Goal: Complete Application Form: Complete application form

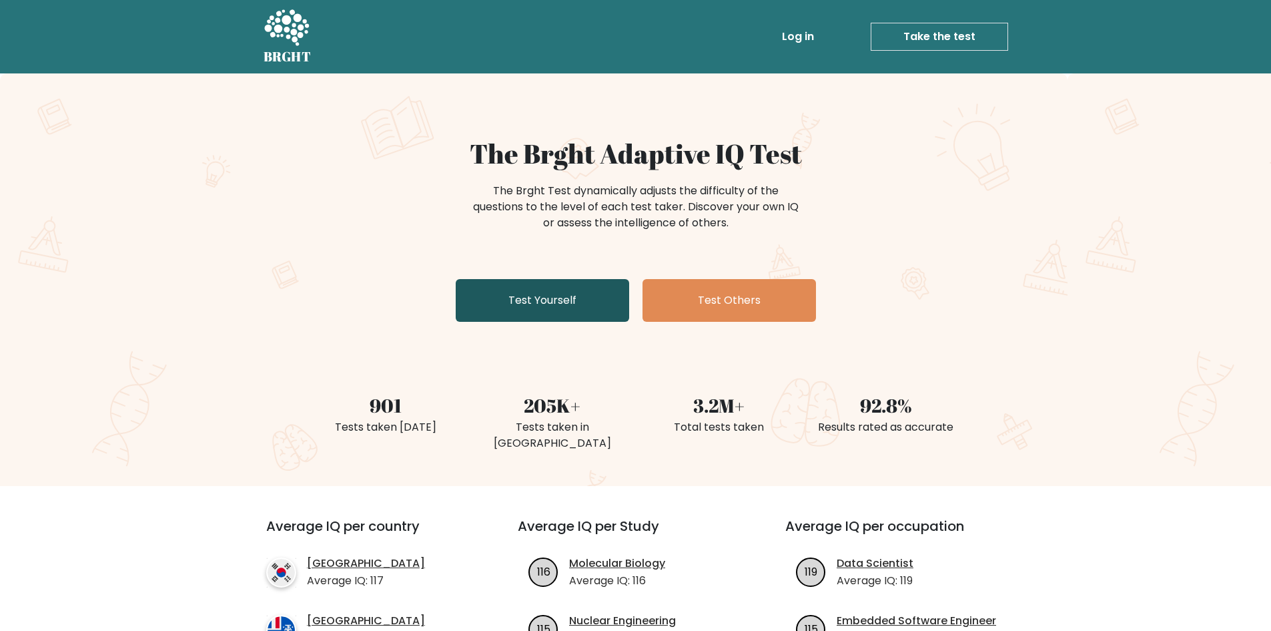
click at [559, 300] on link "Test Yourself" at bounding box center [543, 300] width 174 height 43
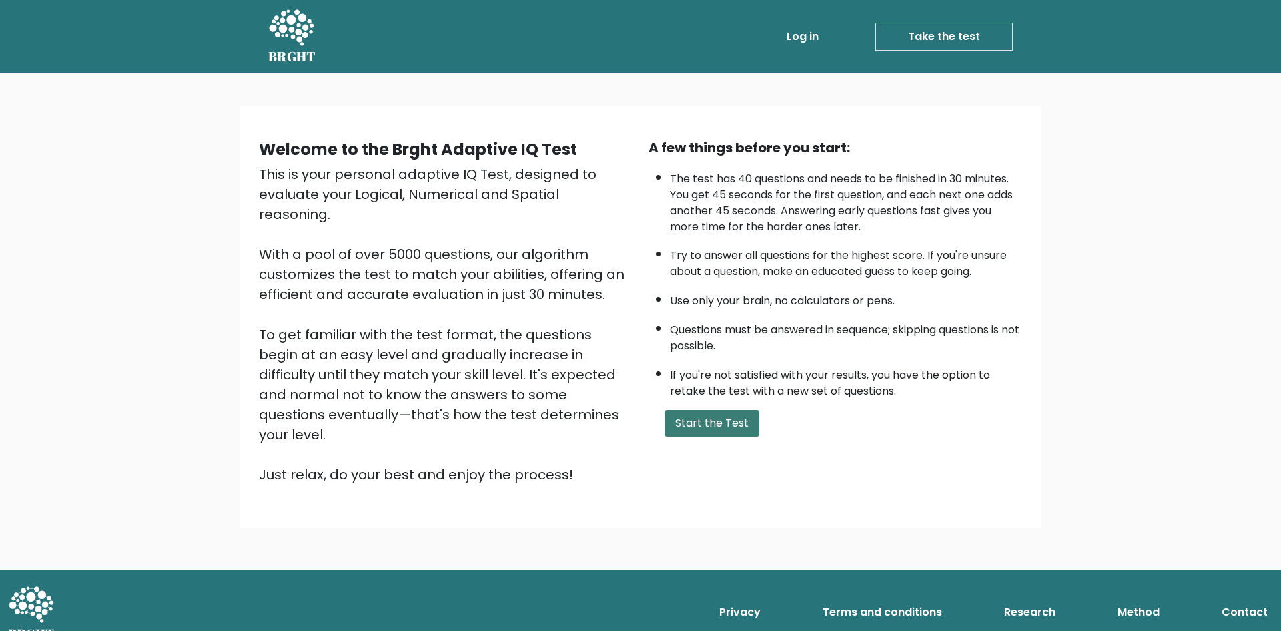
click at [692, 415] on button "Start the Test" at bounding box center [712, 423] width 95 height 27
click at [921, 23] on link "Take the test" at bounding box center [944, 37] width 137 height 28
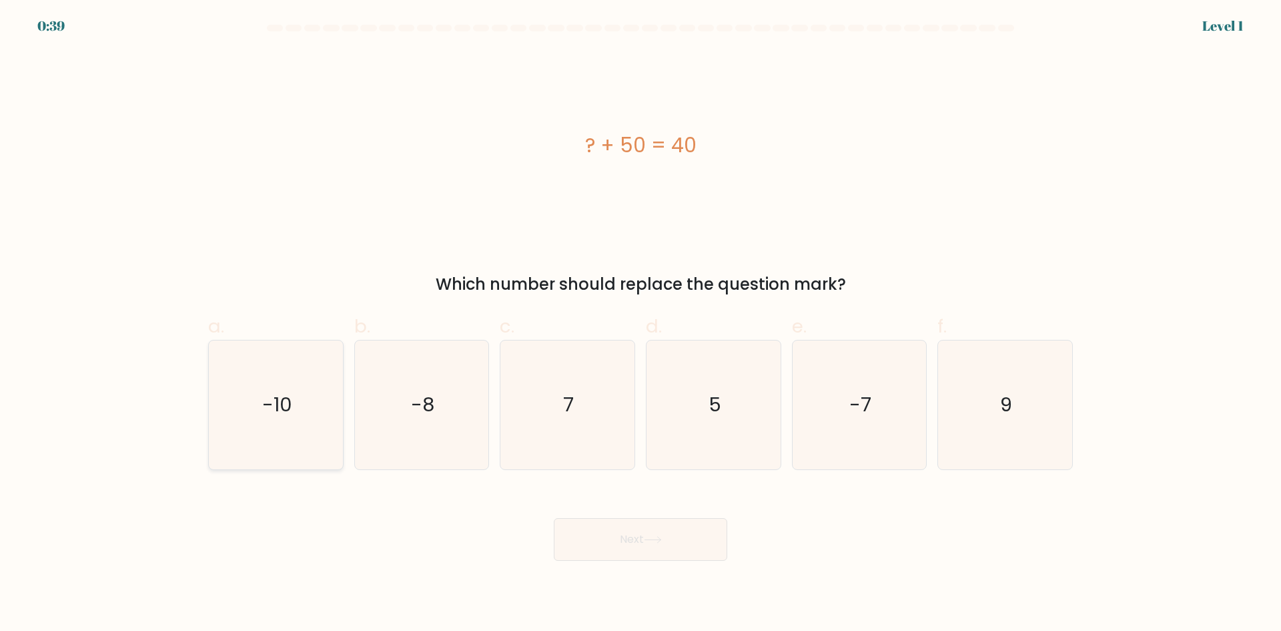
click at [275, 394] on text "-10" at bounding box center [277, 404] width 30 height 27
click at [641, 324] on input "a. -10" at bounding box center [641, 320] width 1 height 9
radio input "true"
click at [641, 545] on button "Next" at bounding box center [641, 539] width 174 height 43
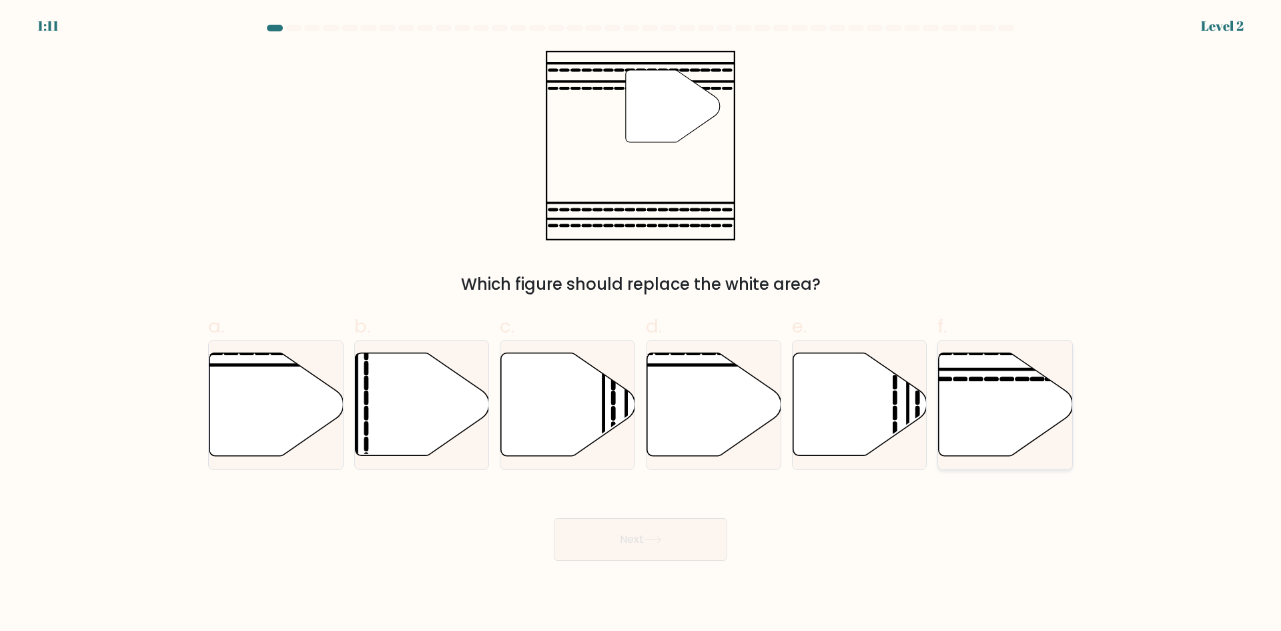
click at [972, 392] on icon at bounding box center [1006, 404] width 134 height 103
click at [641, 324] on input "f." at bounding box center [641, 320] width 1 height 9
radio input "true"
click at [672, 536] on button "Next" at bounding box center [641, 539] width 174 height 43
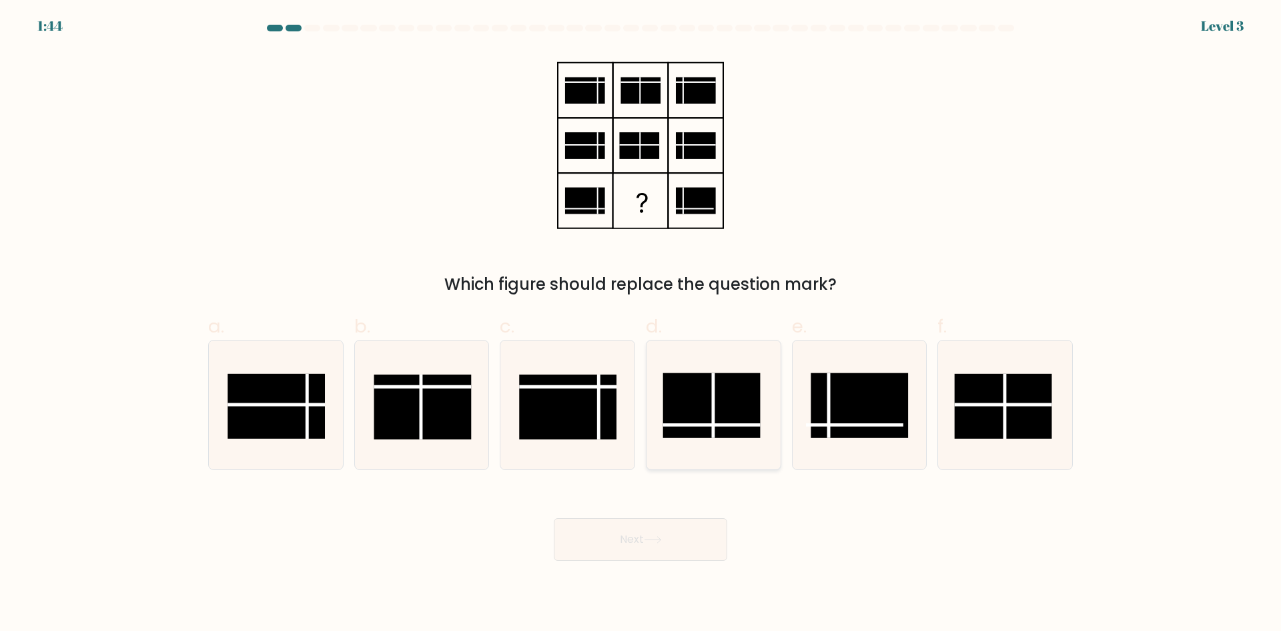
click at [709, 420] on rect at bounding box center [711, 404] width 97 height 65
click at [641, 324] on input "d." at bounding box center [641, 320] width 1 height 9
radio input "true"
click at [655, 539] on icon at bounding box center [653, 540] width 16 height 6
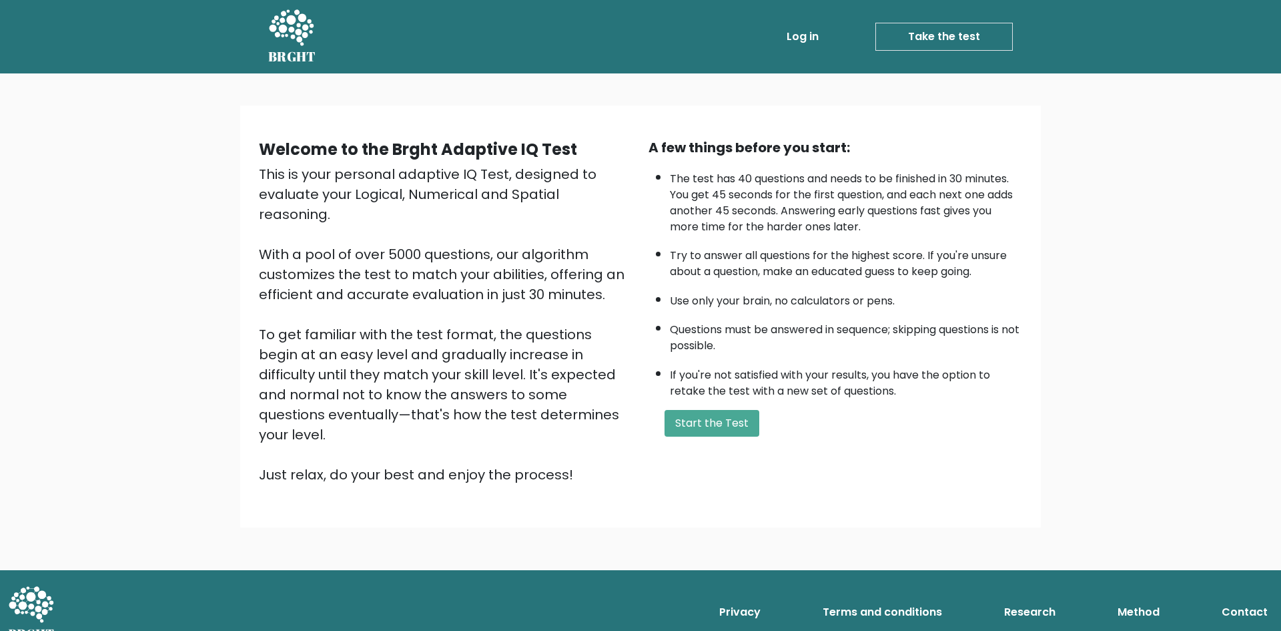
drag, startPoint x: 707, startPoint y: 449, endPoint x: 710, endPoint y: 441, distance: 8.4
click at [707, 454] on div "Welcome to the Brght Adaptive IQ Test This is your personal adaptive IQ Test, d…" at bounding box center [641, 316] width 780 height 358
click at [718, 424] on button "Start the Test" at bounding box center [712, 423] width 95 height 27
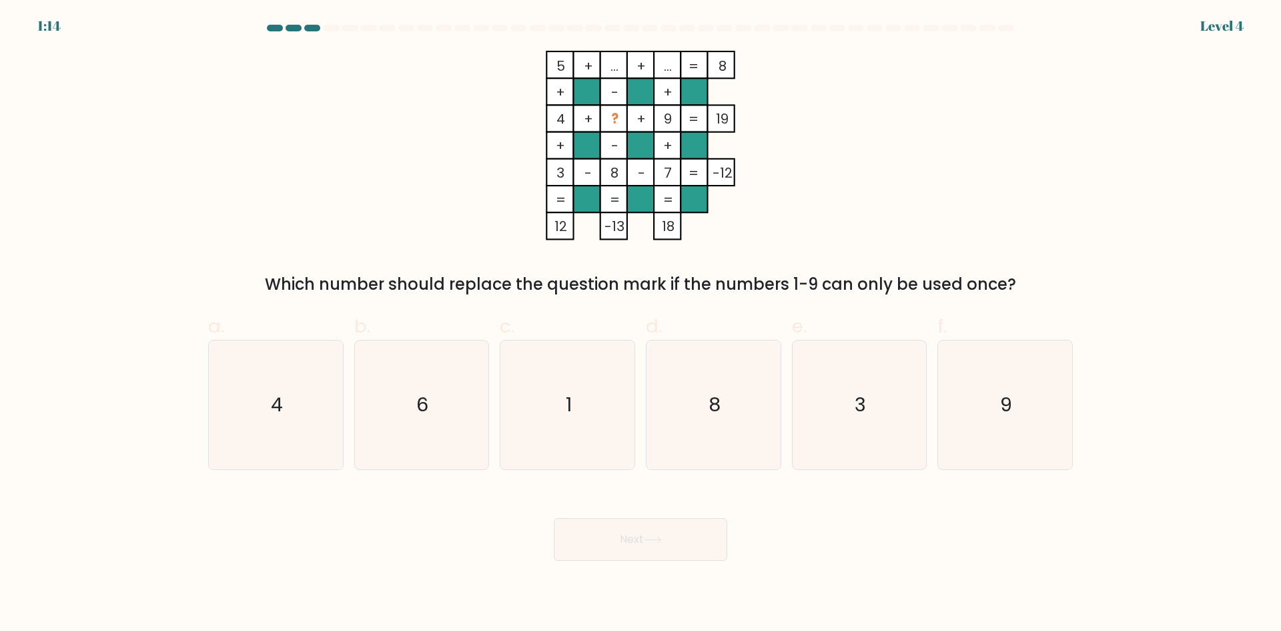
drag, startPoint x: 444, startPoint y: 422, endPoint x: 573, endPoint y: 491, distance: 146.9
click at [446, 422] on icon "6" at bounding box center [421, 404] width 129 height 129
click at [641, 324] on input "b. 6" at bounding box center [641, 320] width 1 height 9
radio input "true"
click at [661, 554] on button "Next" at bounding box center [641, 539] width 174 height 43
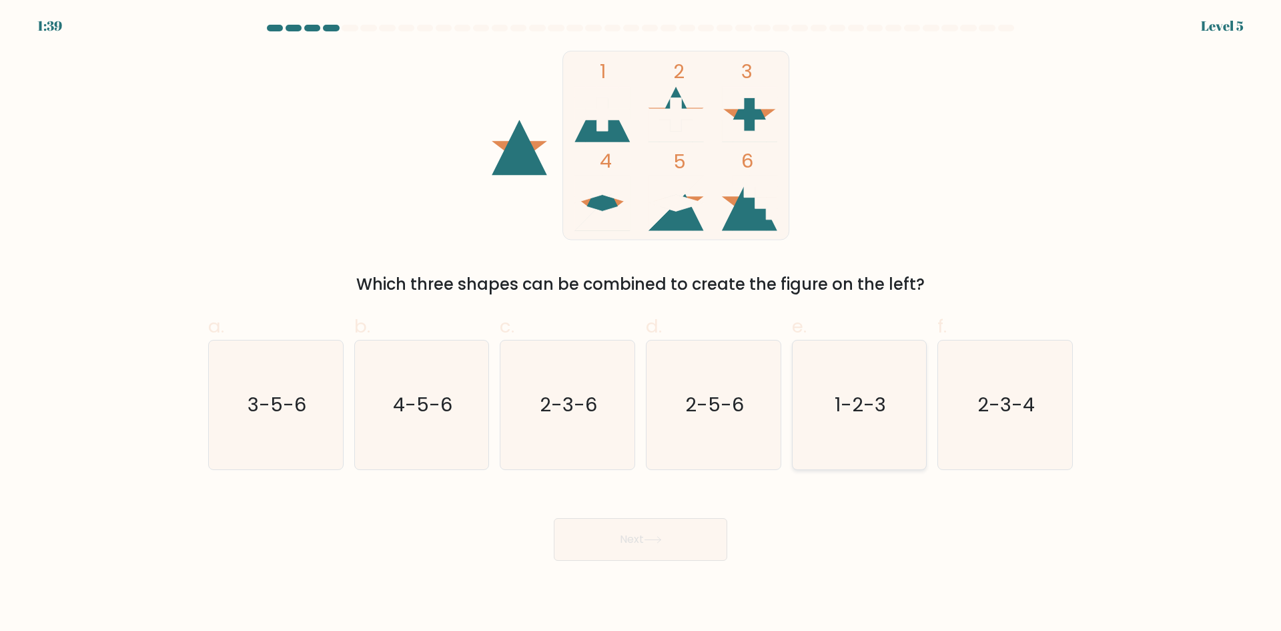
click at [860, 409] on text "1-2-3" at bounding box center [860, 404] width 51 height 27
click at [641, 324] on input "e. 1-2-3" at bounding box center [641, 320] width 1 height 9
radio input "true"
drag, startPoint x: 719, startPoint y: 520, endPoint x: 708, endPoint y: 532, distance: 16.5
click at [714, 527] on button "Next" at bounding box center [641, 539] width 174 height 43
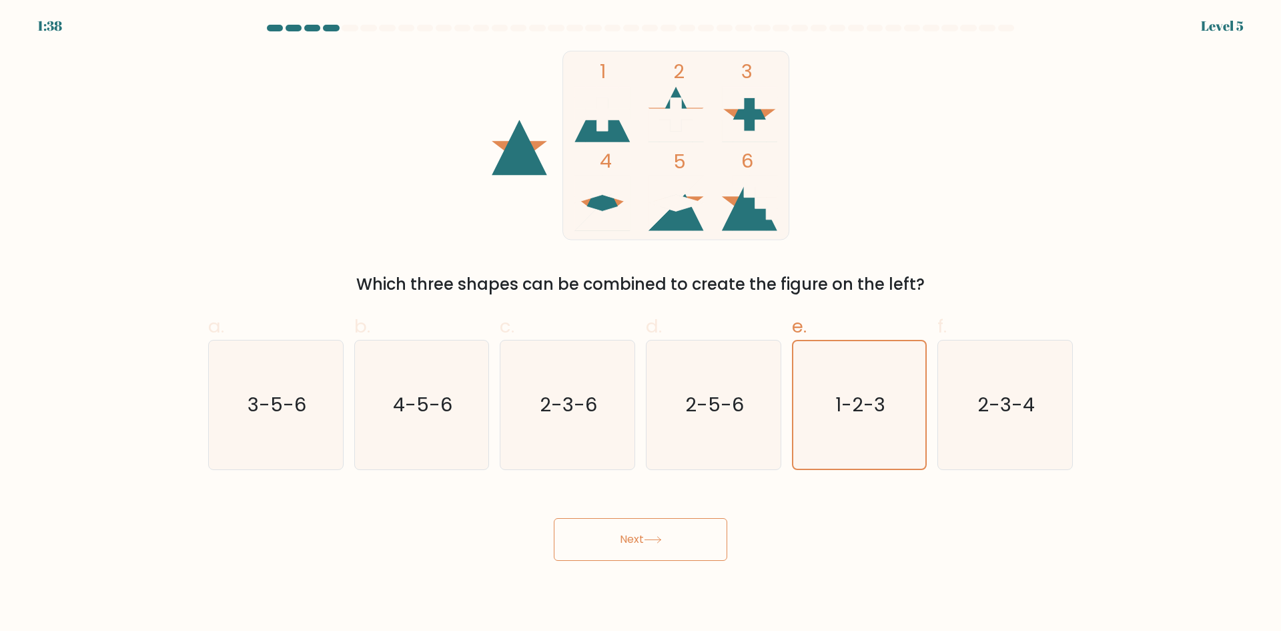
click at [689, 547] on button "Next" at bounding box center [641, 539] width 174 height 43
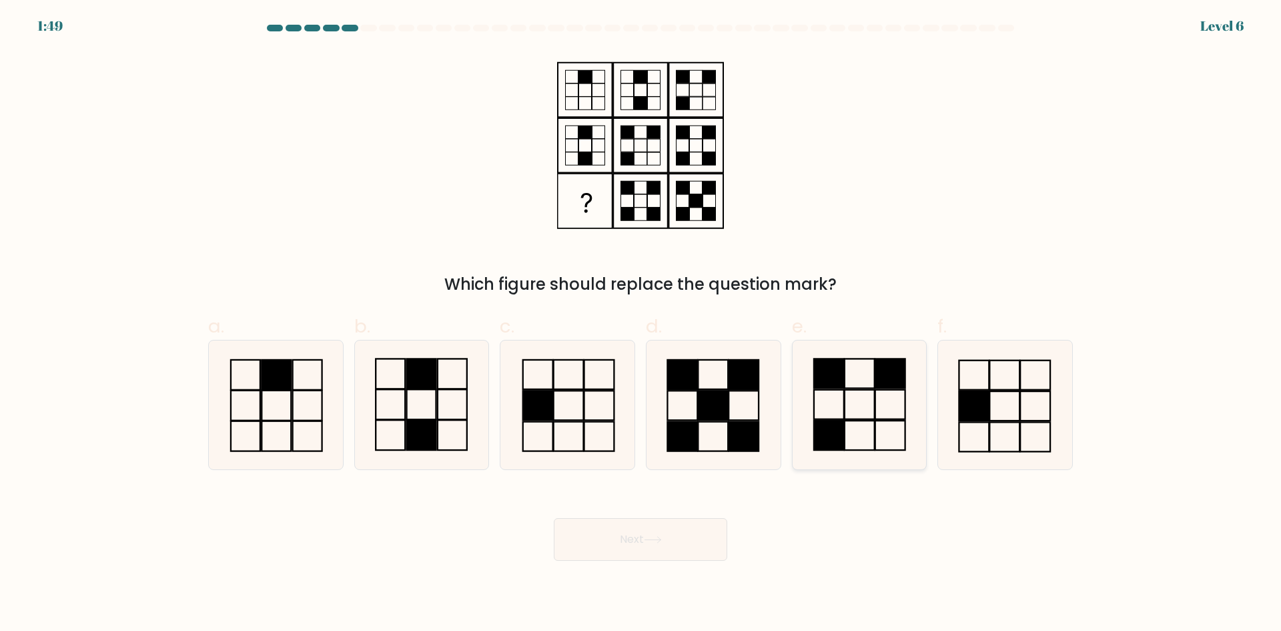
click at [868, 380] on icon at bounding box center [859, 404] width 129 height 129
click at [641, 324] on input "e." at bounding box center [641, 320] width 1 height 9
radio input "true"
drag, startPoint x: 667, startPoint y: 559, endPoint x: 655, endPoint y: 535, distance: 27.2
click at [669, 559] on button "Next" at bounding box center [641, 539] width 174 height 43
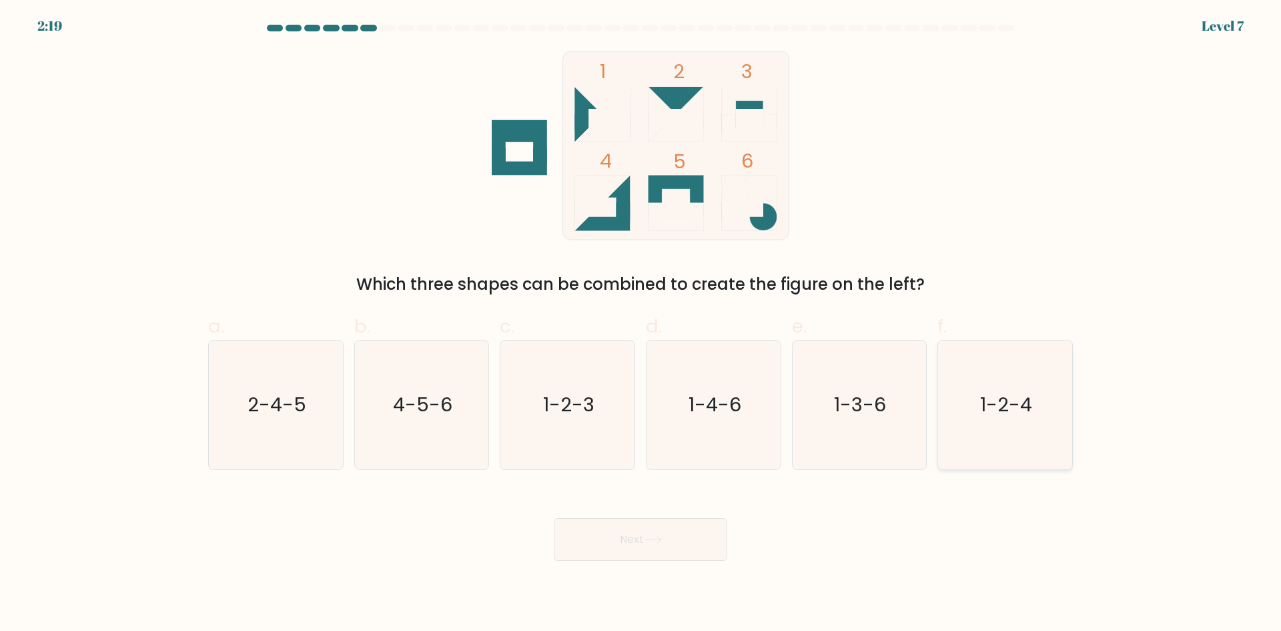
click at [1041, 437] on icon "1-2-4" at bounding box center [1005, 404] width 129 height 129
click at [641, 324] on input "f. 1-2-4" at bounding box center [641, 320] width 1 height 9
radio input "true"
click at [653, 541] on icon at bounding box center [653, 539] width 18 height 7
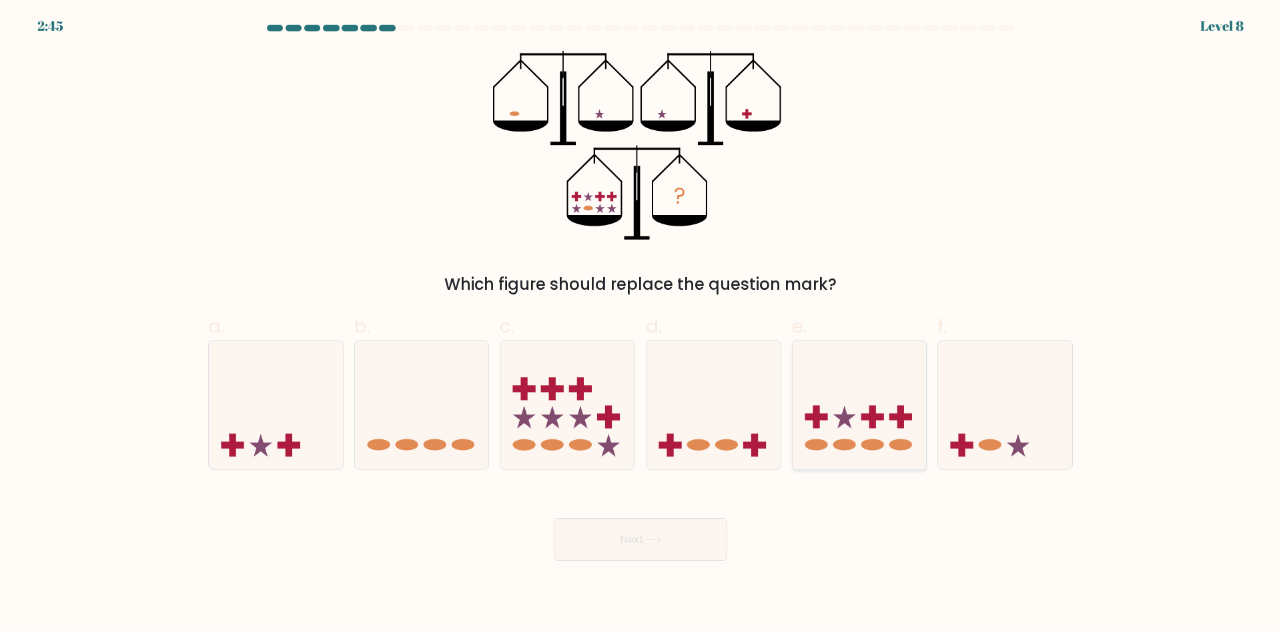
click at [862, 444] on ellipse at bounding box center [873, 444] width 23 height 11
click at [641, 324] on input "e." at bounding box center [641, 320] width 1 height 9
radio input "true"
click at [625, 539] on button "Next" at bounding box center [641, 539] width 174 height 43
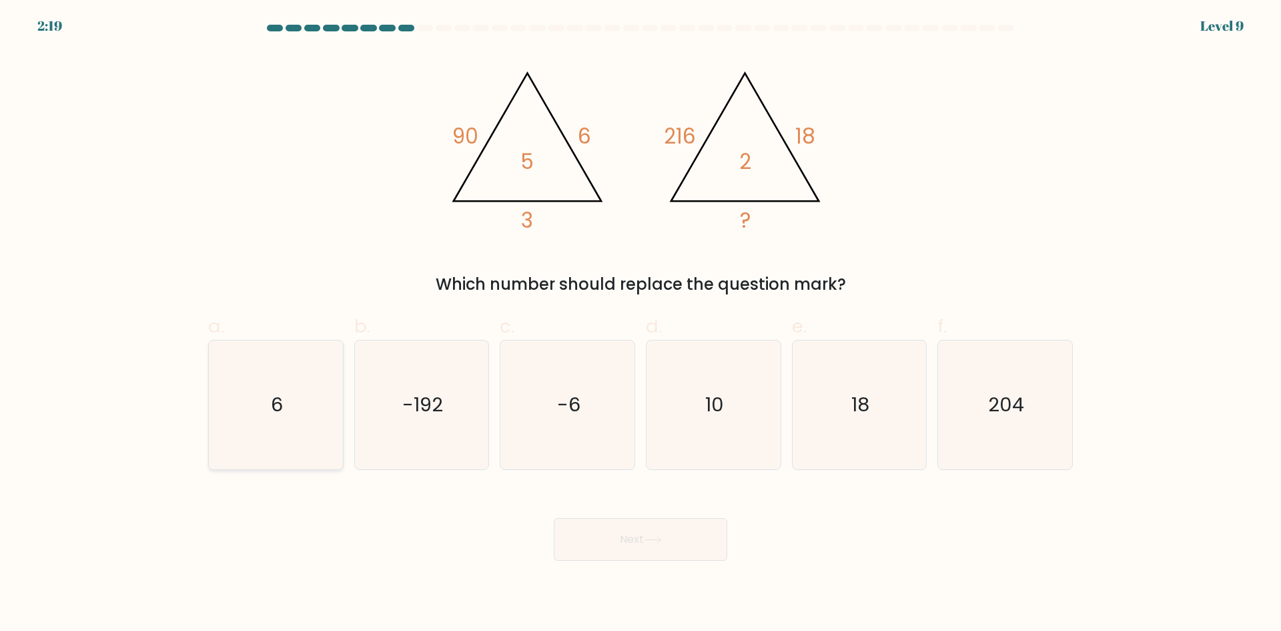
click at [335, 399] on icon "6" at bounding box center [276, 404] width 129 height 129
click at [641, 324] on input "a. 6" at bounding box center [641, 320] width 1 height 9
radio input "true"
click at [647, 549] on button "Next" at bounding box center [641, 539] width 174 height 43
click at [628, 544] on button "Next" at bounding box center [641, 539] width 174 height 43
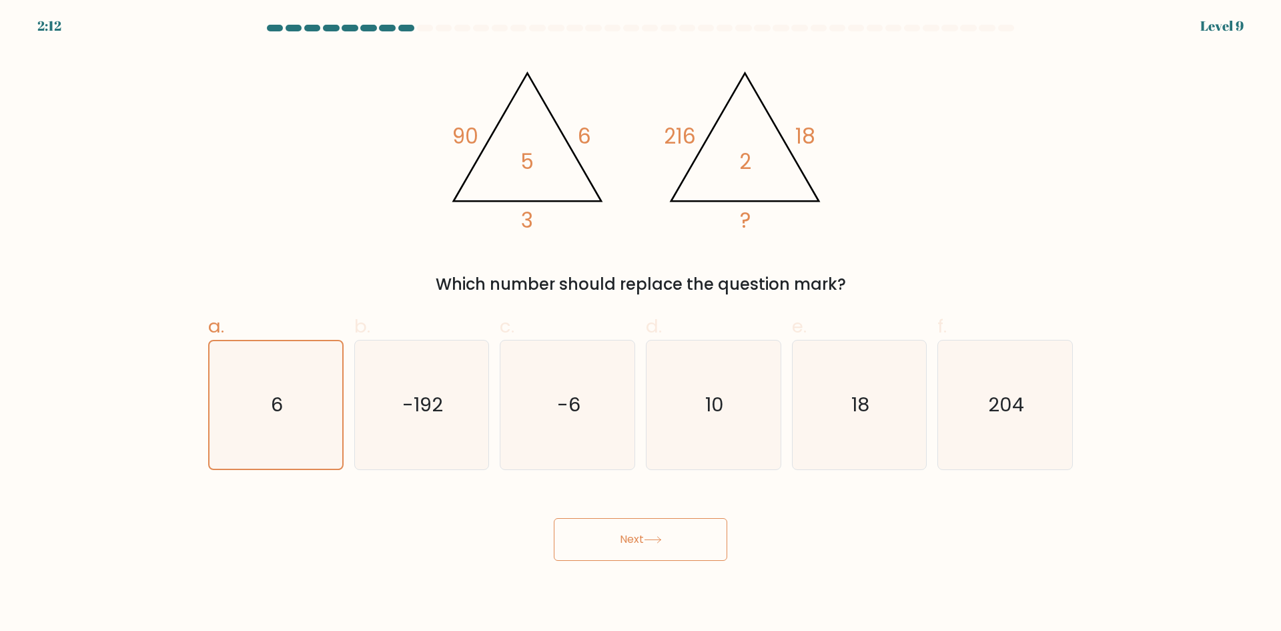
click at [820, 545] on div "Next" at bounding box center [640, 523] width 881 height 75
click at [820, 541] on div "Next" at bounding box center [640, 523] width 881 height 75
click at [392, 398] on icon "-192" at bounding box center [421, 404] width 129 height 129
click at [641, 324] on input "b. -192" at bounding box center [641, 320] width 1 height 9
radio input "true"
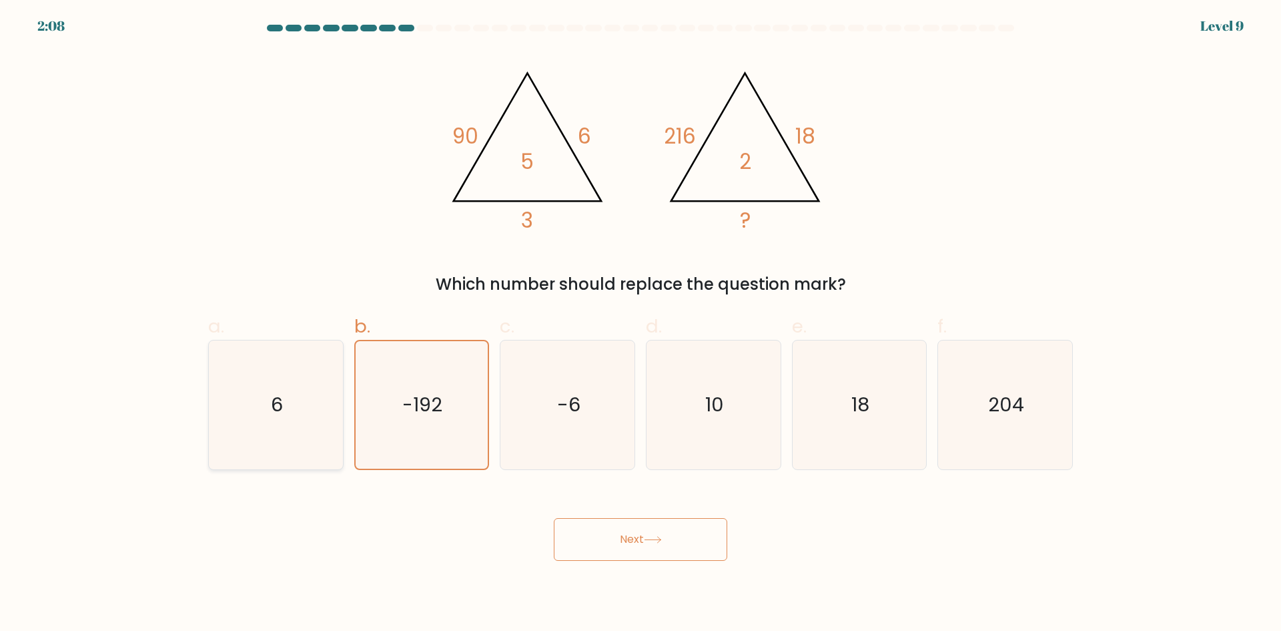
click at [295, 402] on icon "6" at bounding box center [276, 404] width 129 height 129
click at [641, 324] on input "a. 6" at bounding box center [641, 320] width 1 height 9
radio input "true"
click at [619, 532] on button "Next" at bounding box center [641, 539] width 174 height 43
click at [982, 555] on div "Next" at bounding box center [640, 523] width 881 height 75
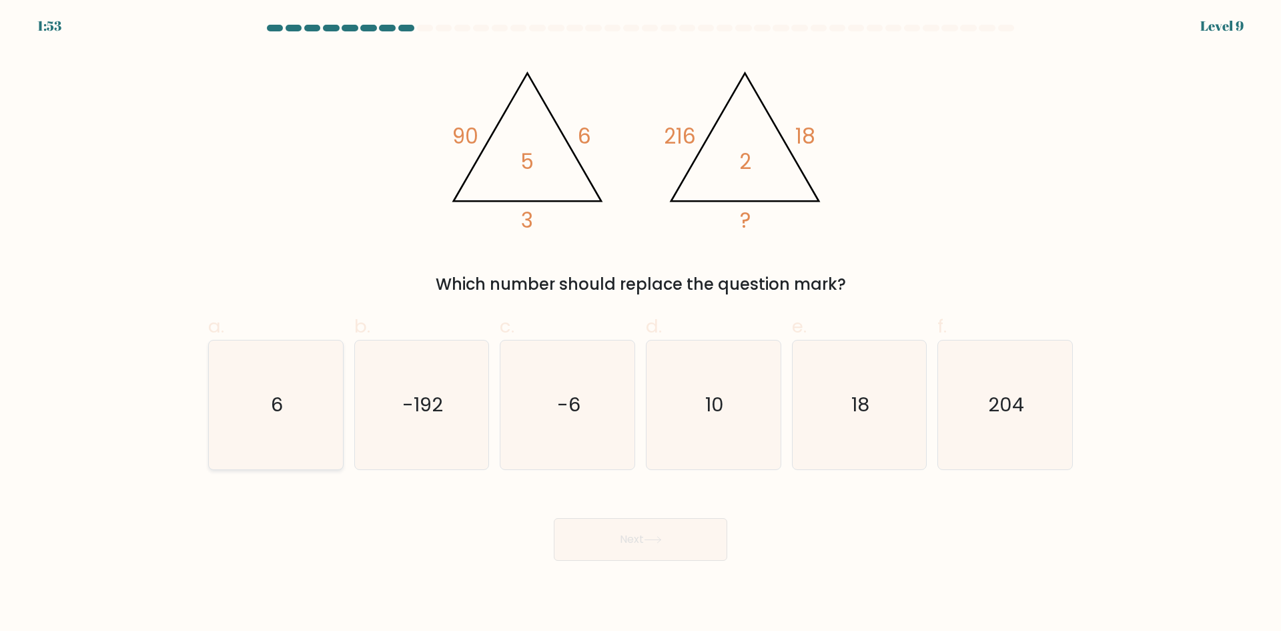
click at [270, 436] on icon "6" at bounding box center [276, 404] width 129 height 129
click at [641, 324] on input "a. 6" at bounding box center [641, 320] width 1 height 9
radio input "true"
drag, startPoint x: 673, startPoint y: 541, endPoint x: 760, endPoint y: 486, distance: 102.6
click at [674, 541] on button "Next" at bounding box center [641, 539] width 174 height 43
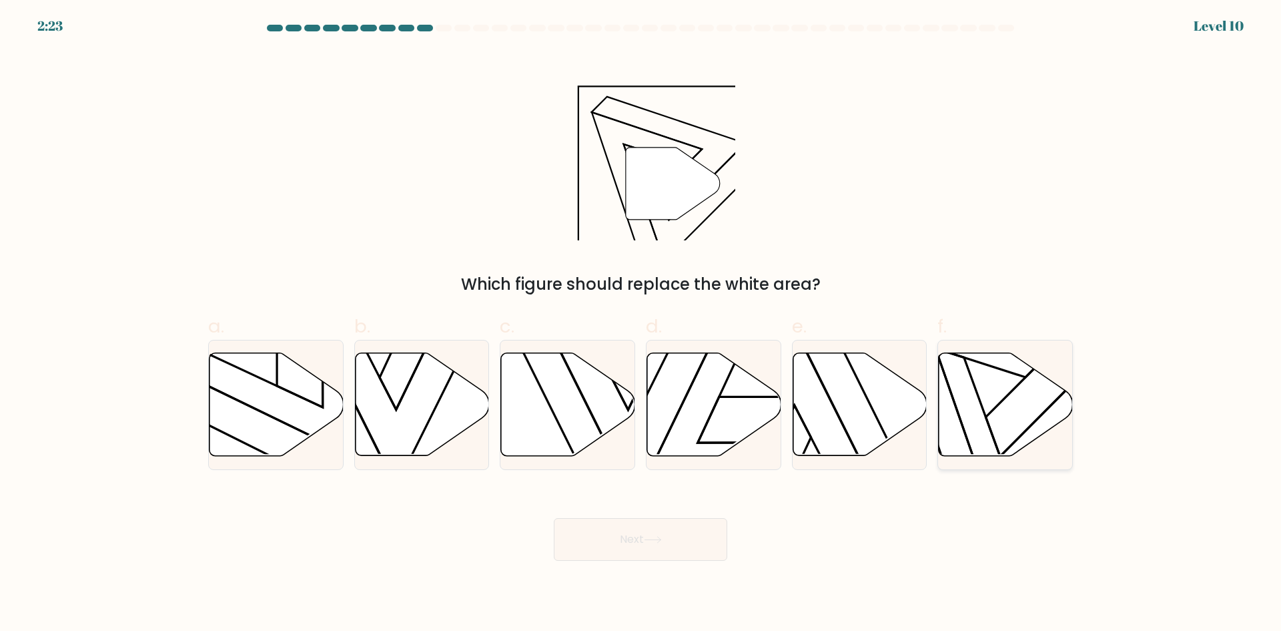
click at [978, 385] on icon at bounding box center [1006, 404] width 134 height 103
click at [641, 324] on input "f." at bounding box center [641, 320] width 1 height 9
radio input "true"
click at [679, 523] on button "Next" at bounding box center [641, 539] width 174 height 43
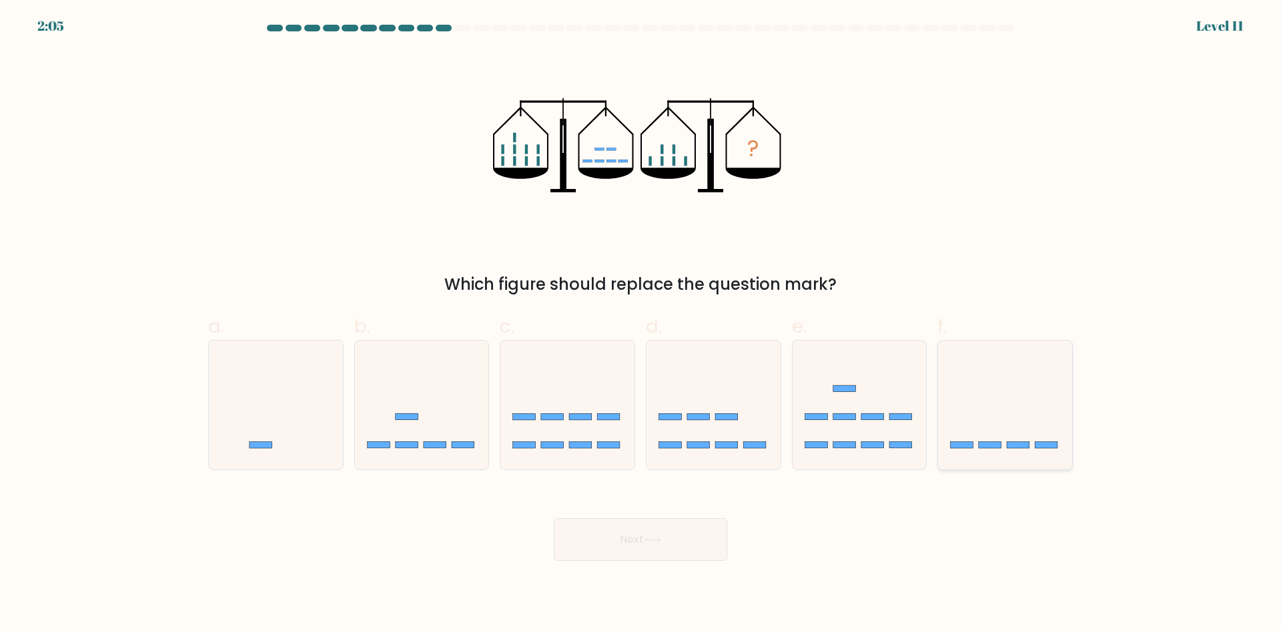
click at [1028, 429] on icon at bounding box center [1005, 404] width 134 height 111
click at [641, 324] on input "f." at bounding box center [641, 320] width 1 height 9
radio input "true"
click at [674, 535] on button "Next" at bounding box center [641, 539] width 174 height 43
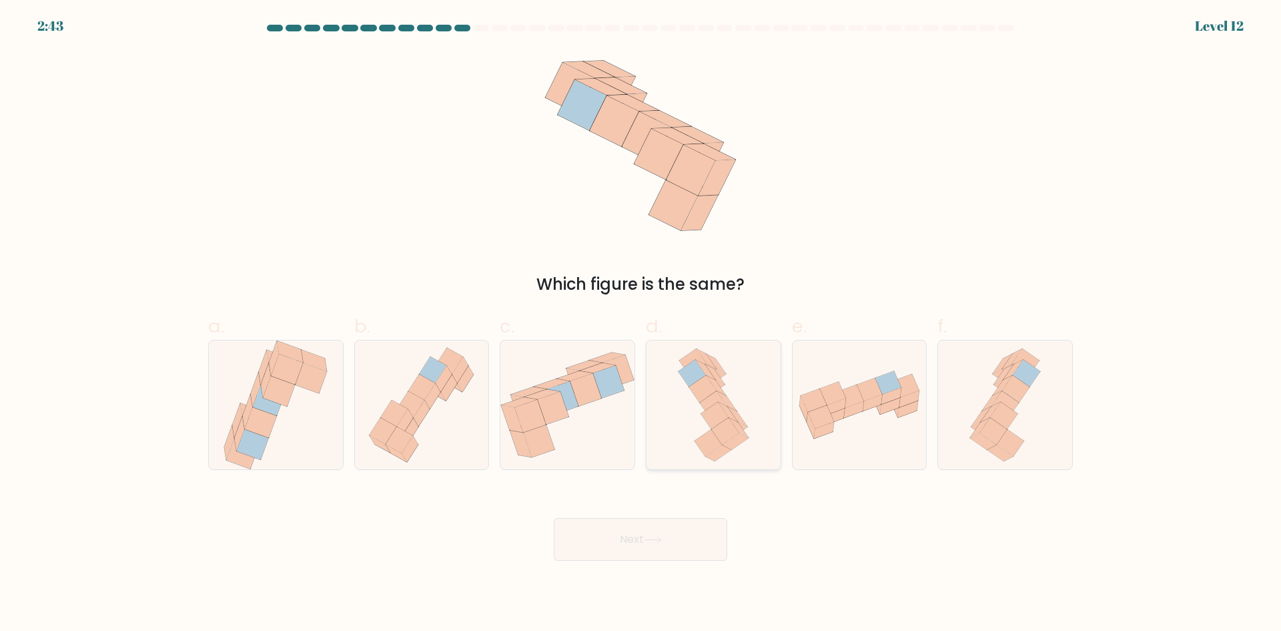
click at [732, 440] on icon at bounding box center [736, 441] width 26 height 17
click at [641, 324] on input "d." at bounding box center [641, 320] width 1 height 9
radio input "true"
click at [692, 542] on button "Next" at bounding box center [641, 539] width 174 height 43
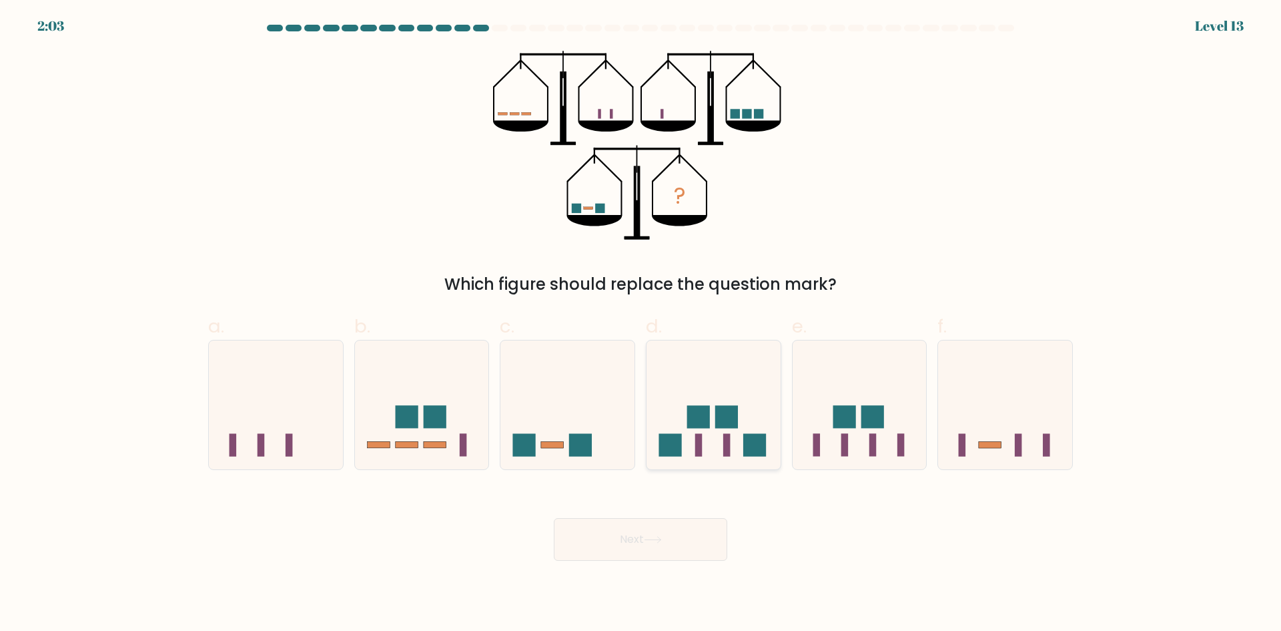
click at [752, 424] on icon at bounding box center [714, 404] width 134 height 111
click at [641, 324] on input "d." at bounding box center [641, 320] width 1 height 9
radio input "true"
click at [693, 550] on button "Next" at bounding box center [641, 539] width 174 height 43
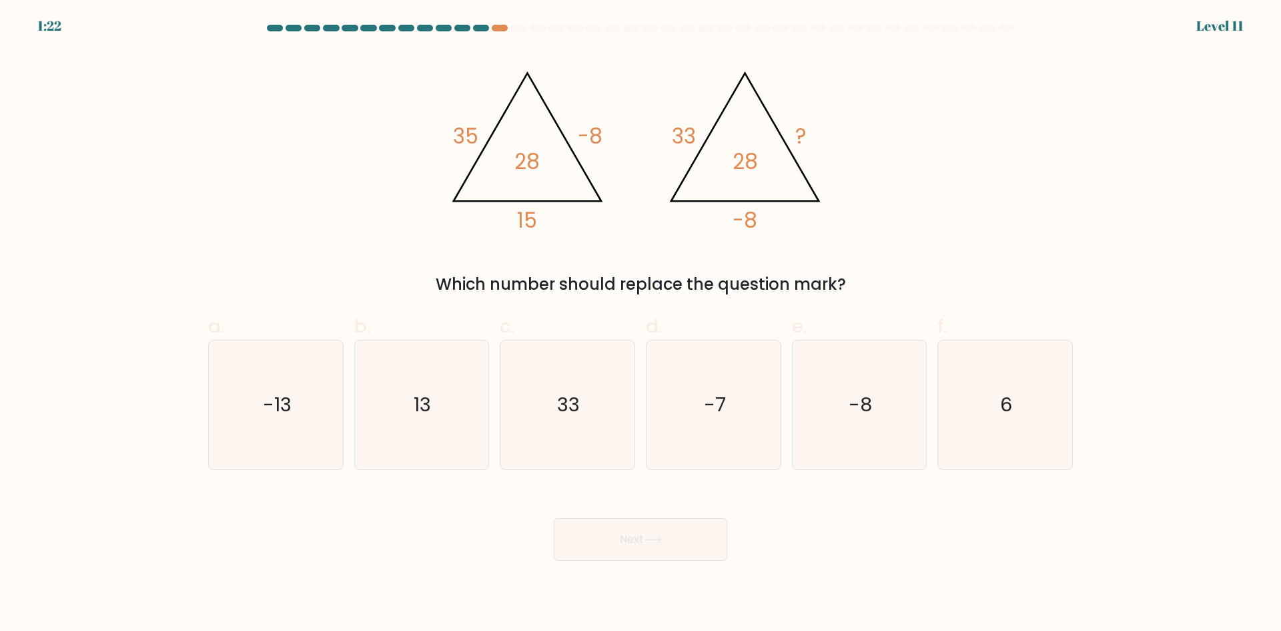
click at [846, 553] on div "Next" at bounding box center [640, 523] width 881 height 75
click at [1044, 514] on div "Next" at bounding box center [640, 523] width 881 height 75
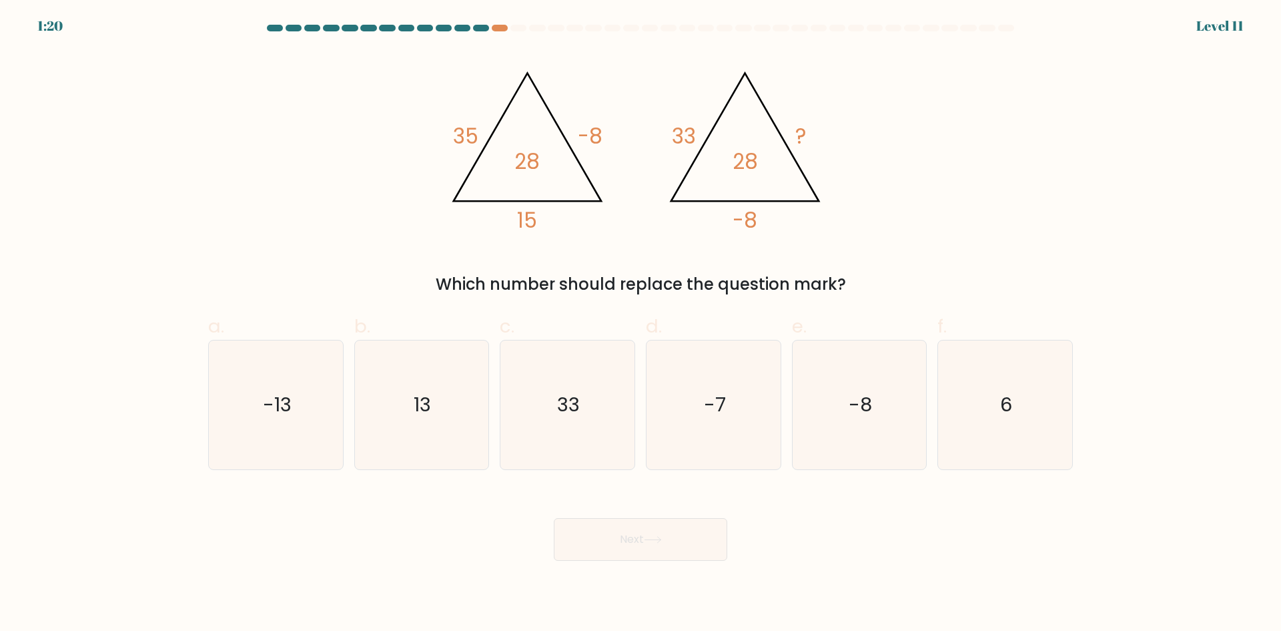
click at [1097, 365] on form at bounding box center [640, 293] width 1281 height 536
click at [956, 295] on div "Which number should replace the question mark?" at bounding box center [640, 284] width 849 height 24
click at [432, 428] on icon "13" at bounding box center [421, 404] width 129 height 129
click at [641, 324] on input "b. 13" at bounding box center [641, 320] width 1 height 9
radio input "true"
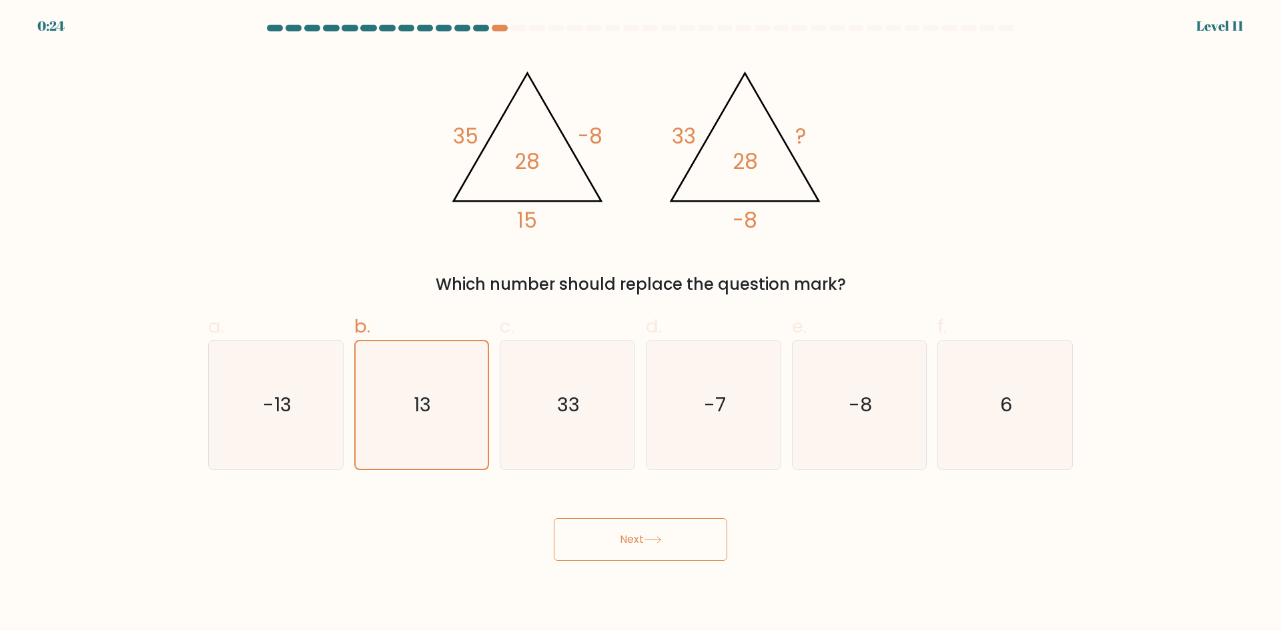
click at [680, 548] on button "Next" at bounding box center [641, 539] width 174 height 43
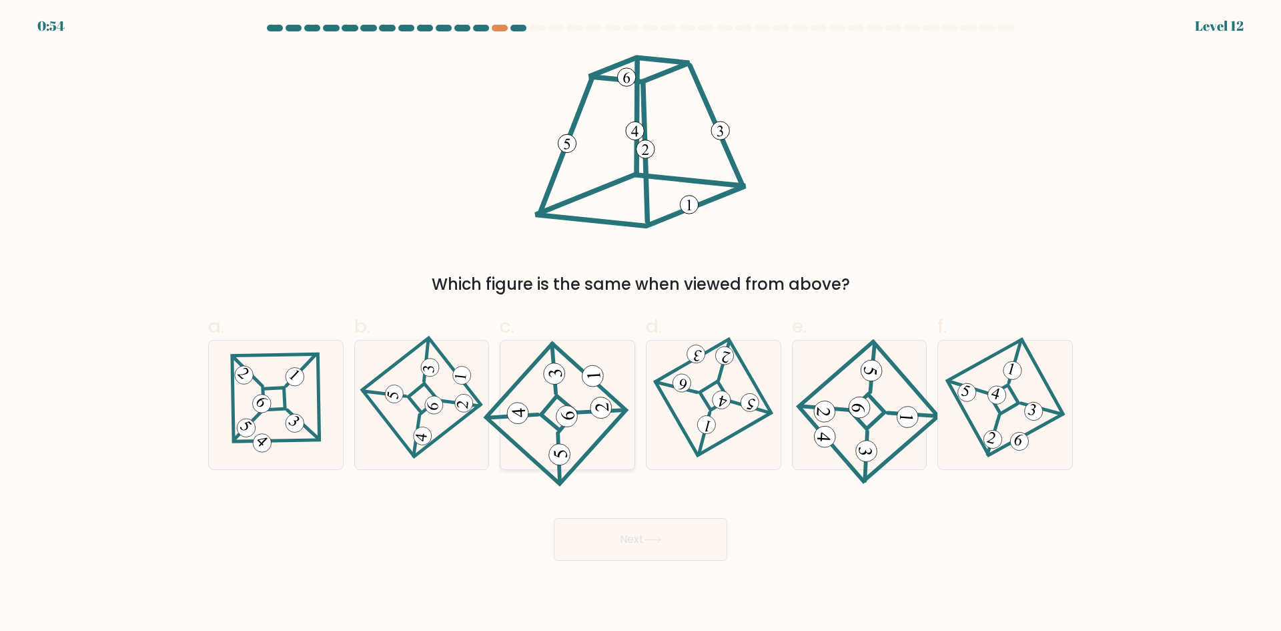
click at [575, 442] on icon at bounding box center [567, 404] width 119 height 103
click at [641, 324] on input "c." at bounding box center [641, 320] width 1 height 9
radio input "true"
click at [623, 530] on button "Next" at bounding box center [641, 539] width 174 height 43
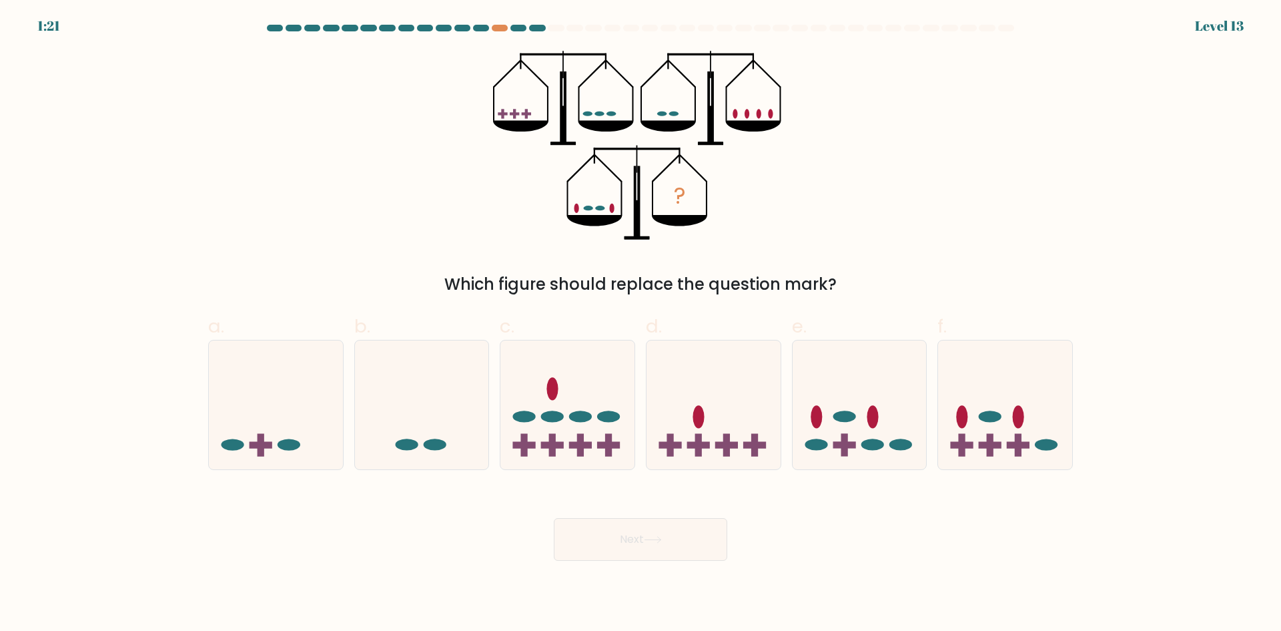
click at [757, 276] on div "Which figure should replace the question mark?" at bounding box center [640, 284] width 849 height 24
click at [582, 391] on icon at bounding box center [568, 404] width 134 height 111
click at [641, 324] on input "c." at bounding box center [641, 320] width 1 height 9
radio input "true"
click at [695, 539] on button "Next" at bounding box center [641, 539] width 174 height 43
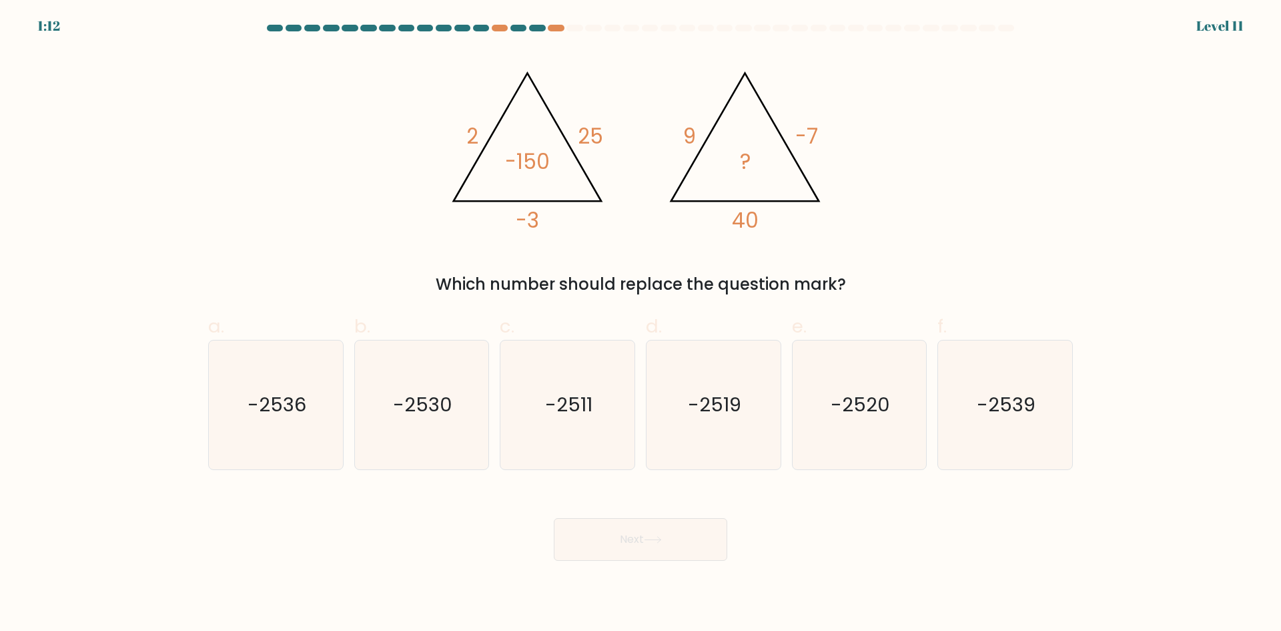
click at [868, 245] on div "@import url('https://fonts.googleapis.com/css?family=Abril+Fatface:400,100,100i…" at bounding box center [640, 174] width 881 height 246
click at [869, 406] on text "-2520" at bounding box center [860, 404] width 59 height 27
click at [641, 324] on input "e. -2520" at bounding box center [641, 320] width 1 height 9
radio input "true"
click at [678, 535] on button "Next" at bounding box center [641, 539] width 174 height 43
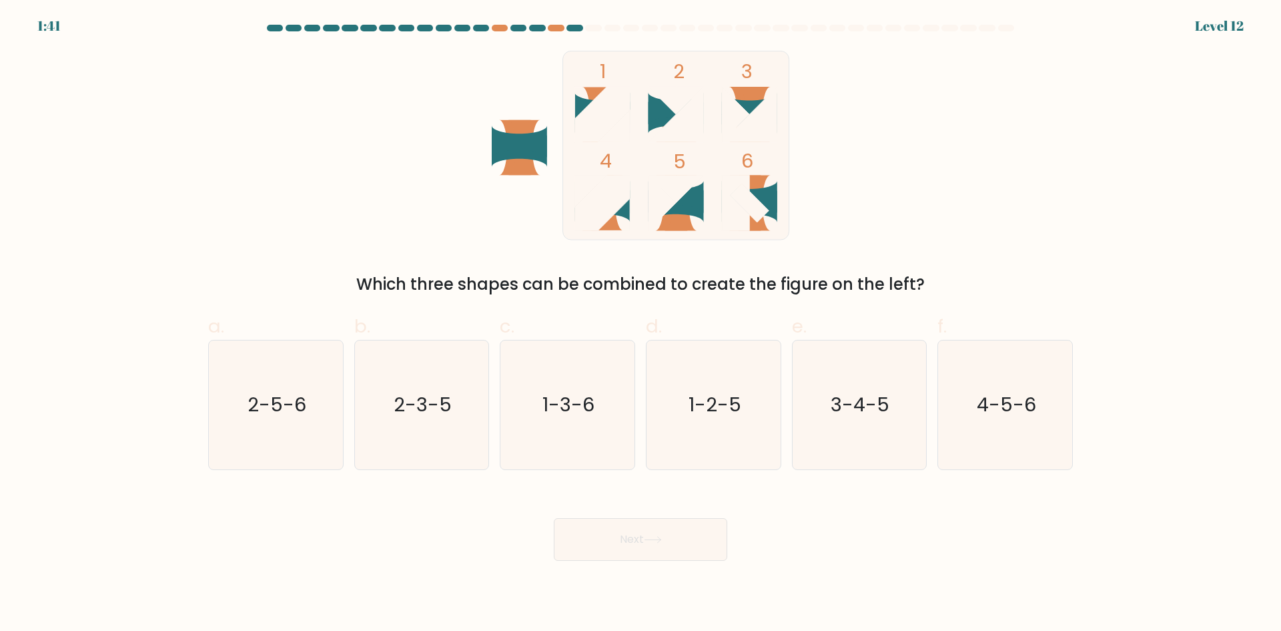
click at [1054, 262] on div "1 2 3 4 5 6 Which three shapes can be combined to create the figure on the left?" at bounding box center [640, 174] width 881 height 246
click at [248, 415] on icon "2-5-6" at bounding box center [276, 404] width 129 height 129
click at [641, 324] on input "a. 2-5-6" at bounding box center [641, 320] width 1 height 9
radio input "true"
click at [613, 535] on button "Next" at bounding box center [641, 539] width 174 height 43
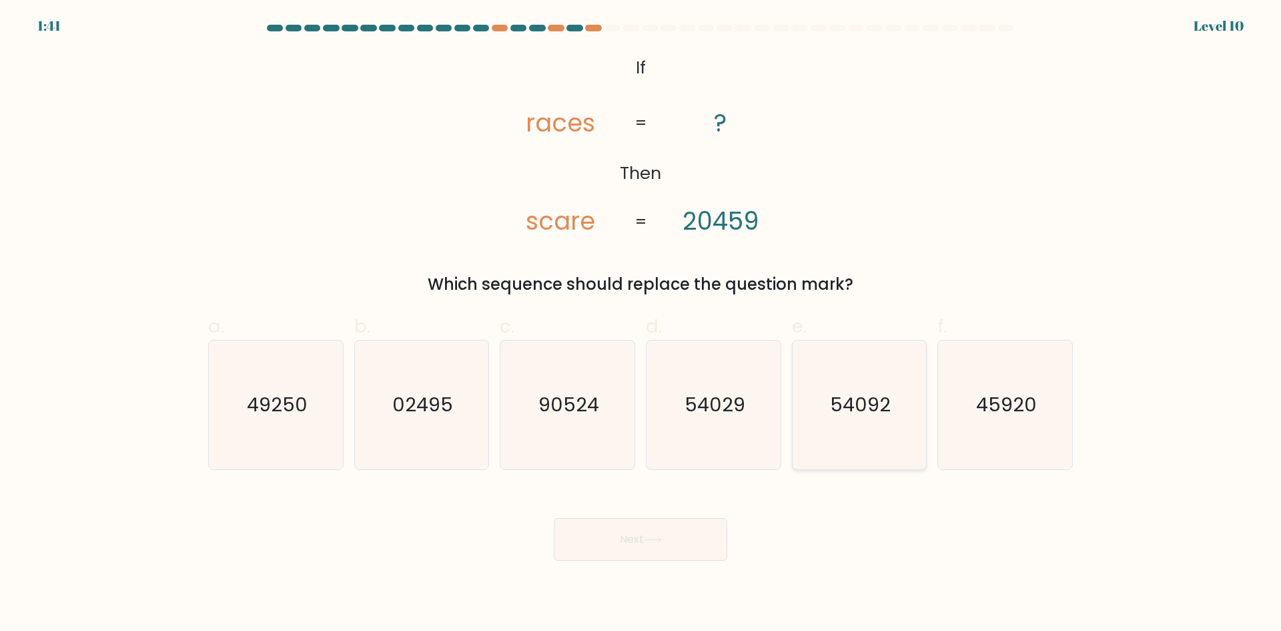
click at [912, 407] on icon "54092" at bounding box center [859, 404] width 129 height 129
click at [641, 324] on input "e. 54092" at bounding box center [641, 320] width 1 height 9
radio input "true"
click at [666, 545] on button "Next" at bounding box center [641, 539] width 174 height 43
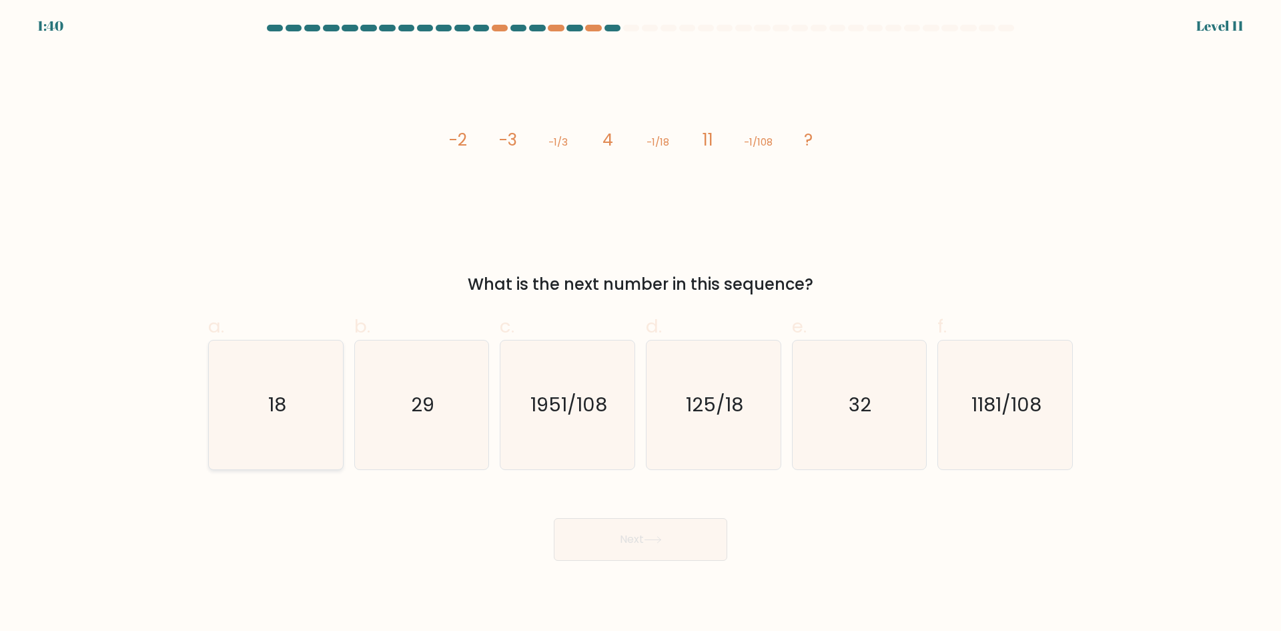
click at [280, 433] on icon "18" at bounding box center [276, 404] width 129 height 129
click at [641, 324] on input "a. 18" at bounding box center [641, 320] width 1 height 9
radio input "true"
drag, startPoint x: 589, startPoint y: 541, endPoint x: 585, endPoint y: 525, distance: 16.5
click at [592, 541] on button "Next" at bounding box center [641, 539] width 174 height 43
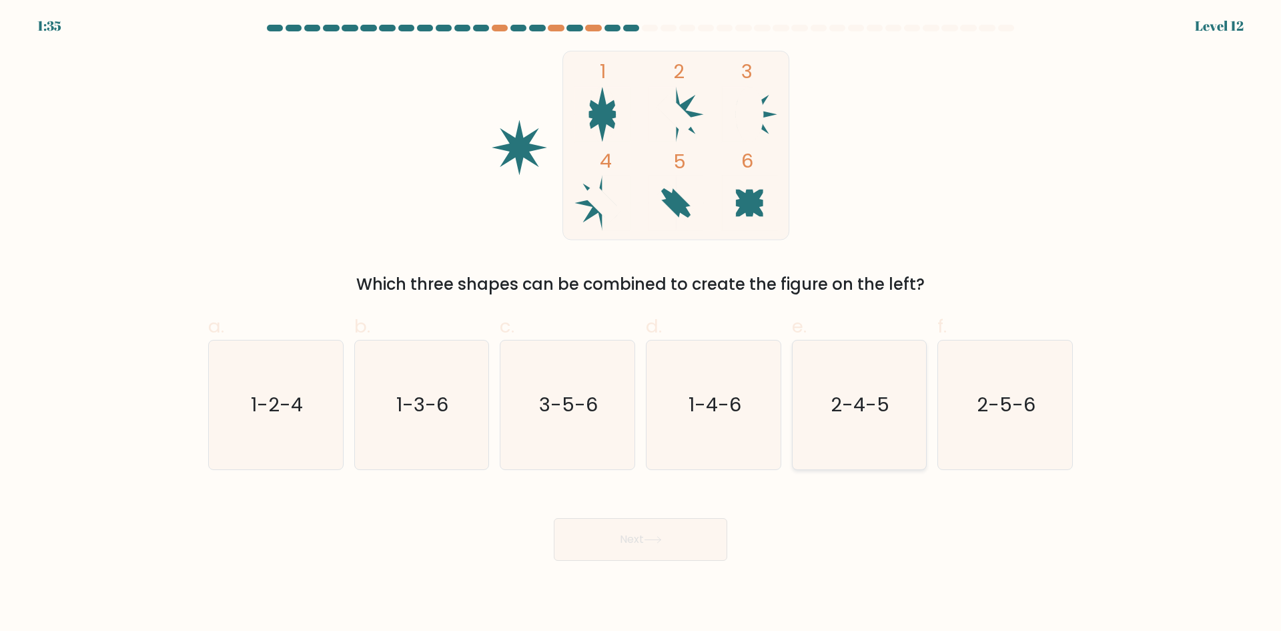
click at [880, 408] on text "2-4-5" at bounding box center [861, 404] width 59 height 27
click at [641, 324] on input "e. 2-4-5" at bounding box center [641, 320] width 1 height 9
radio input "true"
click at [404, 414] on text "1-3-6" at bounding box center [423, 404] width 52 height 27
click at [641, 324] on input "b. 1-3-6" at bounding box center [641, 320] width 1 height 9
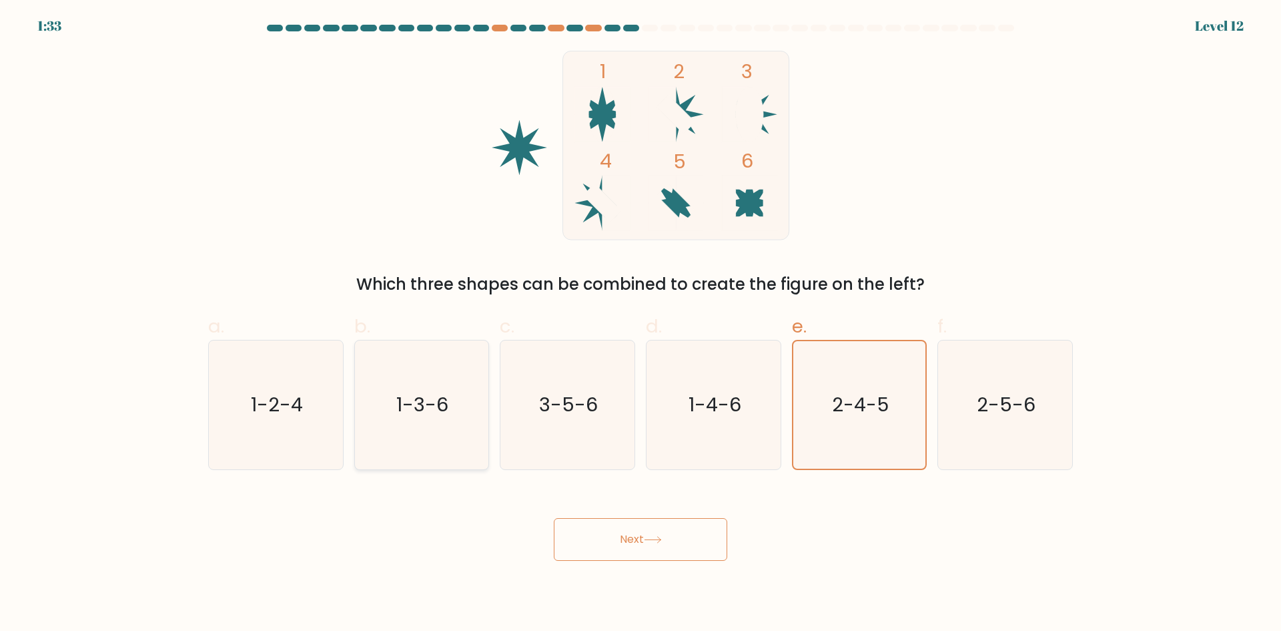
radio input "true"
click at [844, 400] on text "2-4-5" at bounding box center [861, 404] width 59 height 27
click at [641, 324] on input "e. 2-4-5" at bounding box center [641, 320] width 1 height 9
radio input "true"
click at [639, 554] on button "Next" at bounding box center [641, 539] width 174 height 43
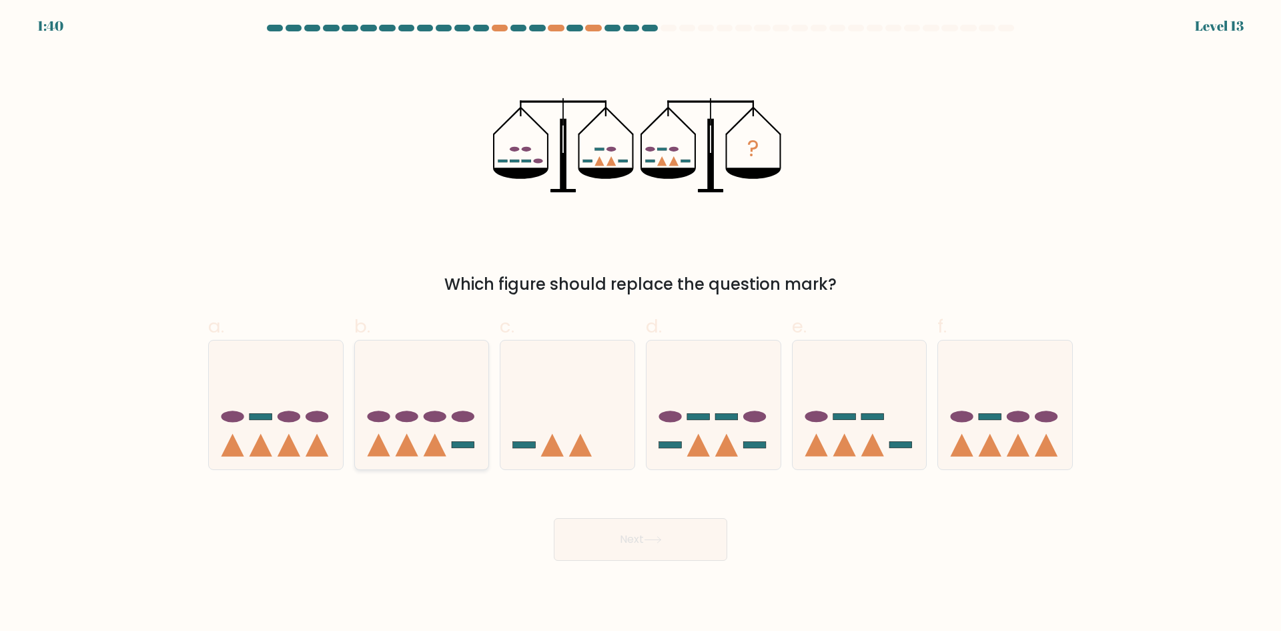
click at [448, 449] on icon at bounding box center [422, 404] width 134 height 111
click at [641, 324] on input "b." at bounding box center [641, 320] width 1 height 9
radio input "true"
click at [659, 551] on button "Next" at bounding box center [641, 539] width 174 height 43
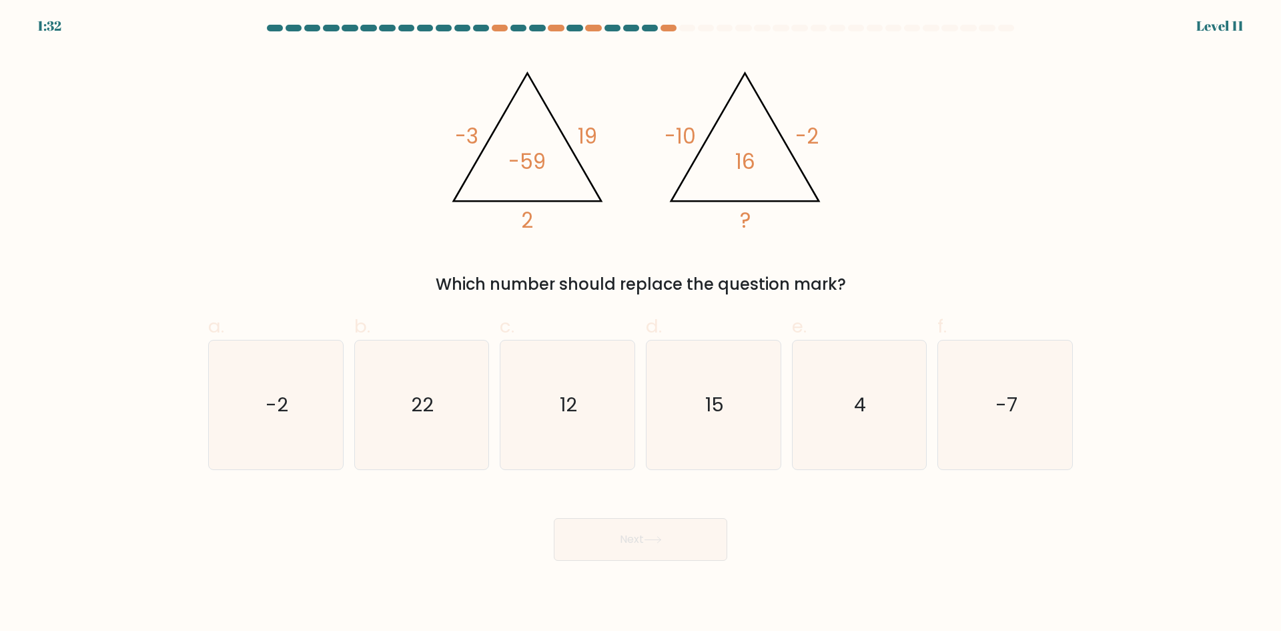
click at [203, 390] on div "a. -2" at bounding box center [276, 391] width 146 height 158
click at [278, 442] on icon "-2" at bounding box center [276, 404] width 129 height 129
click at [641, 324] on input "a. -2" at bounding box center [641, 320] width 1 height 9
radio input "true"
click at [665, 547] on button "Next" at bounding box center [641, 539] width 174 height 43
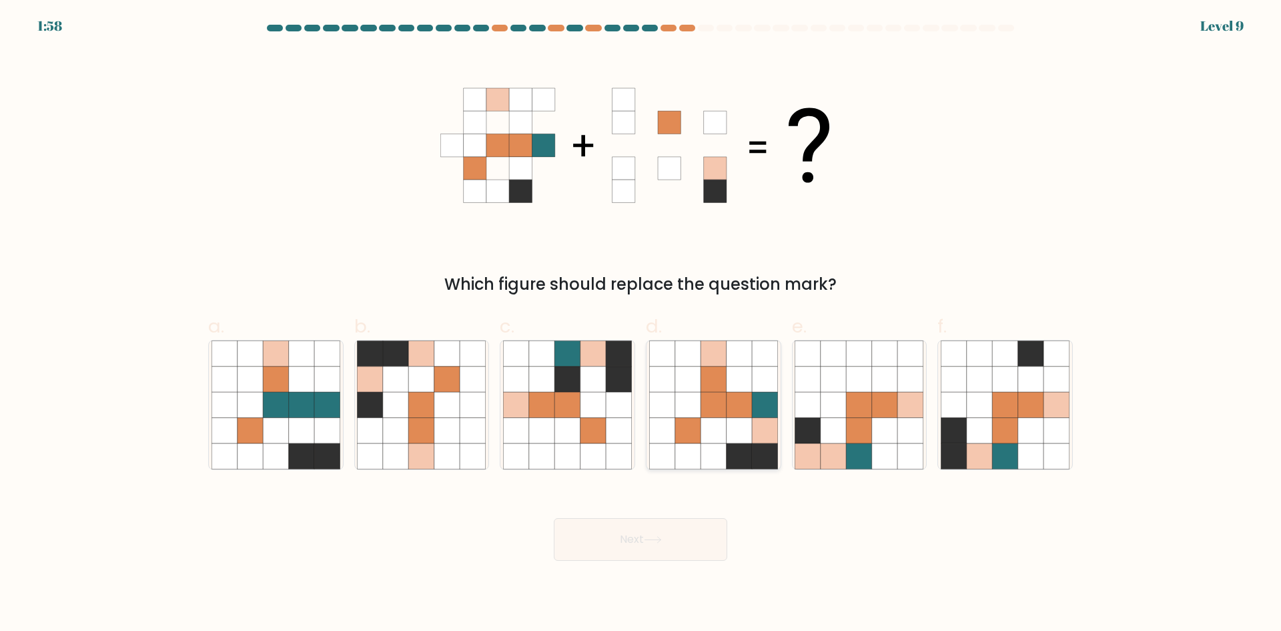
click at [709, 445] on icon at bounding box center [713, 455] width 25 height 25
click at [641, 324] on input "d." at bounding box center [641, 320] width 1 height 9
radio input "true"
click at [695, 542] on button "Next" at bounding box center [641, 539] width 174 height 43
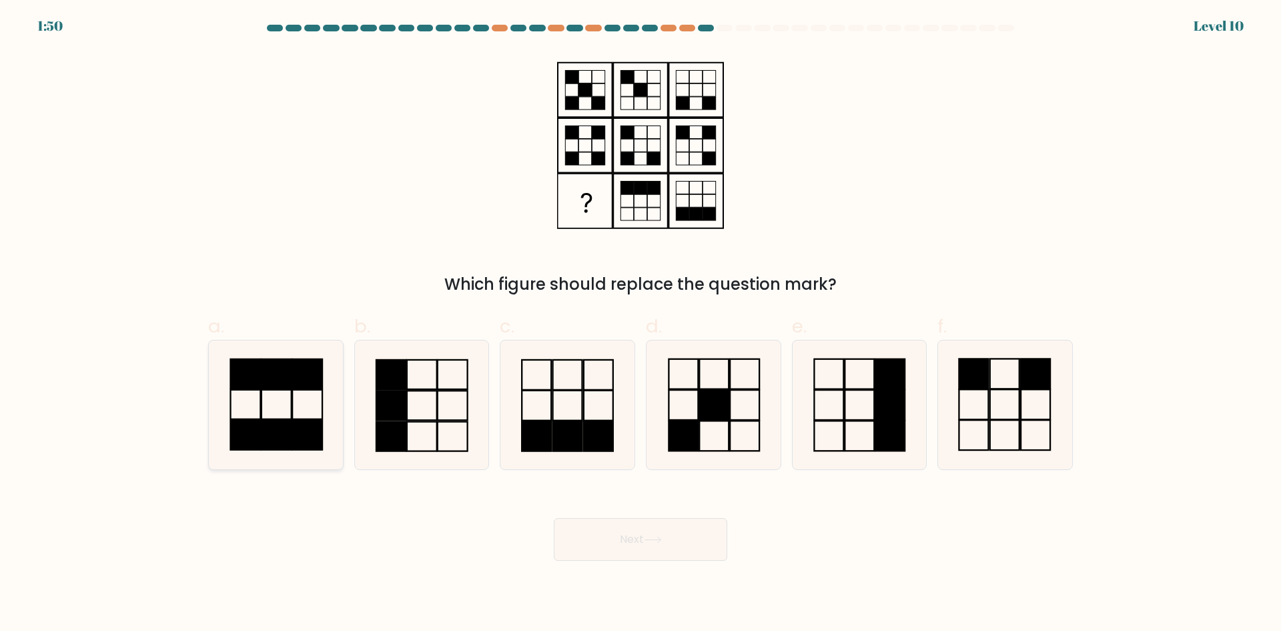
click at [324, 418] on icon at bounding box center [276, 404] width 129 height 129
click at [641, 324] on input "a." at bounding box center [641, 320] width 1 height 9
radio input "true"
click at [632, 541] on button "Next" at bounding box center [641, 539] width 174 height 43
click at [641, 544] on button "Next" at bounding box center [641, 539] width 174 height 43
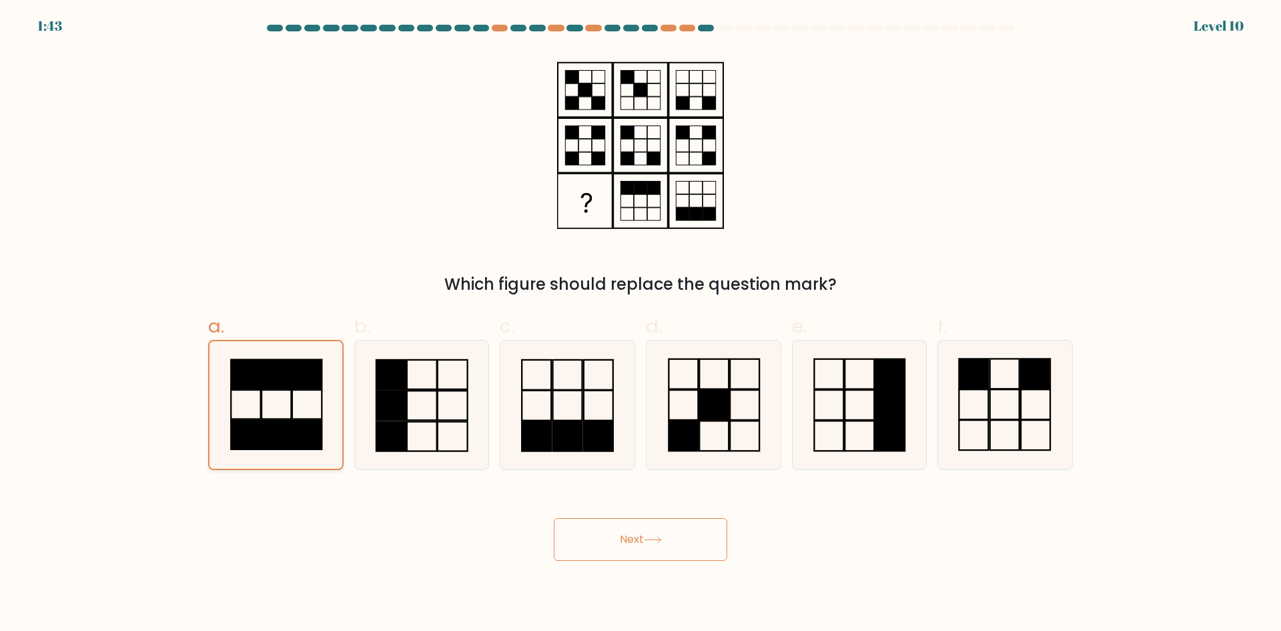
click at [283, 430] on rect at bounding box center [276, 434] width 29 height 29
click at [641, 324] on input "a." at bounding box center [641, 320] width 1 height 9
drag, startPoint x: 426, startPoint y: 424, endPoint x: 272, endPoint y: 430, distance: 154.9
click at [426, 424] on icon at bounding box center [421, 404] width 129 height 129
click at [641, 324] on input "b." at bounding box center [641, 320] width 1 height 9
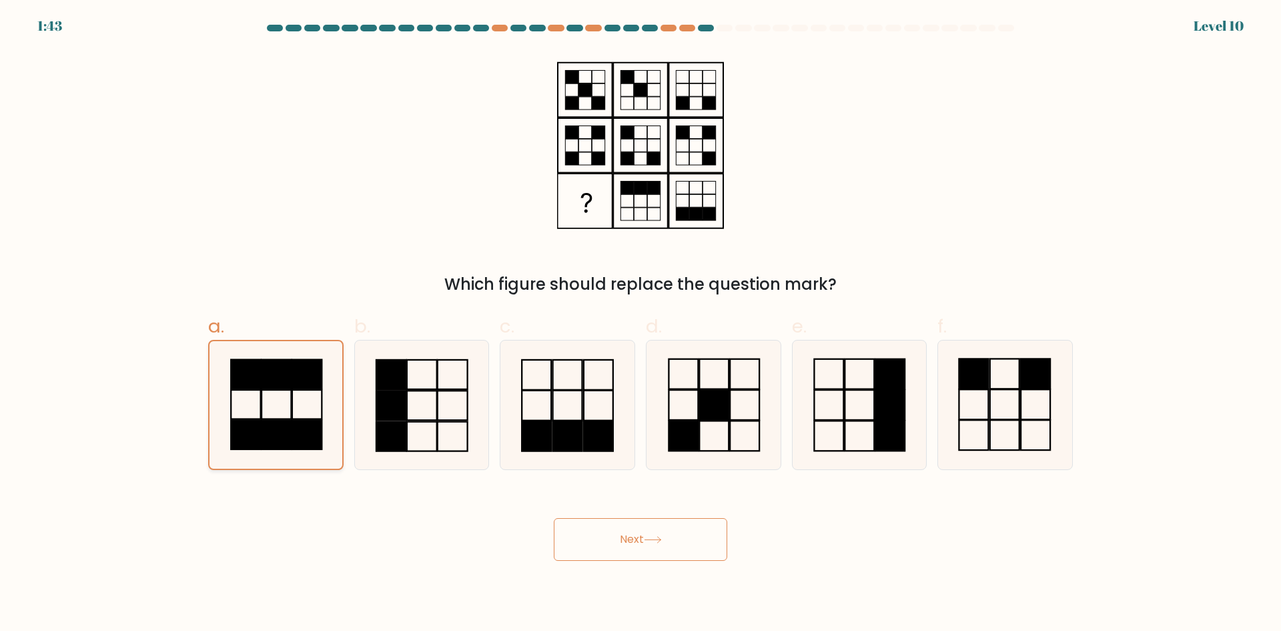
radio input "true"
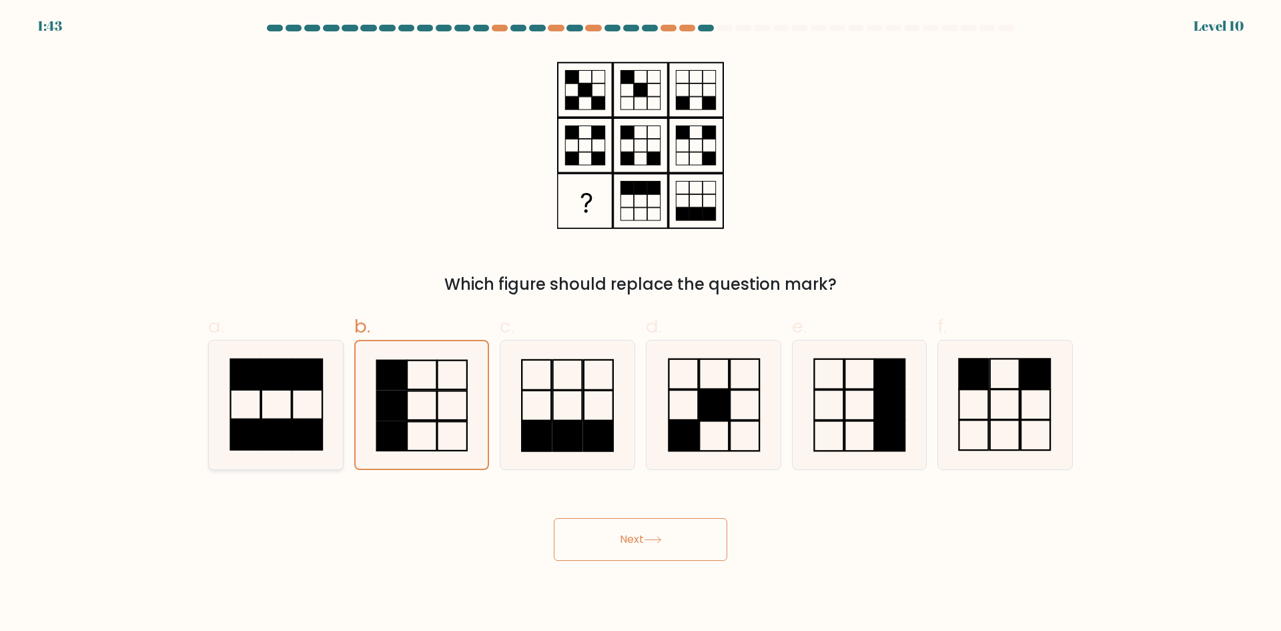
click at [267, 430] on rect at bounding box center [277, 434] width 30 height 29
click at [641, 324] on input "a." at bounding box center [641, 320] width 1 height 9
radio input "true"
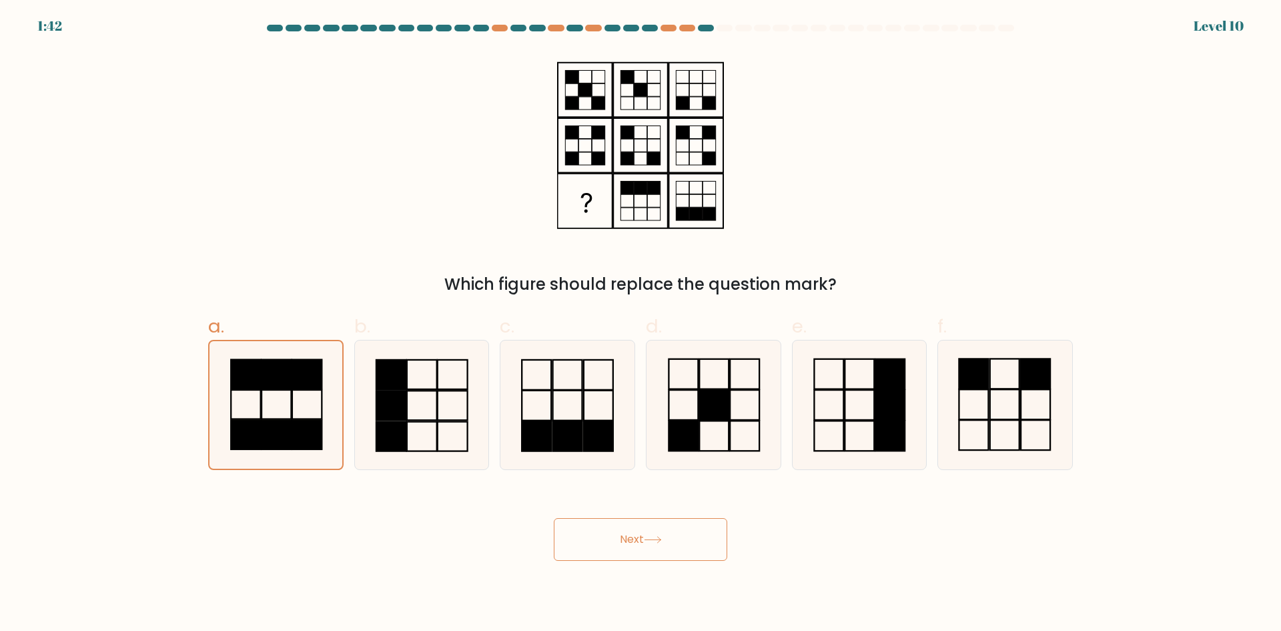
click at [671, 539] on button "Next" at bounding box center [641, 539] width 174 height 43
click at [660, 539] on icon at bounding box center [653, 539] width 18 height 7
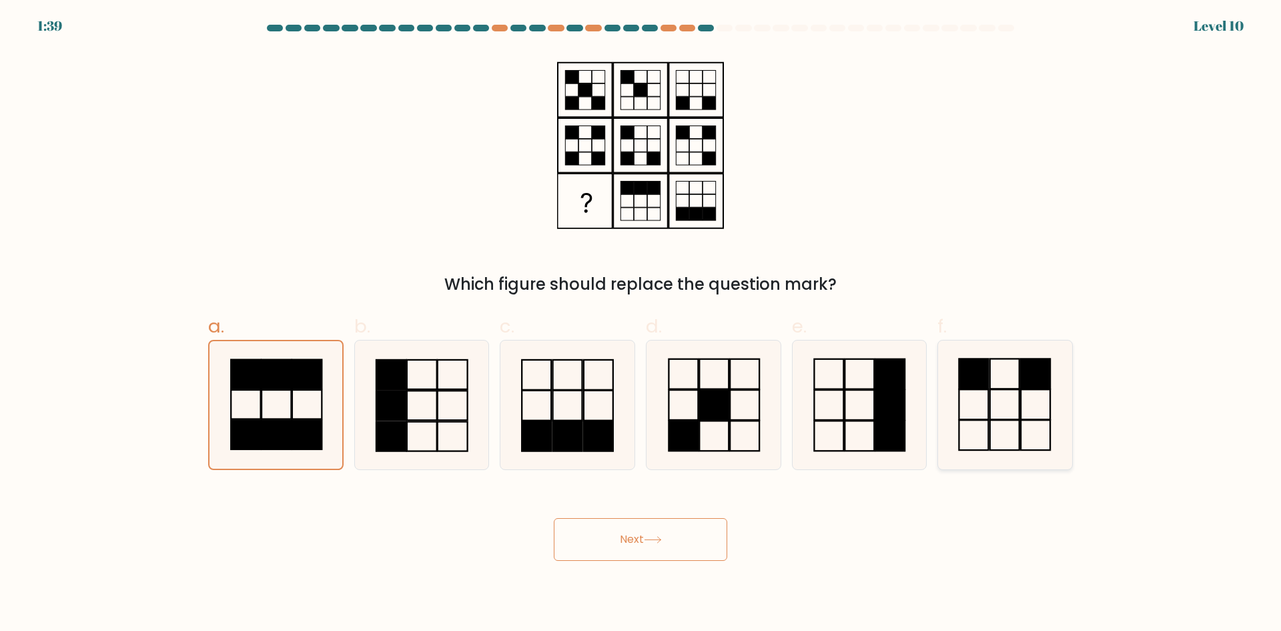
click at [950, 442] on icon at bounding box center [1005, 404] width 129 height 129
click at [641, 324] on input "f." at bounding box center [641, 320] width 1 height 9
radio input "true"
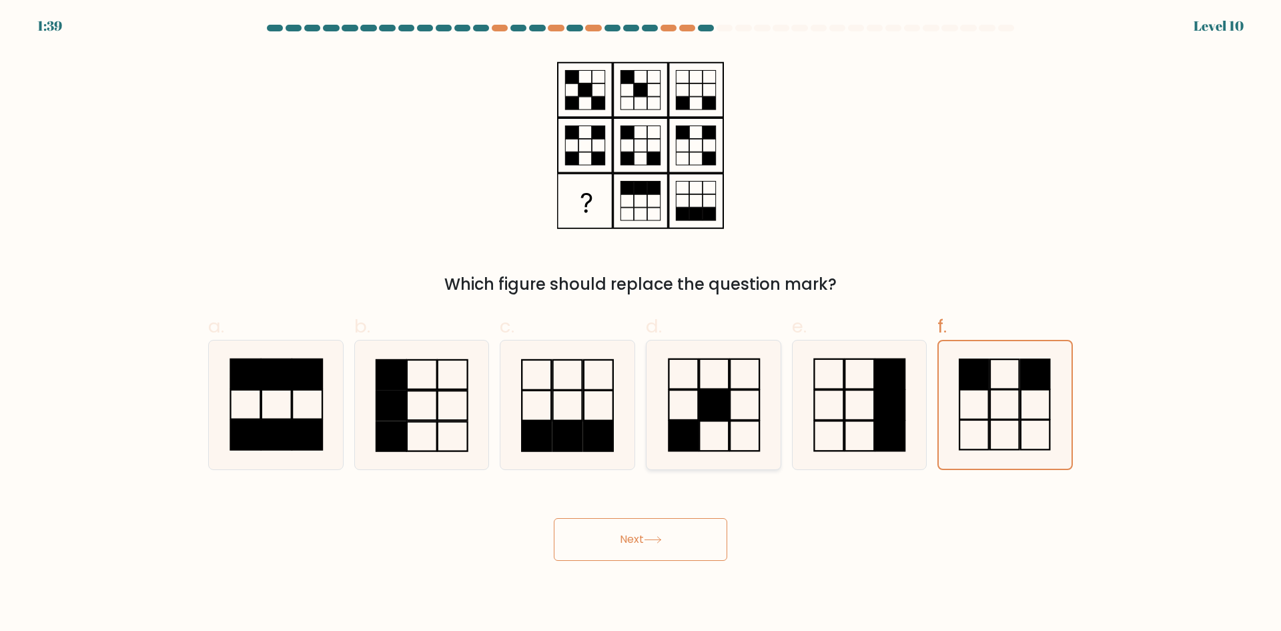
drag, startPoint x: 855, startPoint y: 437, endPoint x: 703, endPoint y: 428, distance: 151.7
click at [848, 437] on icon at bounding box center [859, 404] width 129 height 129
click at [641, 324] on input "e." at bounding box center [641, 320] width 1 height 9
radio input "true"
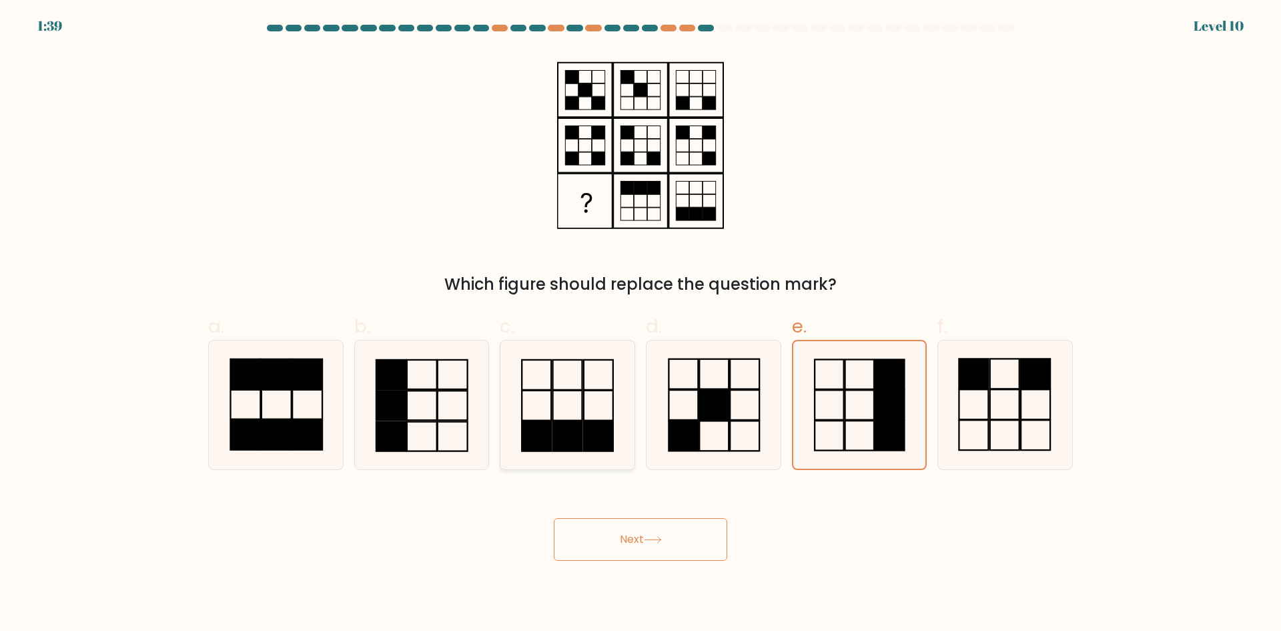
drag, startPoint x: 703, startPoint y: 428, endPoint x: 577, endPoint y: 423, distance: 126.3
click at [694, 428] on icon at bounding box center [713, 404] width 129 height 129
click at [641, 324] on input "d." at bounding box center [641, 320] width 1 height 9
radio input "true"
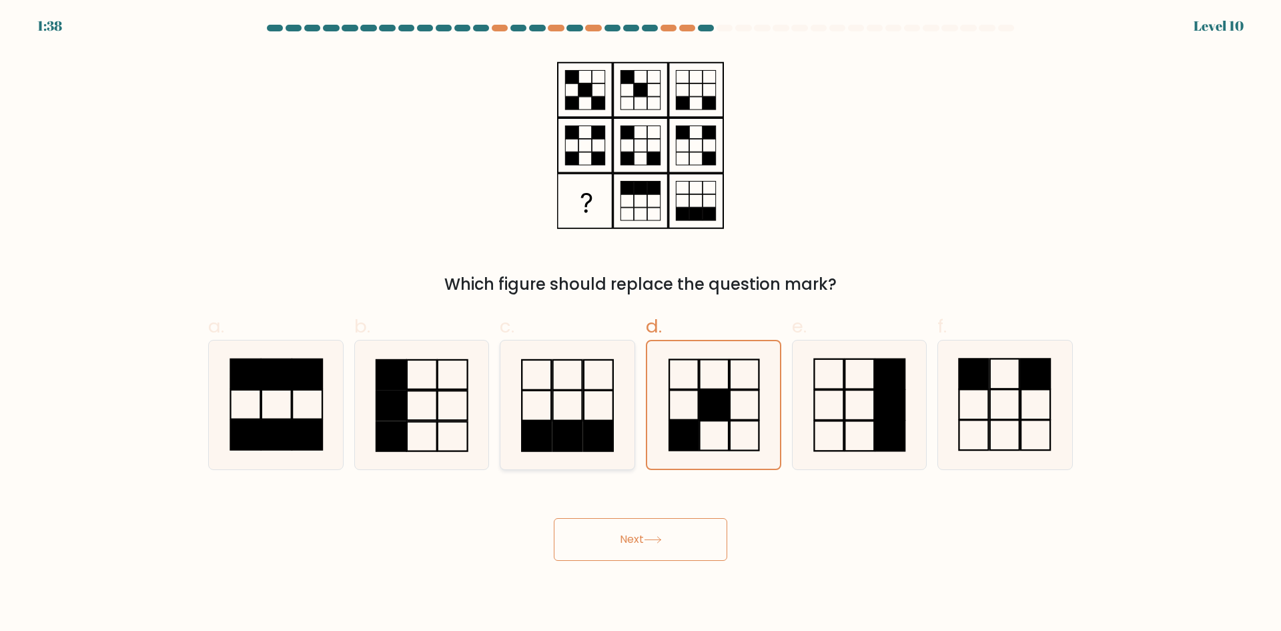
drag, startPoint x: 577, startPoint y: 423, endPoint x: 508, endPoint y: 427, distance: 69.5
click at [537, 429] on icon at bounding box center [567, 404] width 129 height 129
click at [641, 324] on input "c." at bounding box center [641, 320] width 1 height 9
radio input "true"
drag, startPoint x: 439, startPoint y: 423, endPoint x: 396, endPoint y: 429, distance: 43.8
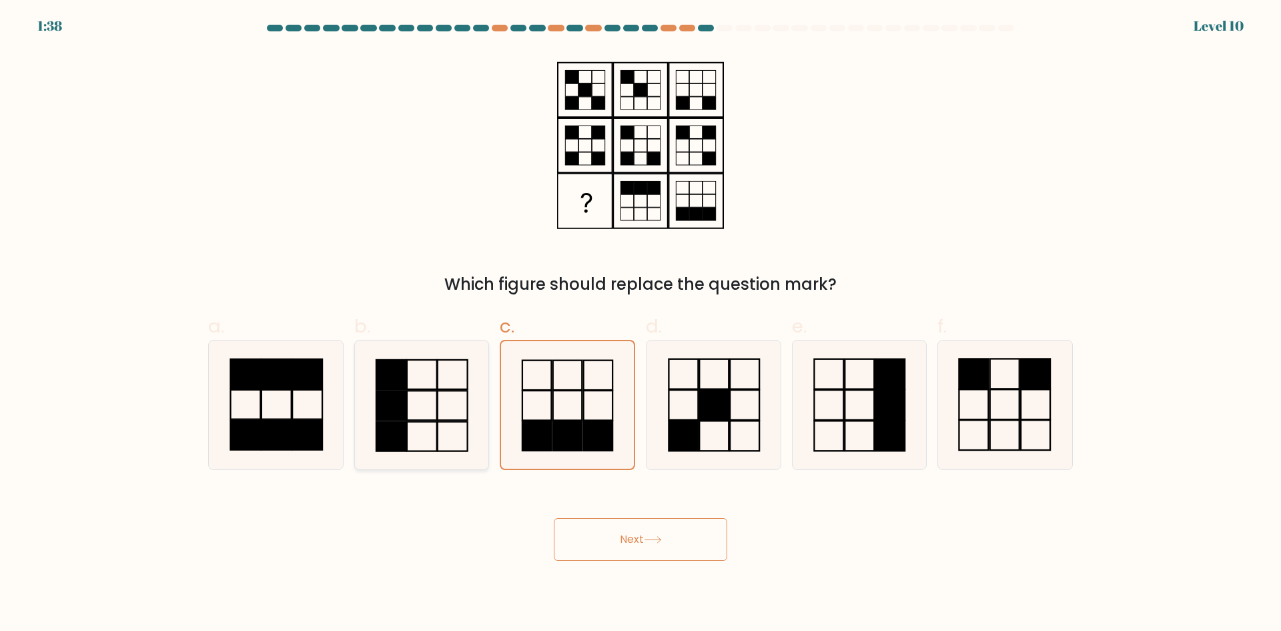
click at [414, 428] on icon at bounding box center [421, 404] width 129 height 129
click at [641, 324] on input "b." at bounding box center [641, 320] width 1 height 9
radio input "true"
click at [280, 431] on rect at bounding box center [277, 434] width 30 height 29
click at [641, 324] on input "a." at bounding box center [641, 320] width 1 height 9
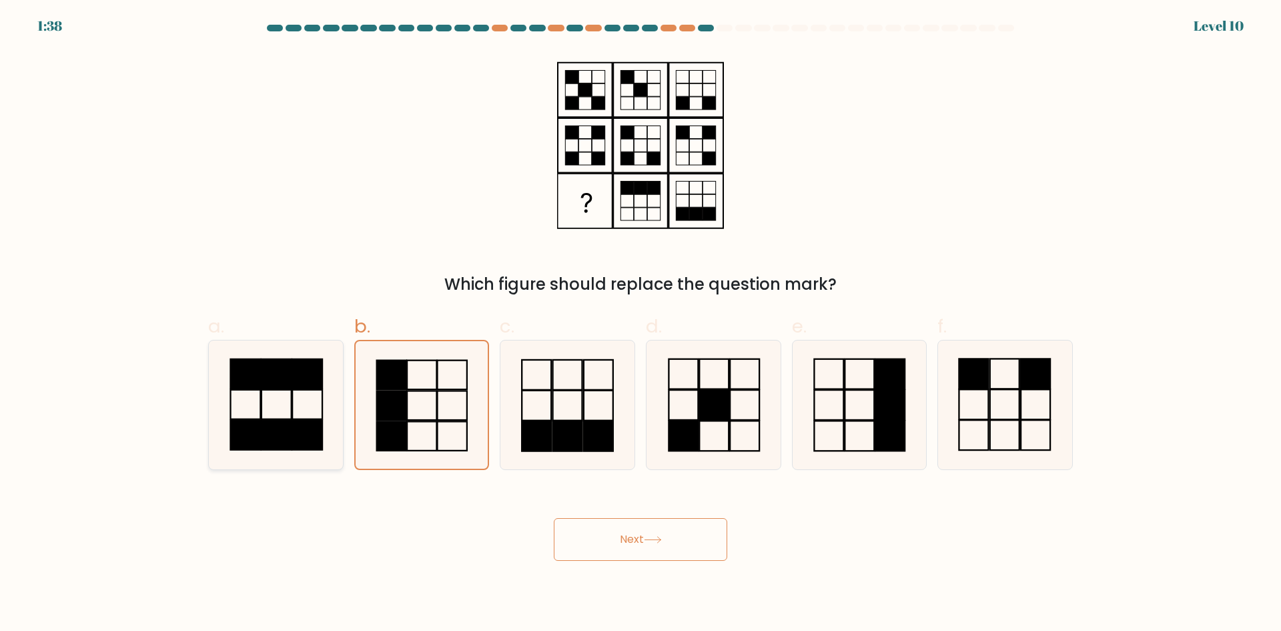
radio input "true"
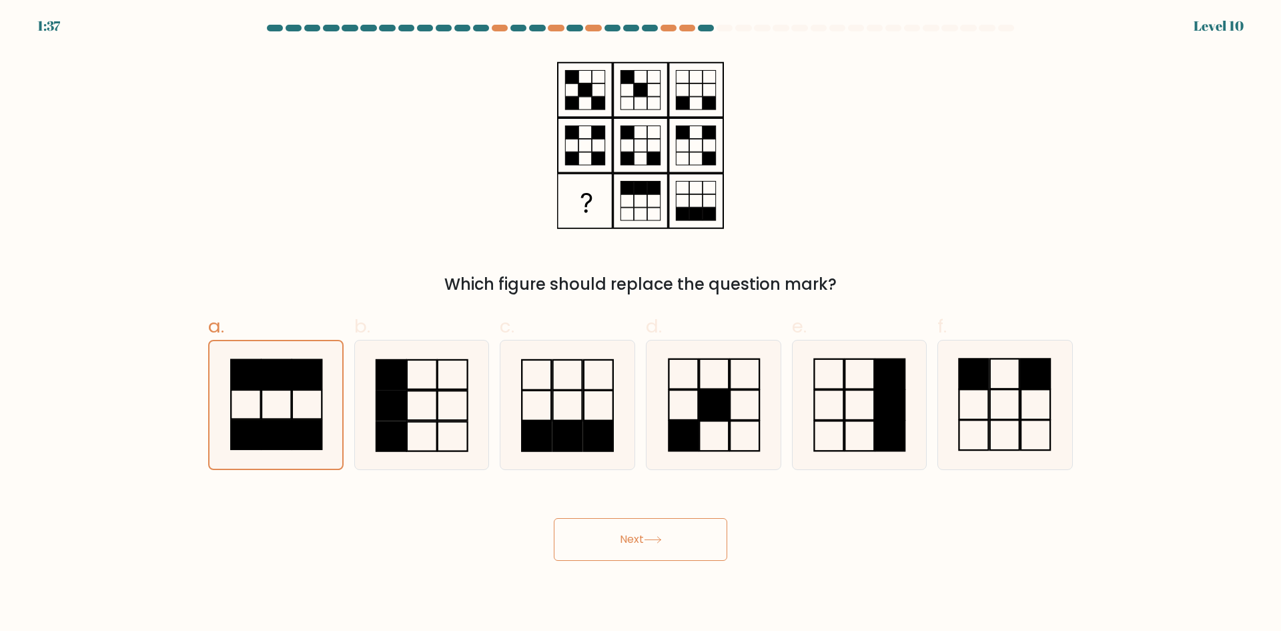
click at [648, 543] on button "Next" at bounding box center [641, 539] width 174 height 43
click at [648, 543] on icon at bounding box center [653, 539] width 18 height 7
drag, startPoint x: 367, startPoint y: 412, endPoint x: 640, endPoint y: 468, distance: 278.5
click at [368, 412] on icon at bounding box center [421, 404] width 129 height 129
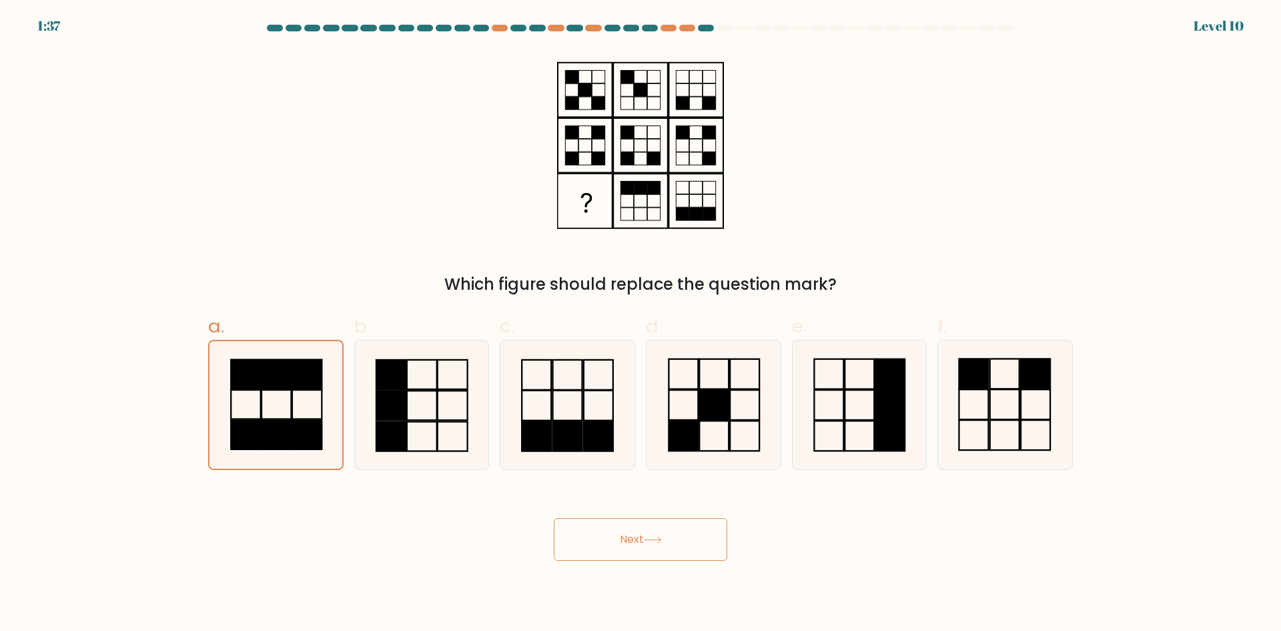
click at [641, 324] on input "b." at bounding box center [641, 320] width 1 height 9
radio input "true"
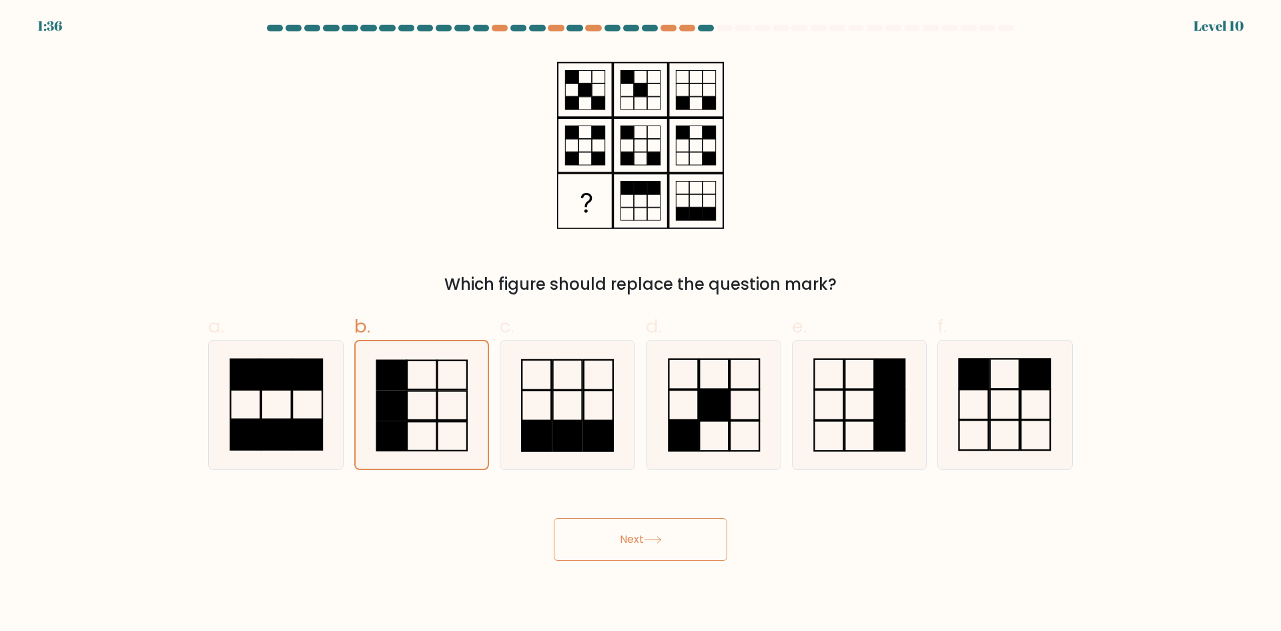
click at [636, 548] on button "Next" at bounding box center [641, 539] width 174 height 43
click at [571, 433] on rect at bounding box center [567, 436] width 29 height 30
click at [641, 324] on input "c." at bounding box center [641, 320] width 1 height 9
radio input "true"
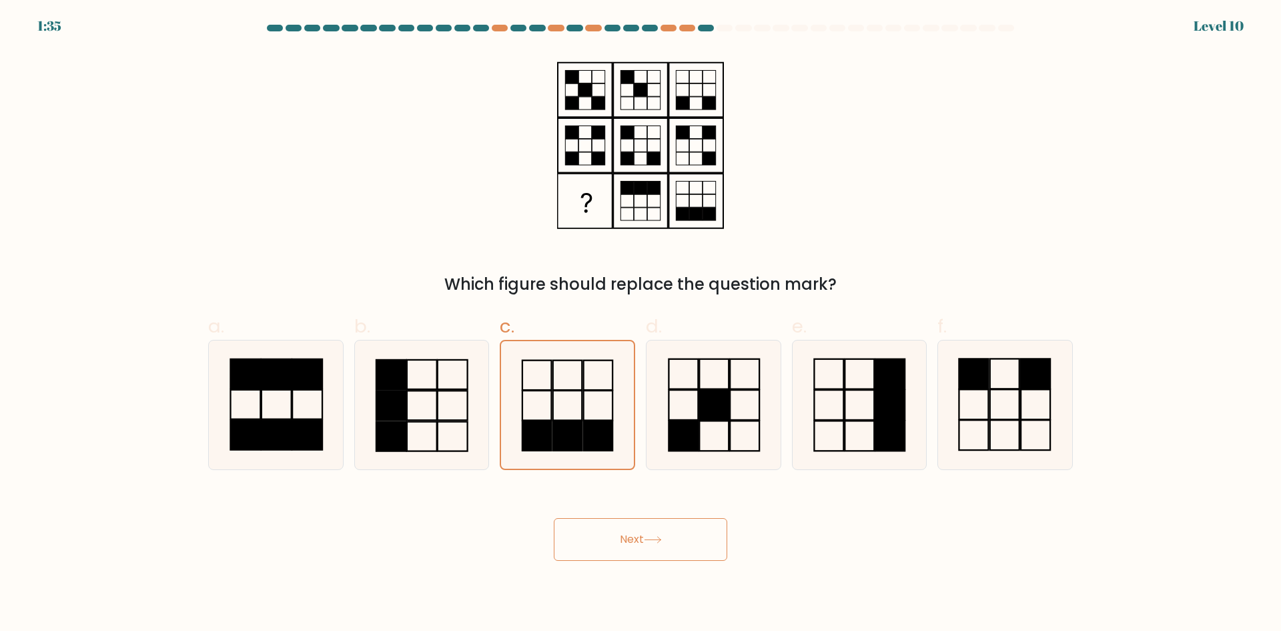
click at [659, 569] on body "1:35 Level 10" at bounding box center [640, 315] width 1281 height 631
click at [332, 144] on div "Which figure should replace the question mark?" at bounding box center [640, 174] width 881 height 246
click at [930, 136] on div "Which figure should replace the question mark?" at bounding box center [640, 174] width 881 height 246
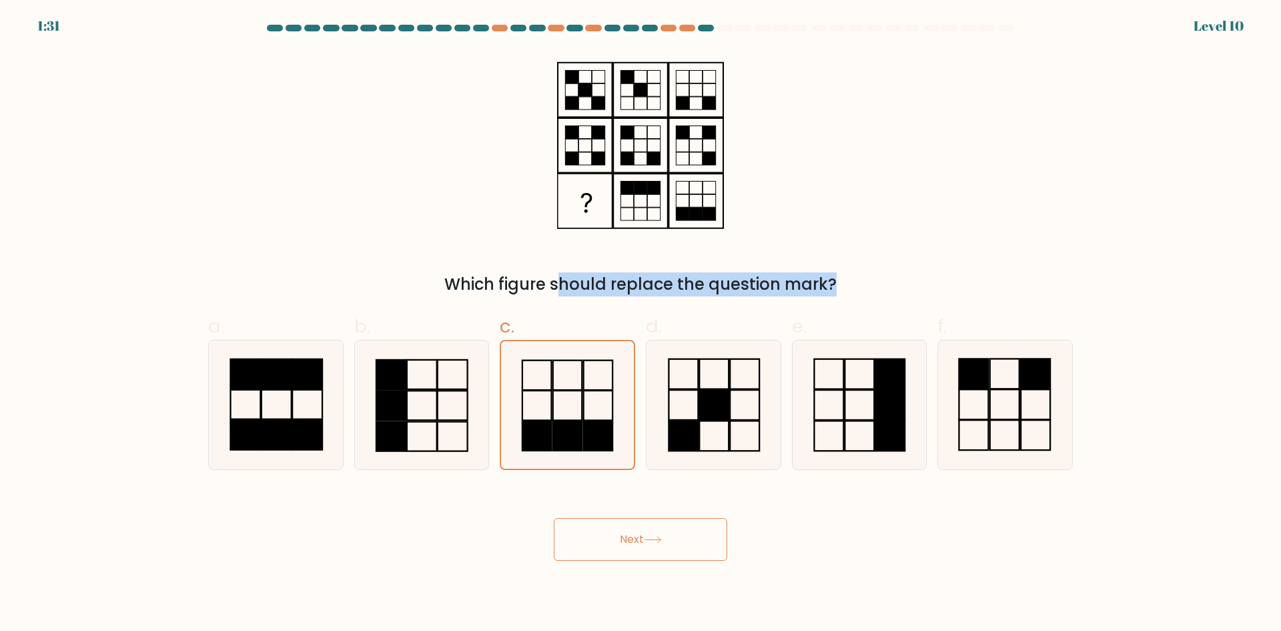
click at [930, 136] on div "Which figure should replace the question mark?" at bounding box center [640, 174] width 881 height 246
click at [619, 220] on icon at bounding box center [640, 146] width 167 height 190
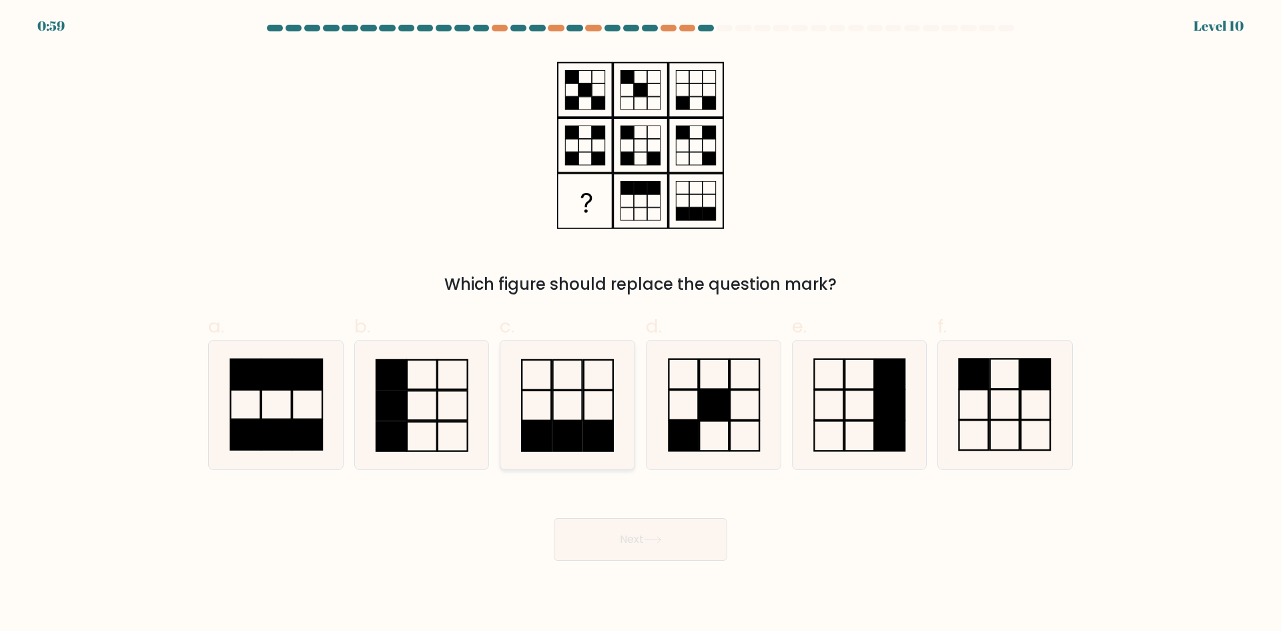
click at [588, 408] on icon at bounding box center [567, 404] width 129 height 129
click at [641, 324] on input "c." at bounding box center [641, 320] width 1 height 9
radio input "true"
click at [687, 551] on button "Next" at bounding box center [641, 539] width 174 height 43
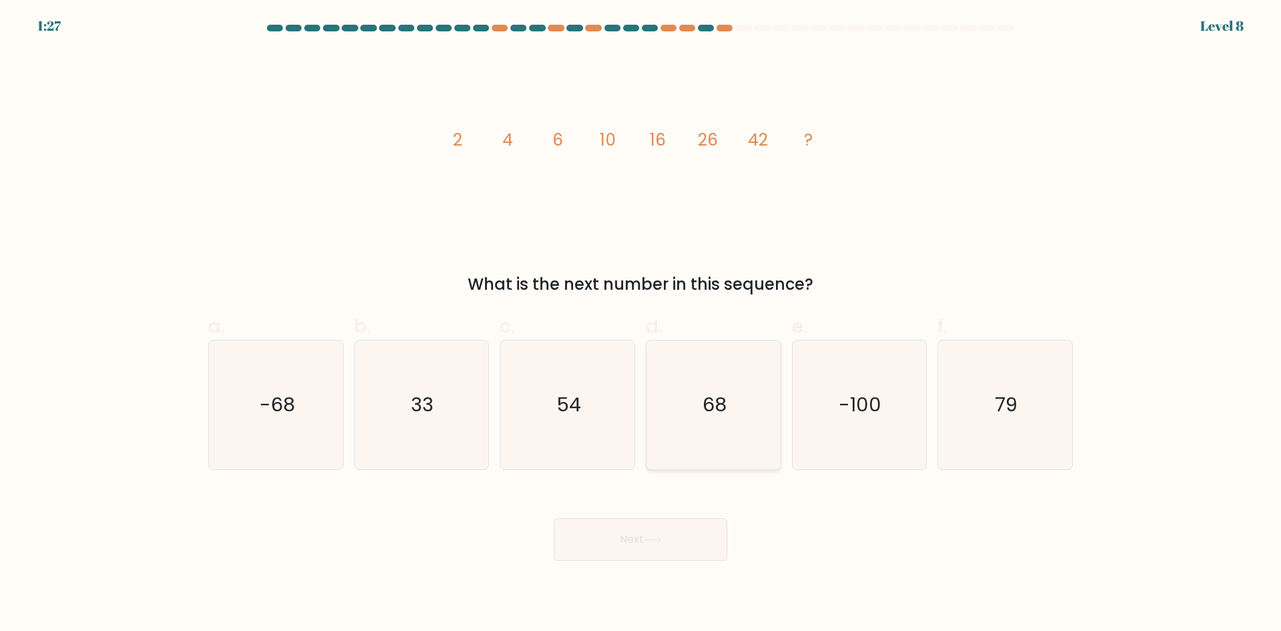
click at [714, 411] on text "68" at bounding box center [715, 404] width 24 height 27
click at [641, 324] on input "d. 68" at bounding box center [641, 320] width 1 height 9
radio input "true"
click at [671, 533] on button "Next" at bounding box center [641, 539] width 174 height 43
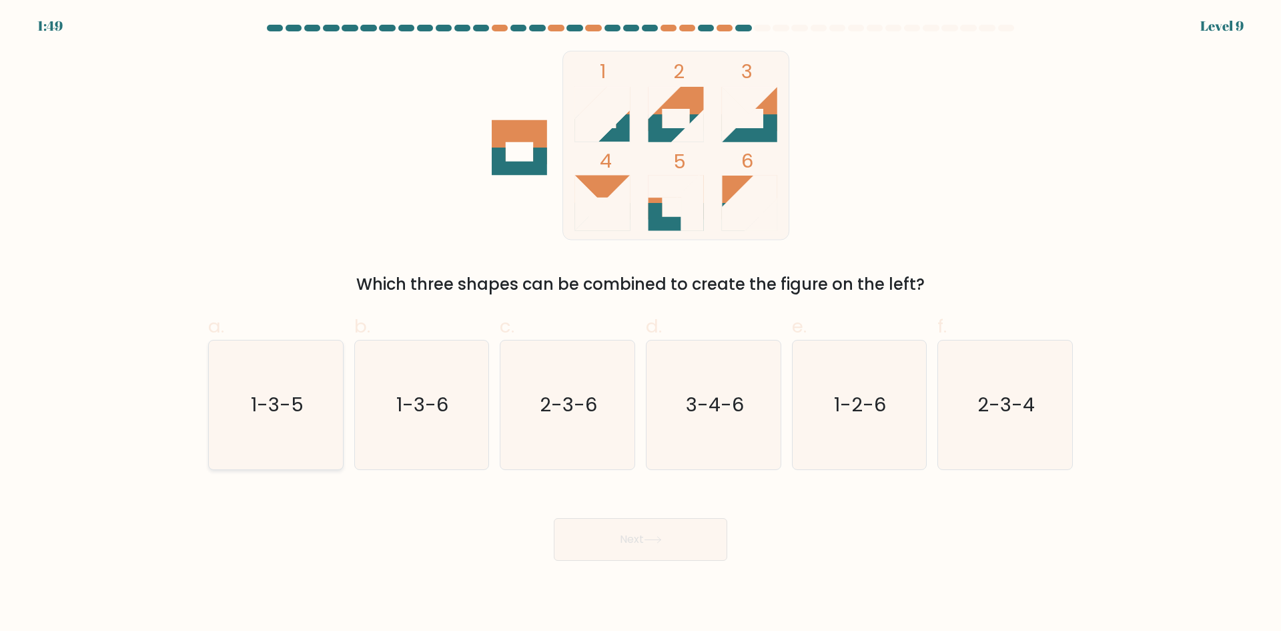
click at [300, 418] on icon "1-3-5" at bounding box center [276, 404] width 129 height 129
click at [641, 324] on input "a. 1-3-5" at bounding box center [641, 320] width 1 height 9
radio input "true"
click at [844, 404] on text "1-2-6" at bounding box center [861, 404] width 52 height 27
click at [641, 324] on input "e. 1-2-6" at bounding box center [641, 320] width 1 height 9
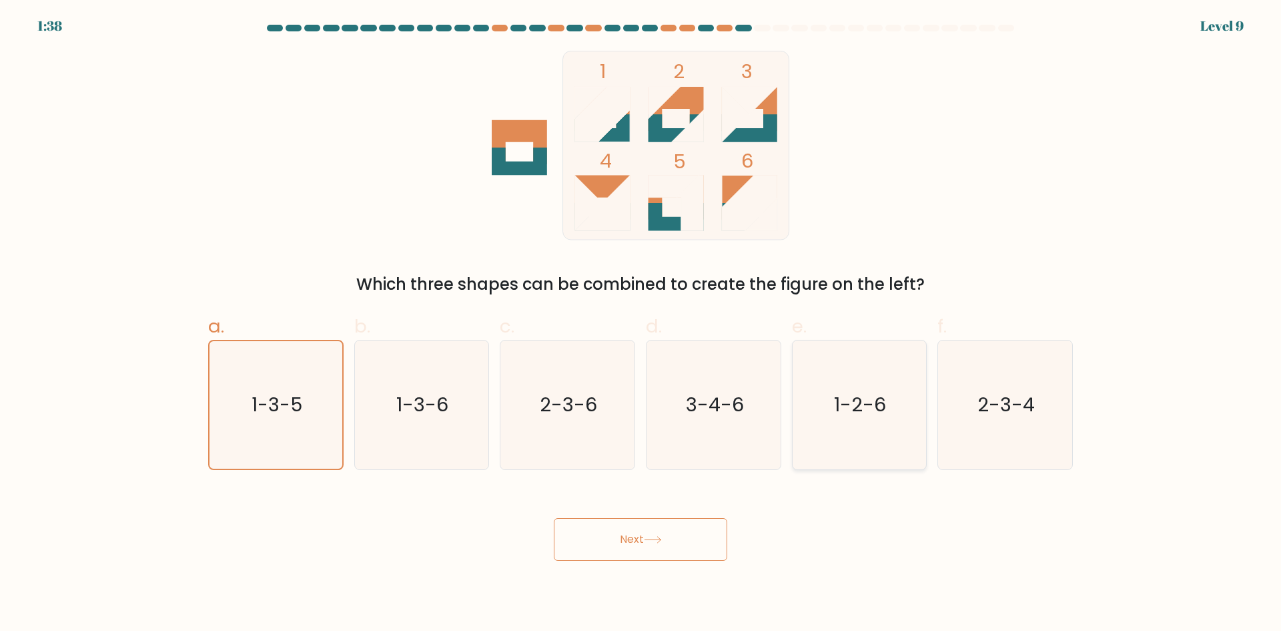
radio input "true"
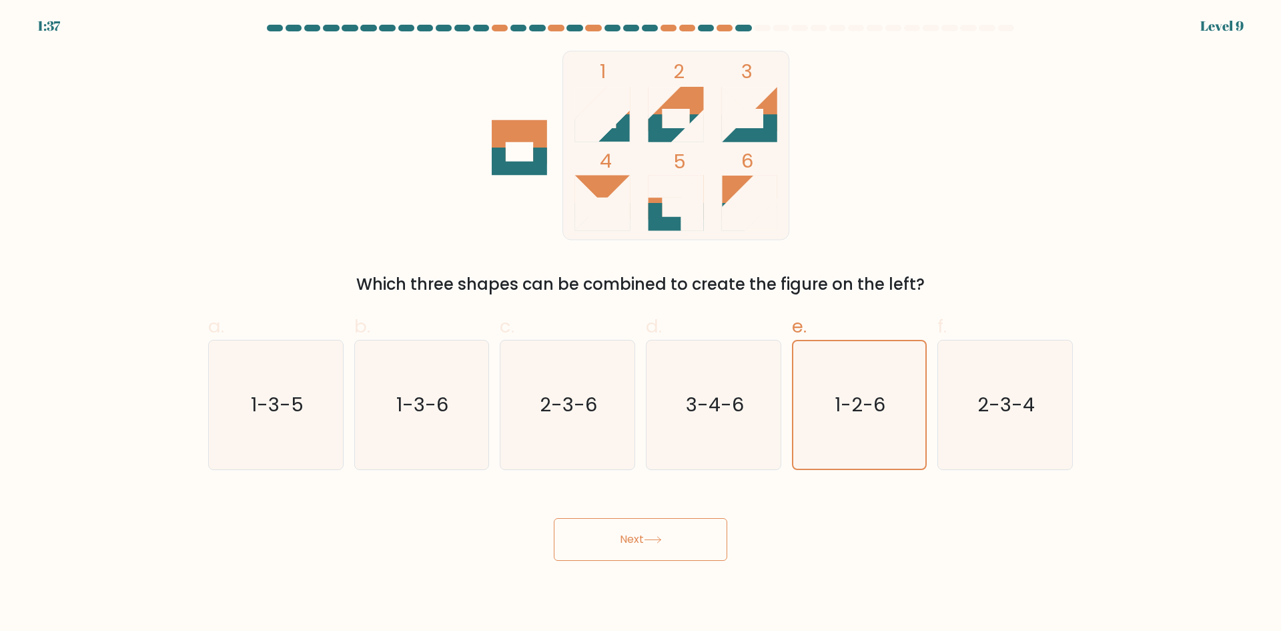
click at [679, 537] on button "Next" at bounding box center [641, 539] width 174 height 43
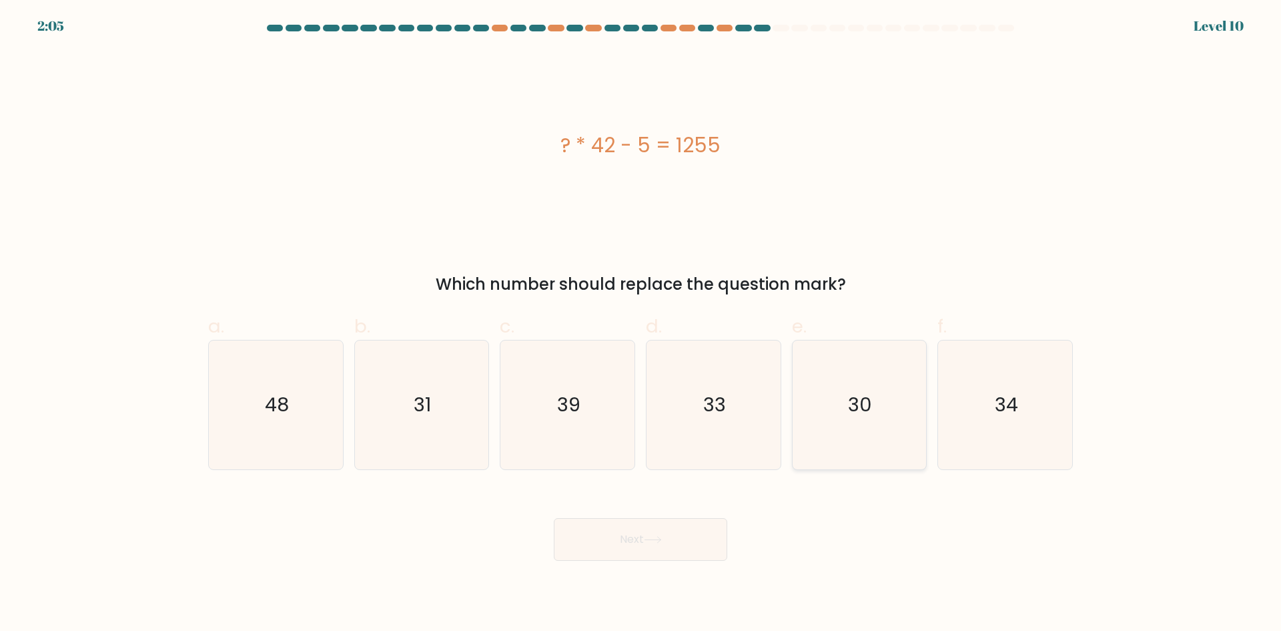
click at [873, 418] on icon "30" at bounding box center [859, 404] width 129 height 129
click at [641, 324] on input "e. 30" at bounding box center [641, 320] width 1 height 9
radio input "true"
click at [664, 533] on button "Next" at bounding box center [641, 539] width 174 height 43
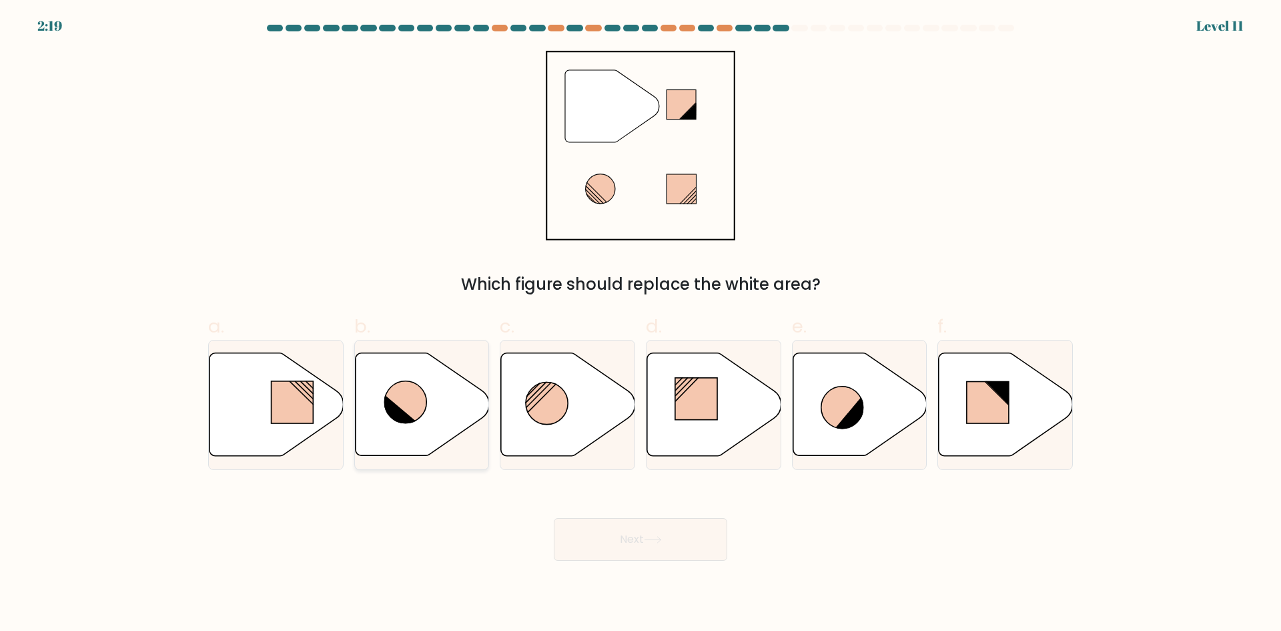
click at [426, 410] on icon at bounding box center [422, 404] width 134 height 103
click at [641, 324] on input "b." at bounding box center [641, 320] width 1 height 9
radio input "true"
click at [668, 547] on button "Next" at bounding box center [641, 539] width 174 height 43
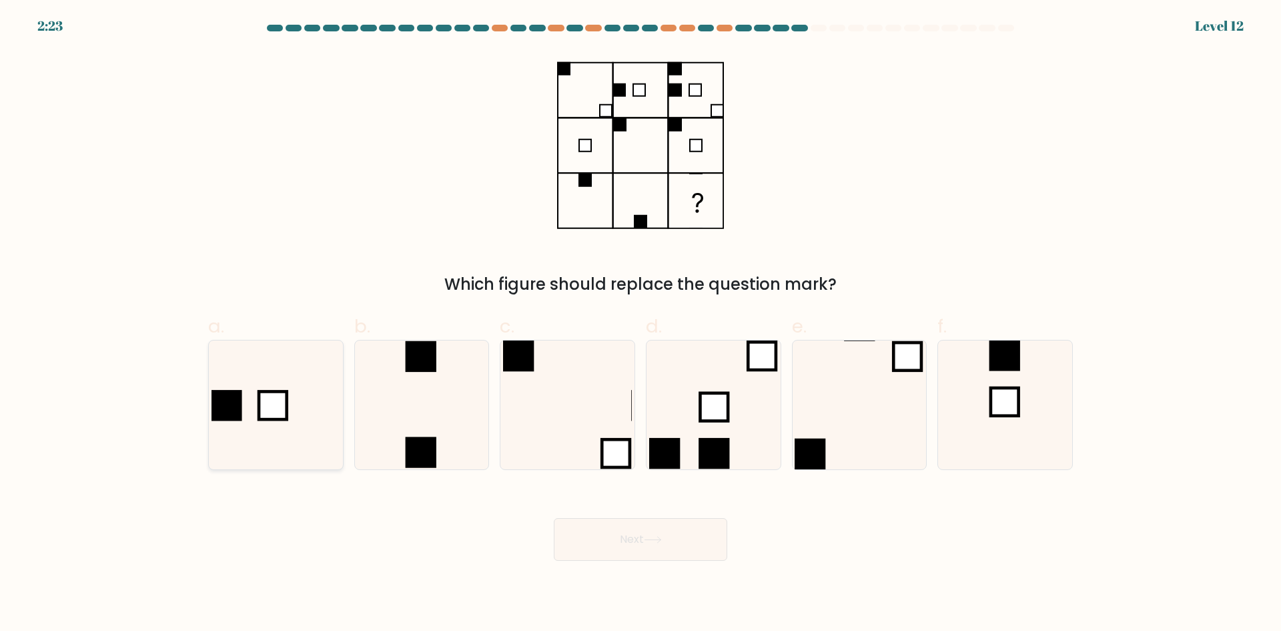
click at [267, 384] on icon at bounding box center [276, 404] width 129 height 129
click at [641, 324] on input "a." at bounding box center [641, 320] width 1 height 9
radio input "true"
click at [680, 537] on button "Next" at bounding box center [641, 539] width 174 height 43
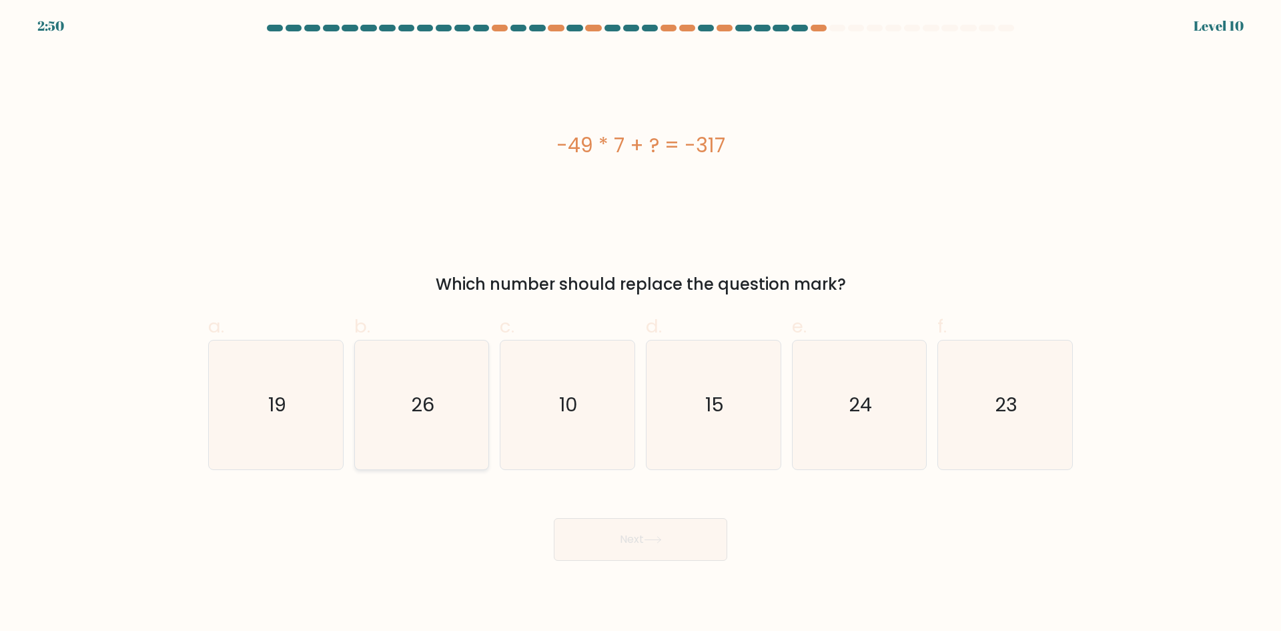
click at [390, 404] on icon "26" at bounding box center [421, 404] width 129 height 129
click at [641, 324] on input "b. 26" at bounding box center [641, 320] width 1 height 9
radio input "true"
click at [644, 536] on button "Next" at bounding box center [641, 539] width 174 height 43
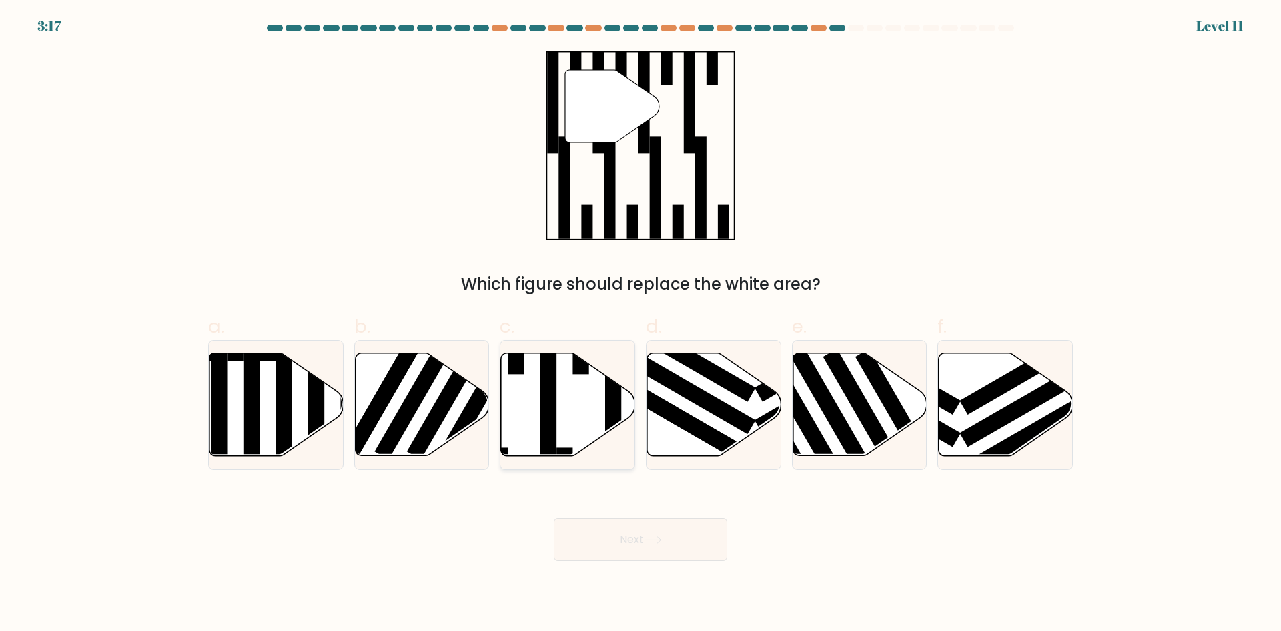
click at [583, 398] on icon at bounding box center [568, 404] width 134 height 103
click at [641, 324] on input "c." at bounding box center [641, 320] width 1 height 9
radio input "true"
click at [669, 542] on button "Next" at bounding box center [641, 539] width 174 height 43
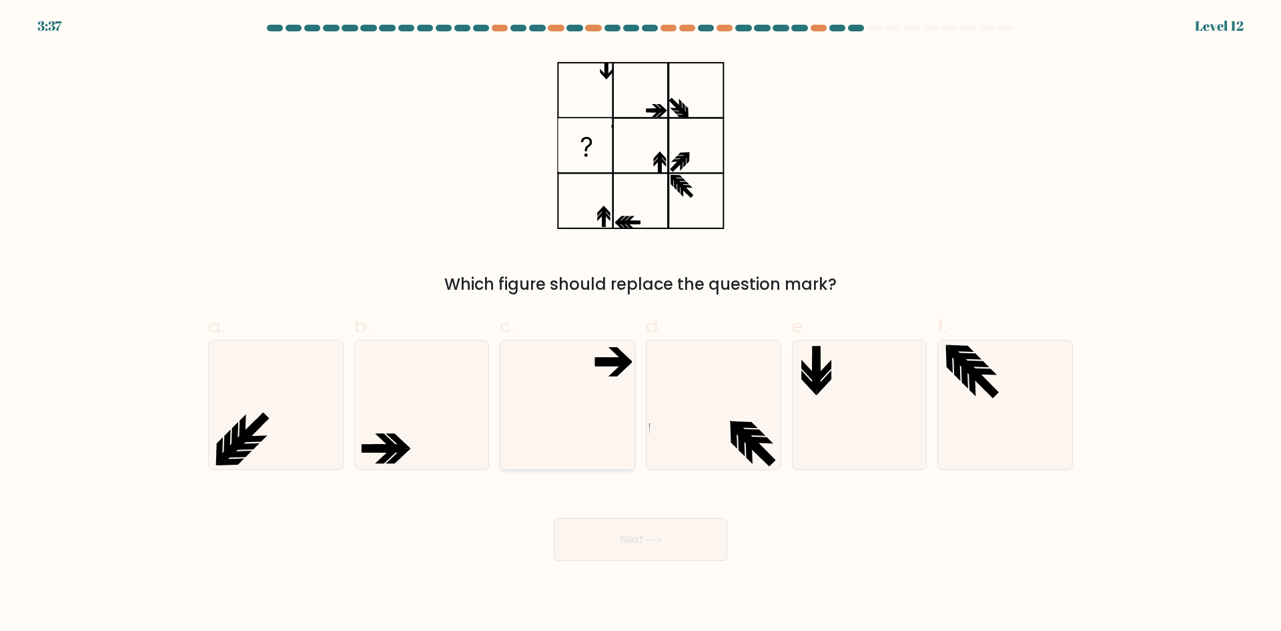
click at [595, 365] on icon at bounding box center [567, 404] width 129 height 129
click at [641, 324] on input "c." at bounding box center [641, 320] width 1 height 9
radio input "true"
click at [667, 546] on button "Next" at bounding box center [641, 539] width 174 height 43
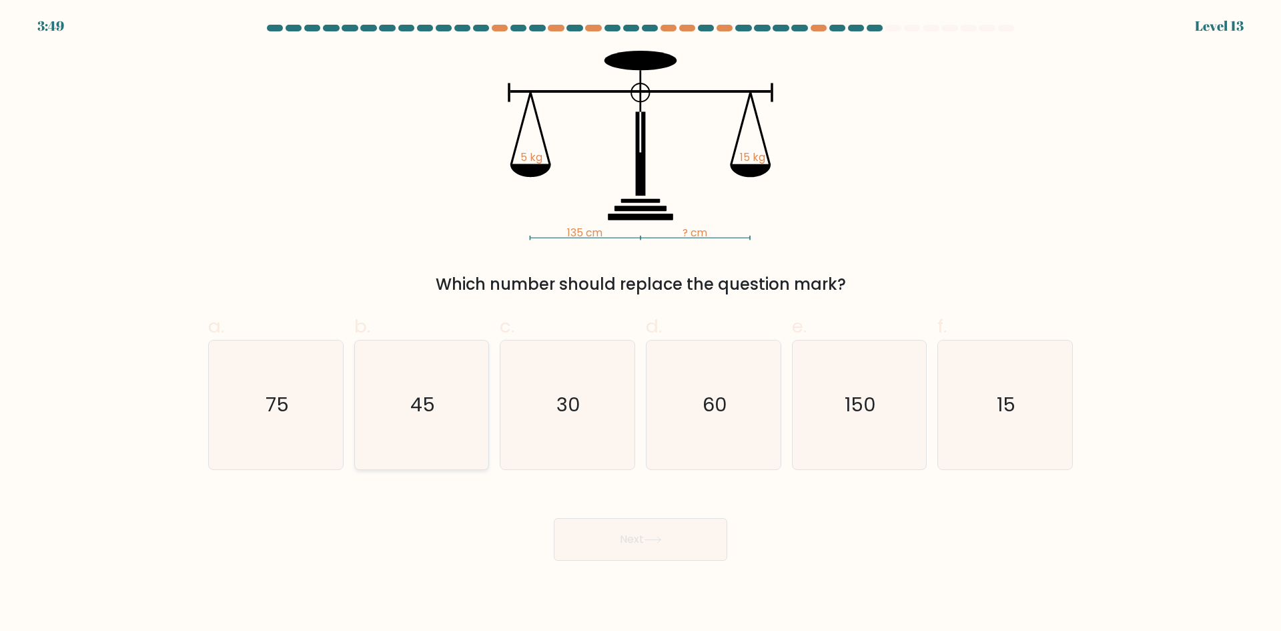
click at [423, 408] on text "45" at bounding box center [422, 404] width 25 height 27
click at [641, 324] on input "b. 45" at bounding box center [641, 320] width 1 height 9
radio input "true"
click at [662, 534] on button "Next" at bounding box center [641, 539] width 174 height 43
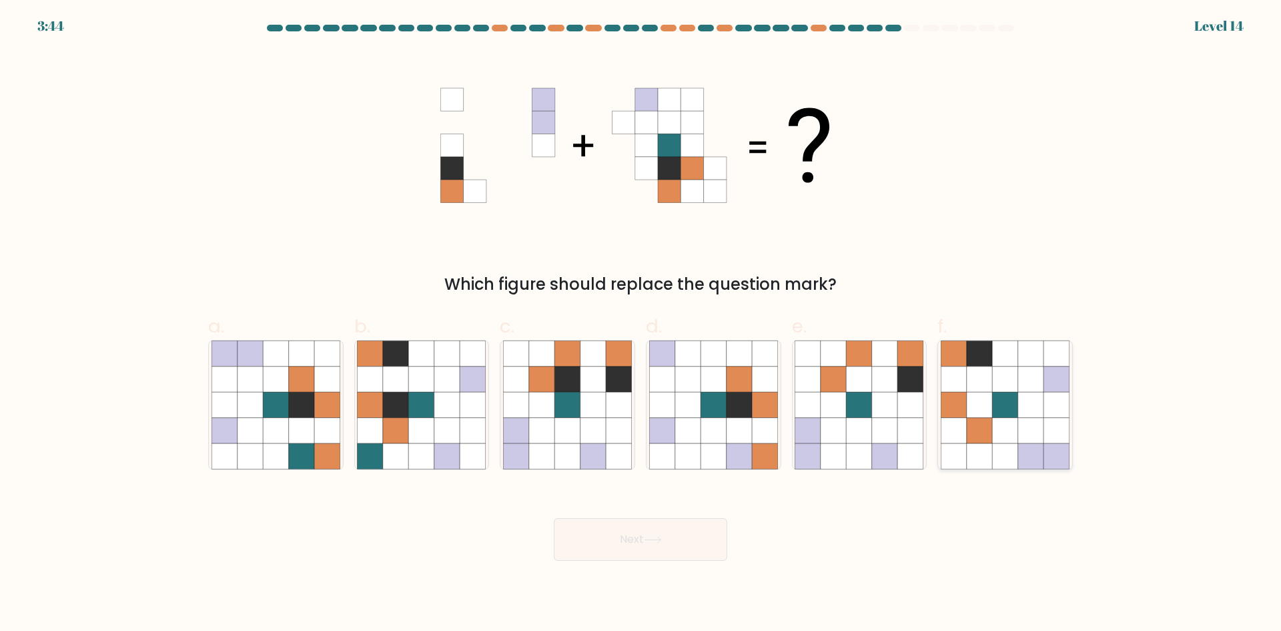
click at [1027, 457] on icon at bounding box center [1030, 455] width 25 height 25
click at [641, 324] on input "f." at bounding box center [641, 320] width 1 height 9
radio input "true"
click at [878, 456] on icon at bounding box center [884, 455] width 25 height 25
click at [641, 324] on input "e." at bounding box center [641, 320] width 1 height 9
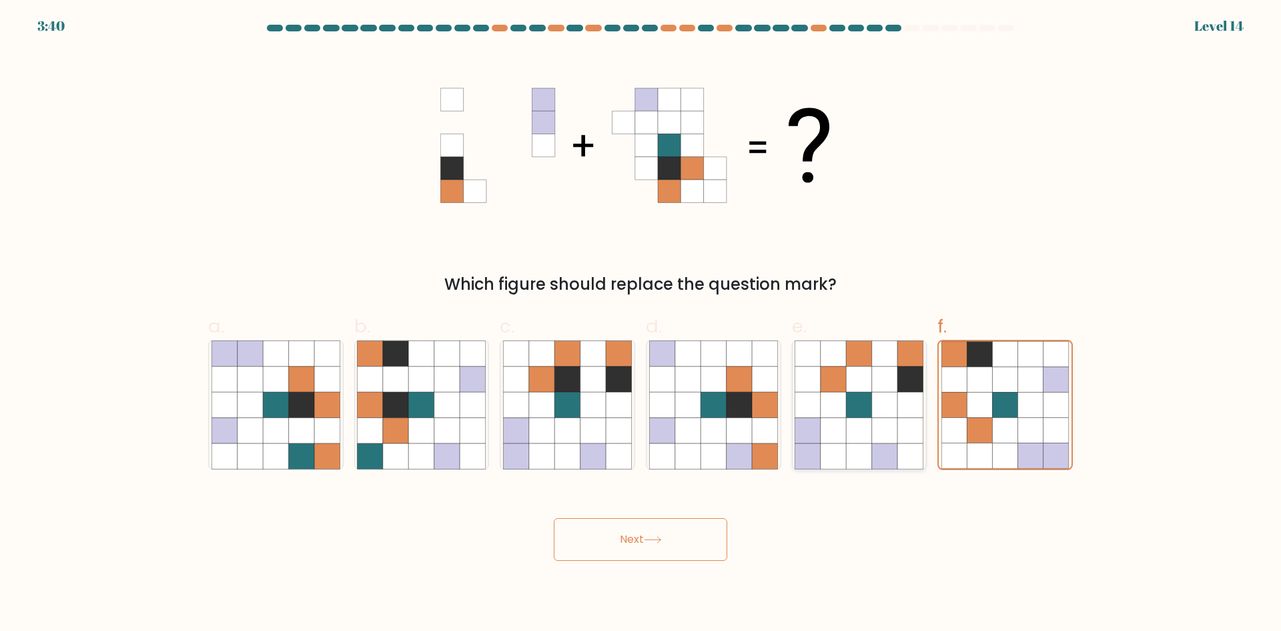
radio input "true"
click at [593, 426] on icon at bounding box center [593, 430] width 25 height 25
click at [641, 324] on input "c." at bounding box center [641, 320] width 1 height 9
radio input "true"
click at [669, 541] on button "Next" at bounding box center [641, 539] width 174 height 43
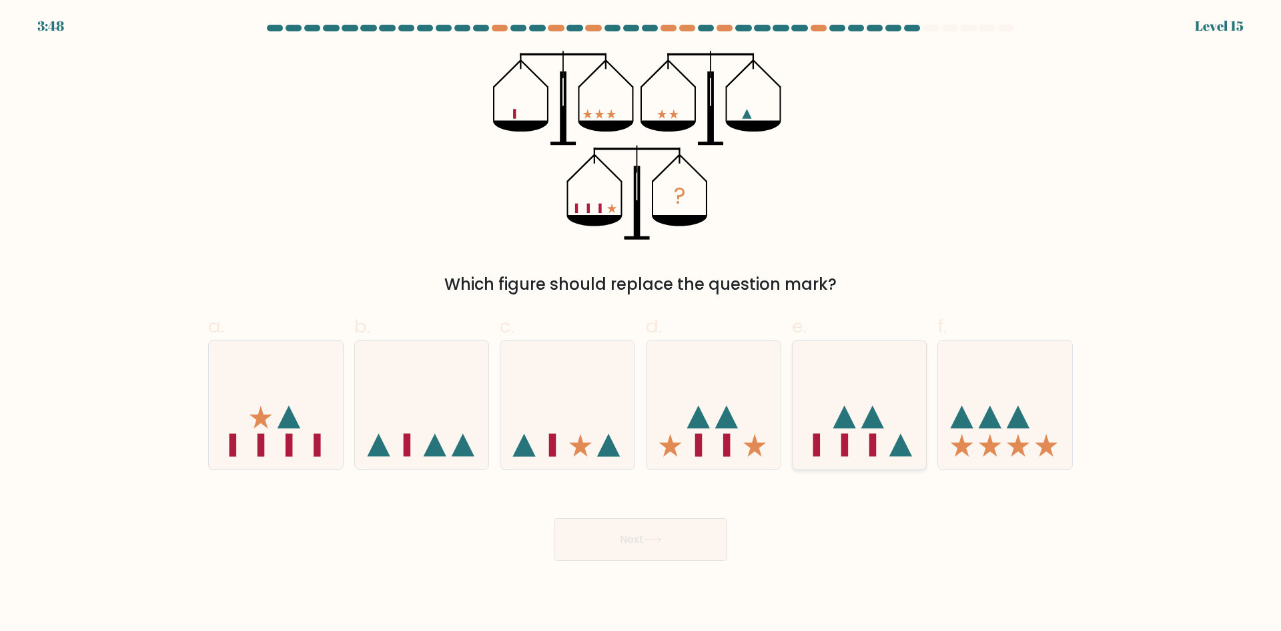
click at [850, 440] on icon at bounding box center [860, 404] width 134 height 111
click at [641, 324] on input "e." at bounding box center [641, 320] width 1 height 9
radio input "true"
click at [707, 539] on button "Next" at bounding box center [641, 539] width 174 height 43
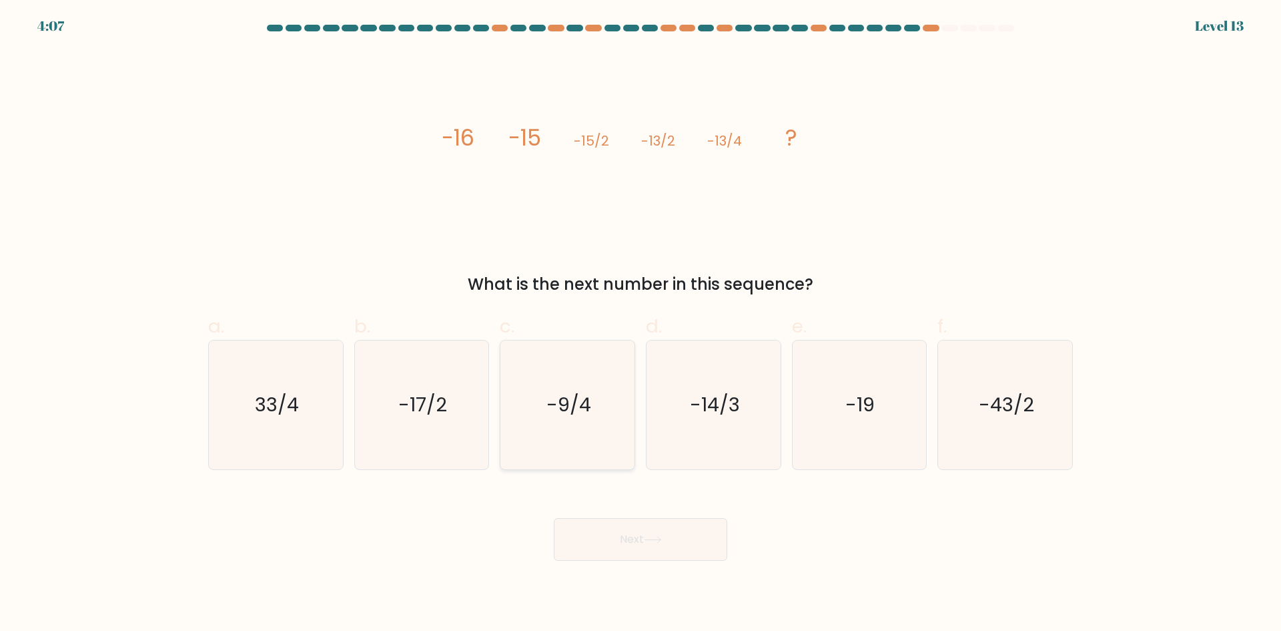
click at [553, 431] on icon "-9/4" at bounding box center [567, 404] width 129 height 129
click at [641, 324] on input "c. -9/4" at bounding box center [641, 320] width 1 height 9
radio input "true"
click at [674, 561] on body "4:06 Level 13" at bounding box center [640, 315] width 1281 height 631
click at [682, 546] on button "Next" at bounding box center [641, 539] width 174 height 43
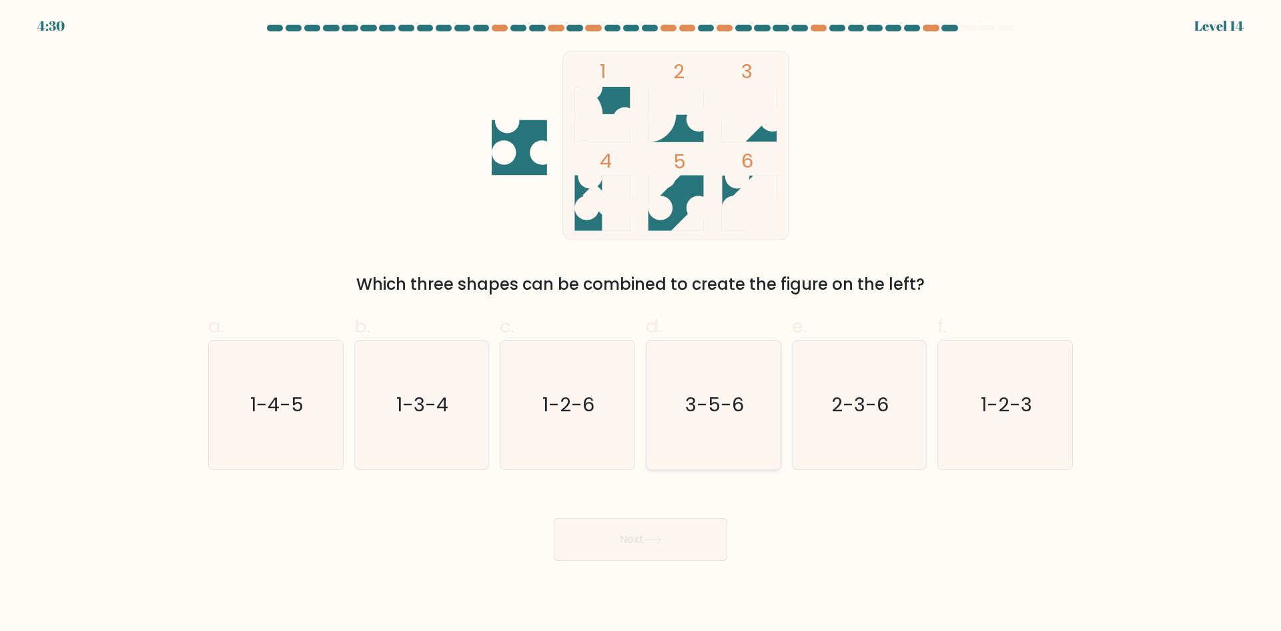
click at [747, 410] on icon "3-5-6" at bounding box center [713, 404] width 129 height 129
click at [641, 324] on input "d. 3-5-6" at bounding box center [641, 320] width 1 height 9
radio input "true"
click at [661, 536] on icon at bounding box center [653, 539] width 18 height 7
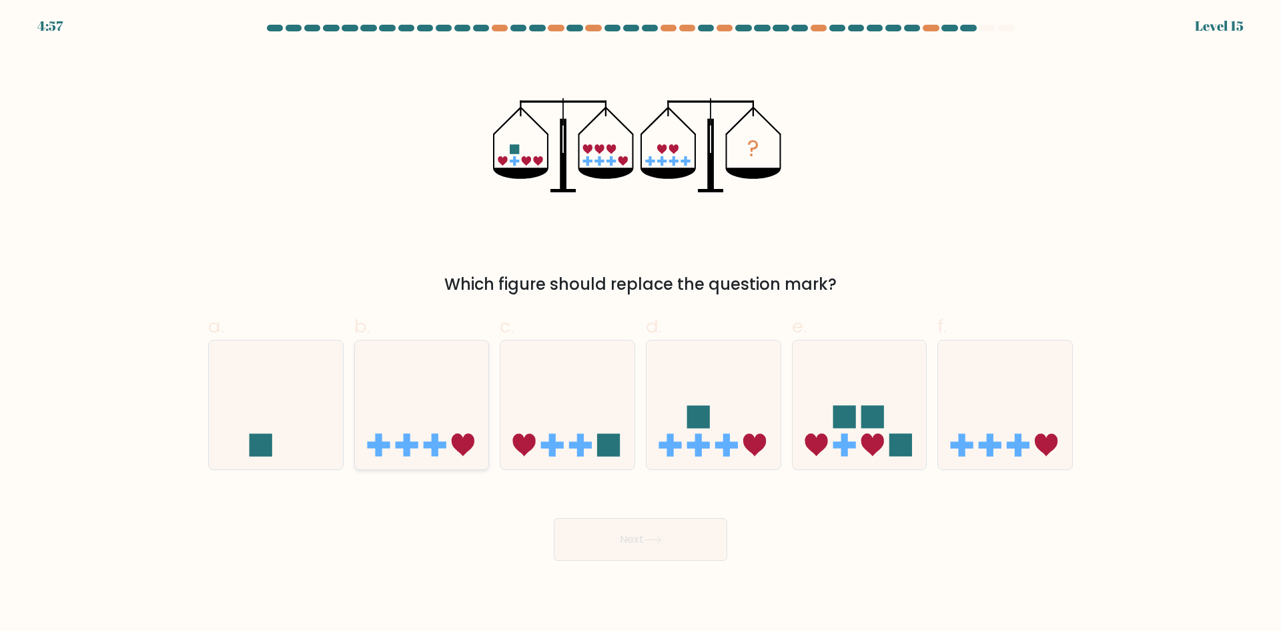
click at [396, 397] on icon at bounding box center [422, 404] width 134 height 111
click at [641, 324] on input "b." at bounding box center [641, 320] width 1 height 9
radio input "true"
click at [665, 547] on button "Next" at bounding box center [641, 539] width 174 height 43
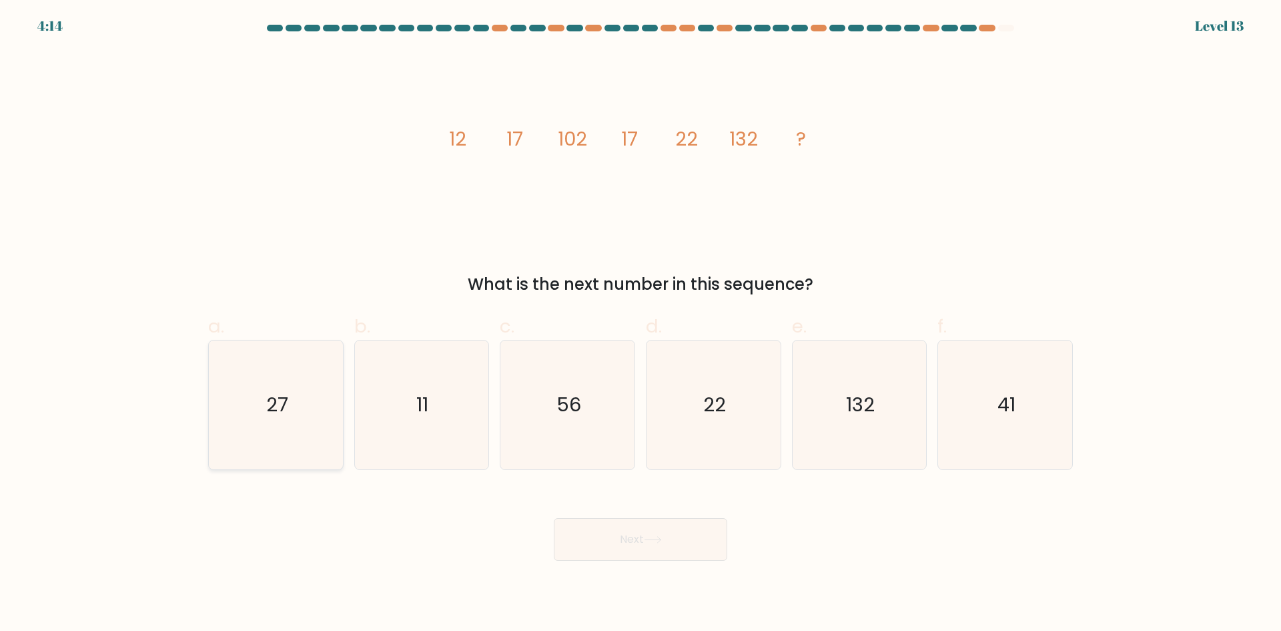
click at [268, 405] on text "27" at bounding box center [277, 404] width 22 height 27
click at [641, 324] on input "a. 27" at bounding box center [641, 320] width 1 height 9
radio input "true"
click at [593, 530] on button "Next" at bounding box center [641, 539] width 174 height 43
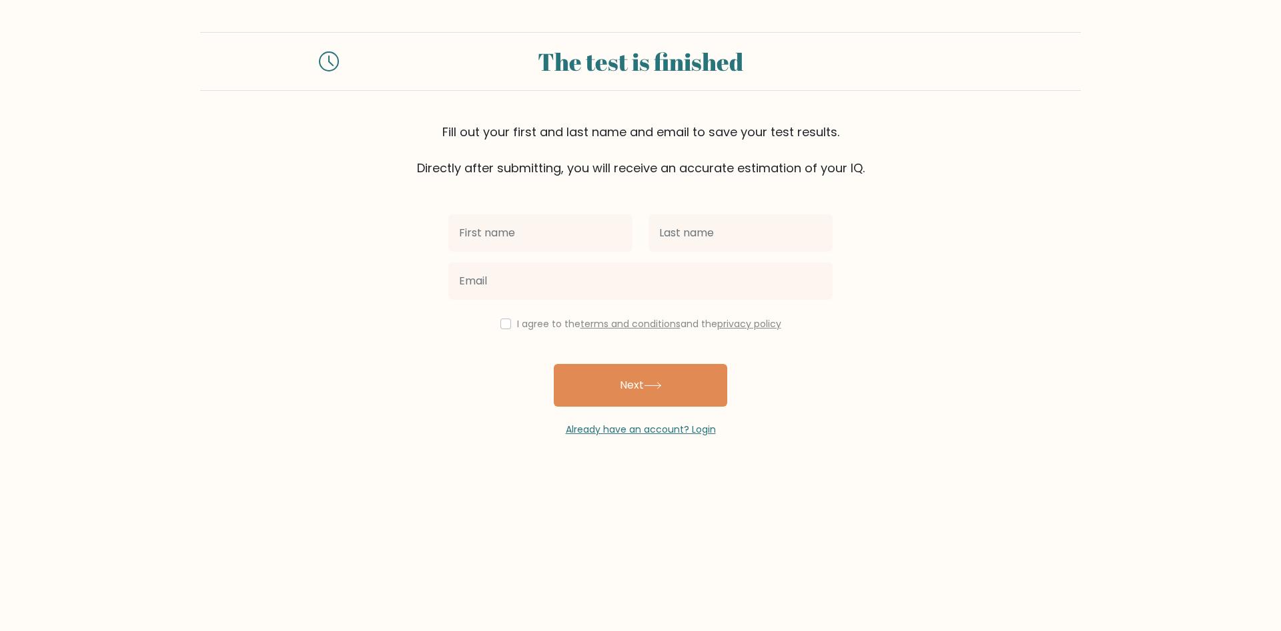
click at [549, 231] on input "text" at bounding box center [540, 232] width 184 height 37
type input "[PERSON_NAME] [PERSON_NAME]"
type input "Pongos"
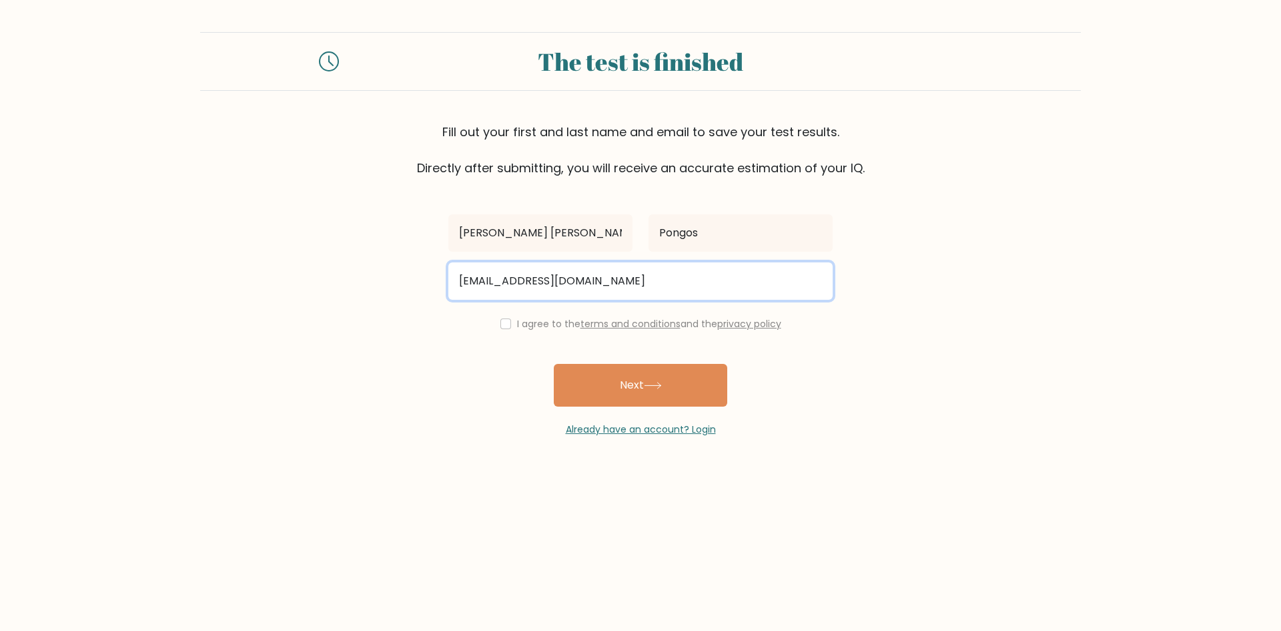
type input "[EMAIL_ADDRESS][DOMAIN_NAME]"
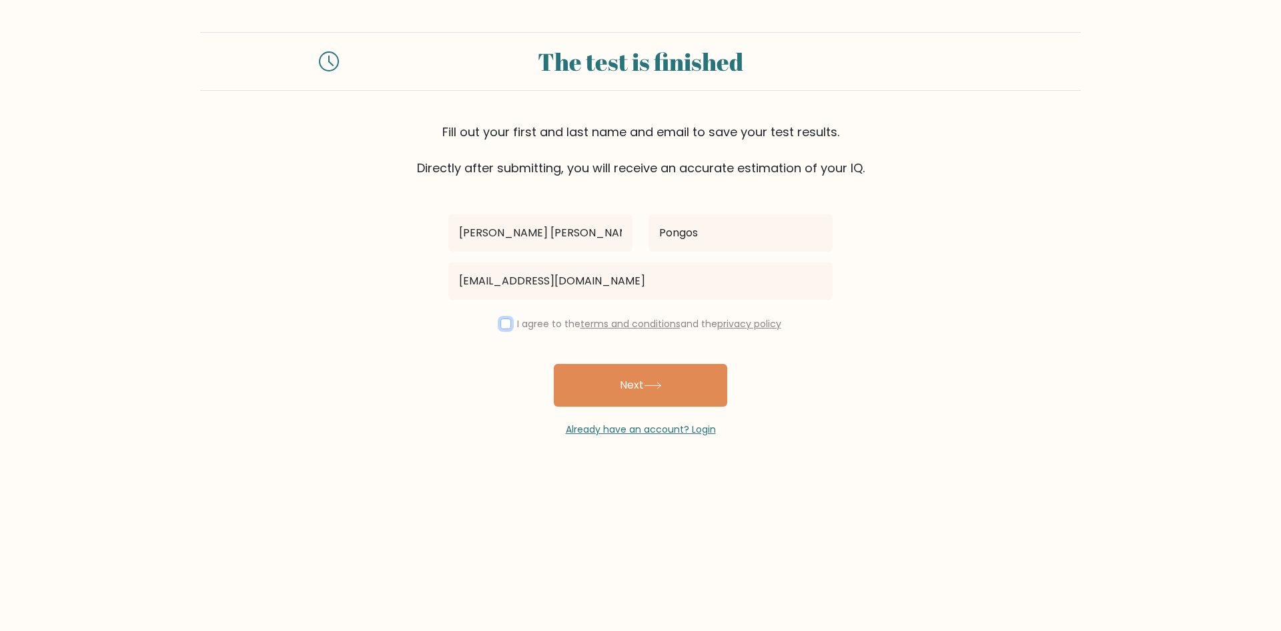
click at [502, 321] on input "checkbox" at bounding box center [506, 323] width 11 height 11
checkbox input "true"
click at [629, 375] on button "Next" at bounding box center [641, 385] width 174 height 43
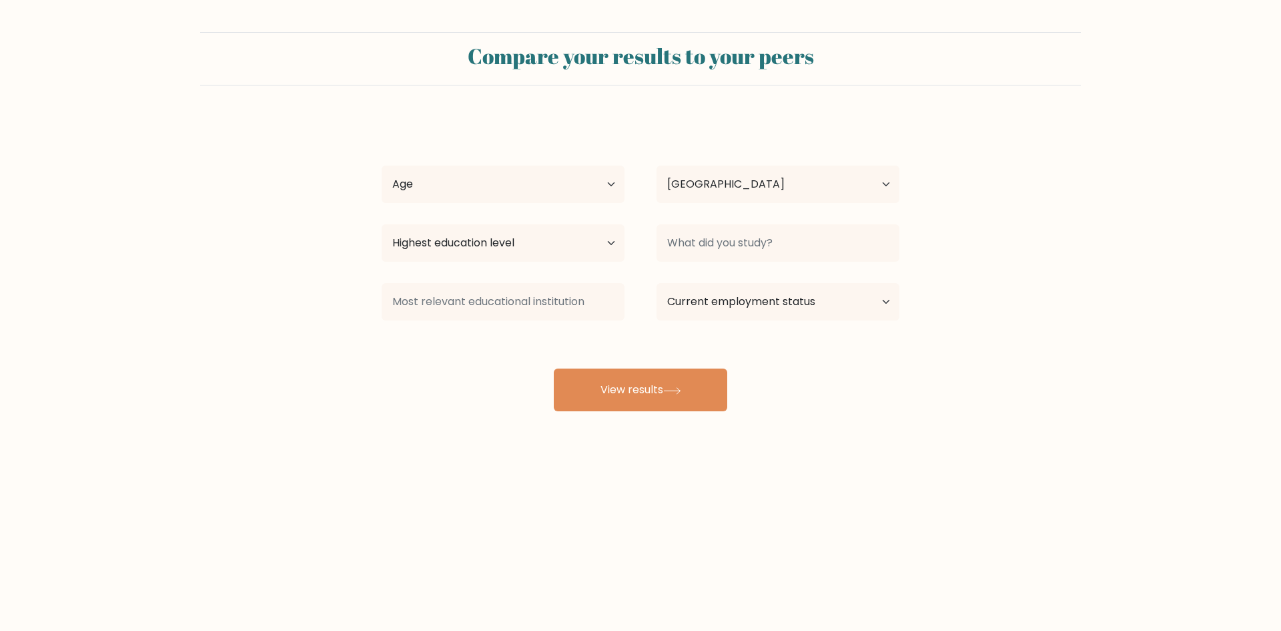
select select "PH"
click at [509, 178] on select "Age Under [DEMOGRAPHIC_DATA] [DEMOGRAPHIC_DATA] [DEMOGRAPHIC_DATA] [DEMOGRAPHIC…" at bounding box center [503, 184] width 243 height 37
select select "18_24"
click at [382, 166] on select "Age Under [DEMOGRAPHIC_DATA] [DEMOGRAPHIC_DATA] [DEMOGRAPHIC_DATA] [DEMOGRAPHIC…" at bounding box center [503, 184] width 243 height 37
click at [701, 194] on select "Country [GEOGRAPHIC_DATA] [GEOGRAPHIC_DATA] [GEOGRAPHIC_DATA] [US_STATE] [GEOGR…" at bounding box center [778, 184] width 243 height 37
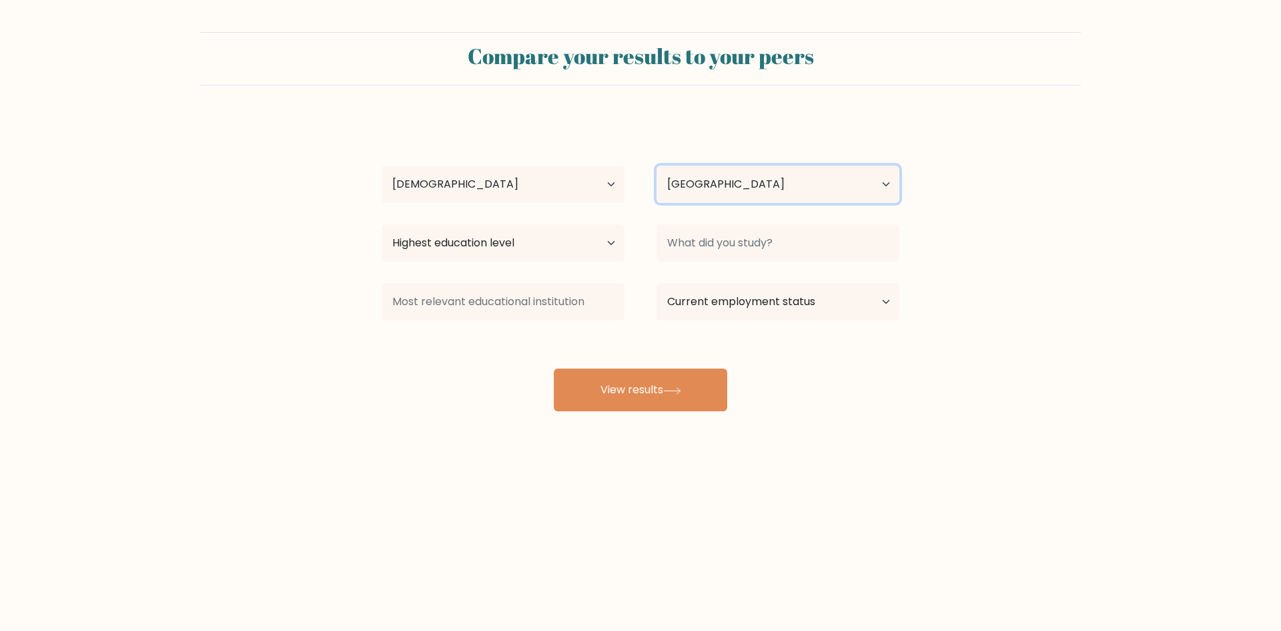
click at [703, 186] on select "Country [GEOGRAPHIC_DATA] [GEOGRAPHIC_DATA] [GEOGRAPHIC_DATA] [US_STATE] [GEOGR…" at bounding box center [778, 184] width 243 height 37
click at [535, 252] on select "Highest education level No schooling Primary Lower Secondary Upper Secondary Oc…" at bounding box center [503, 242] width 243 height 37
select select "bachelors_degree"
click at [382, 224] on select "Highest education level No schooling Primary Lower Secondary Upper Secondary Oc…" at bounding box center [503, 242] width 243 height 37
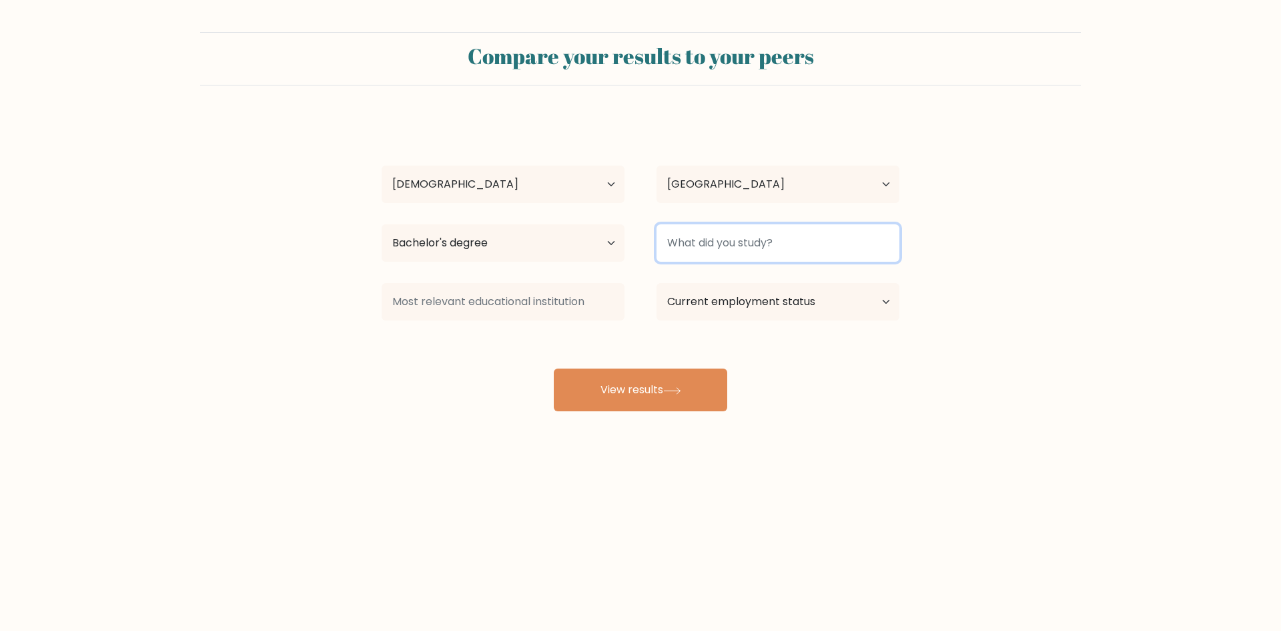
click at [697, 242] on input at bounding box center [778, 242] width 243 height 37
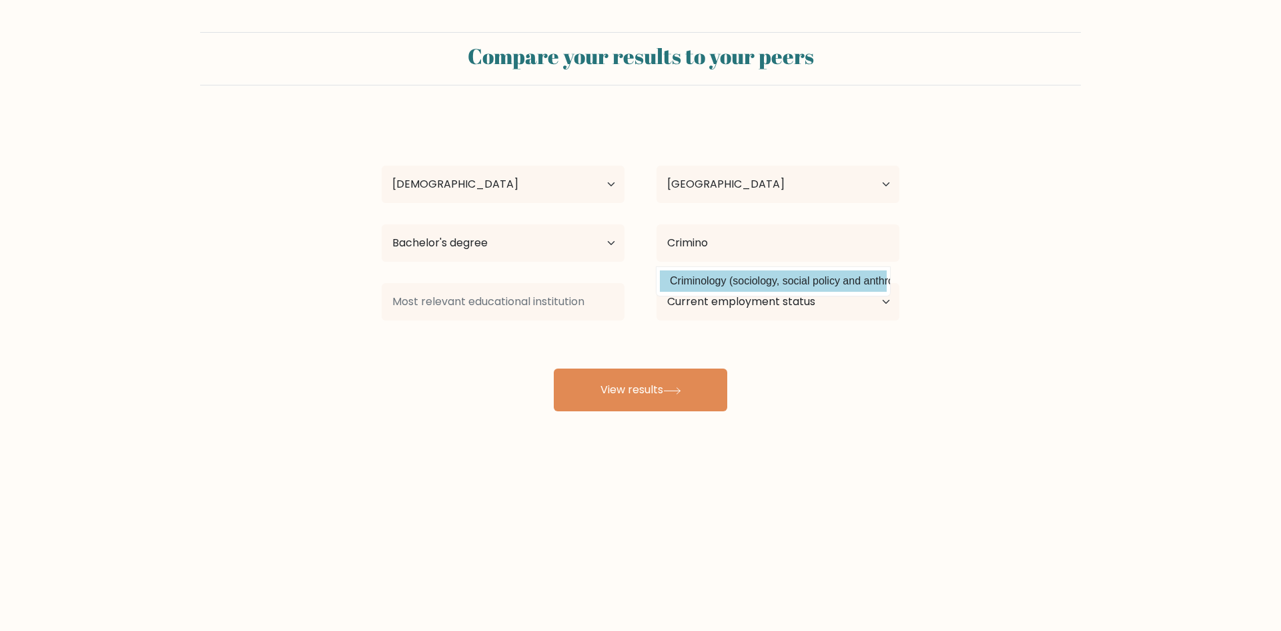
click at [799, 282] on option "Criminology (sociology, social policy and anthropology)" at bounding box center [773, 280] width 227 height 21
type input "Criminology"
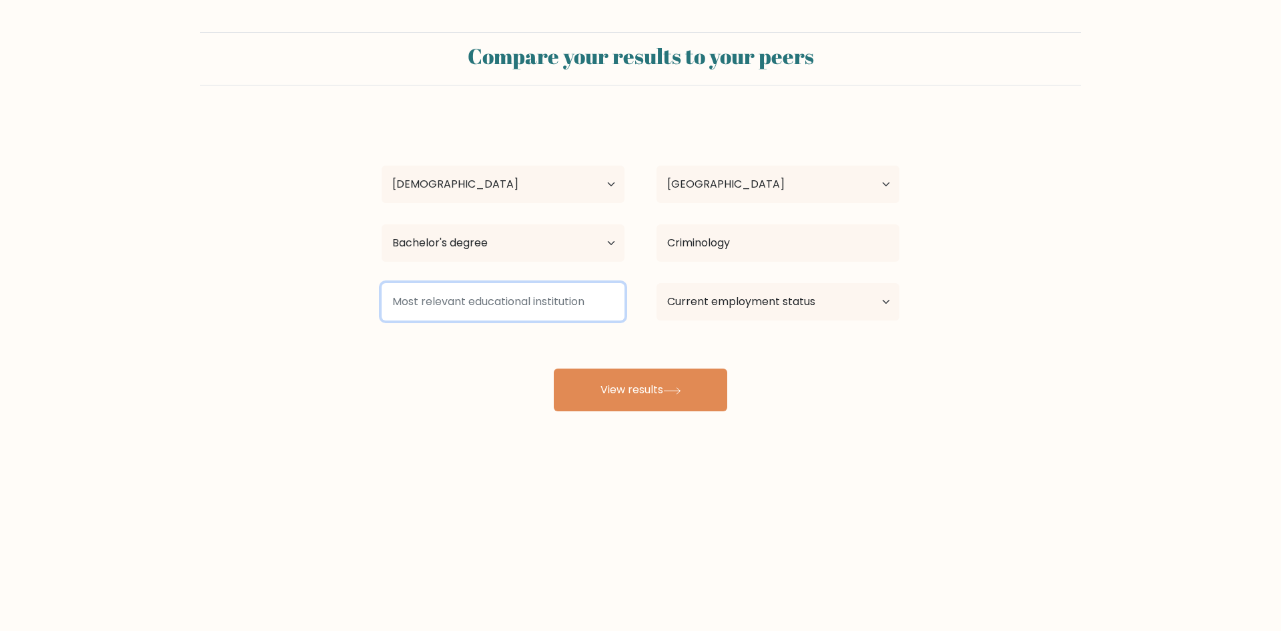
click at [507, 310] on input at bounding box center [503, 301] width 243 height 37
click at [735, 301] on select "Current employment status Employed Student Retired Other / prefer not to answer" at bounding box center [778, 301] width 243 height 37
select select "other"
click at [657, 283] on select "Current employment status Employed Student Retired Other / prefer not to answer" at bounding box center [778, 301] width 243 height 37
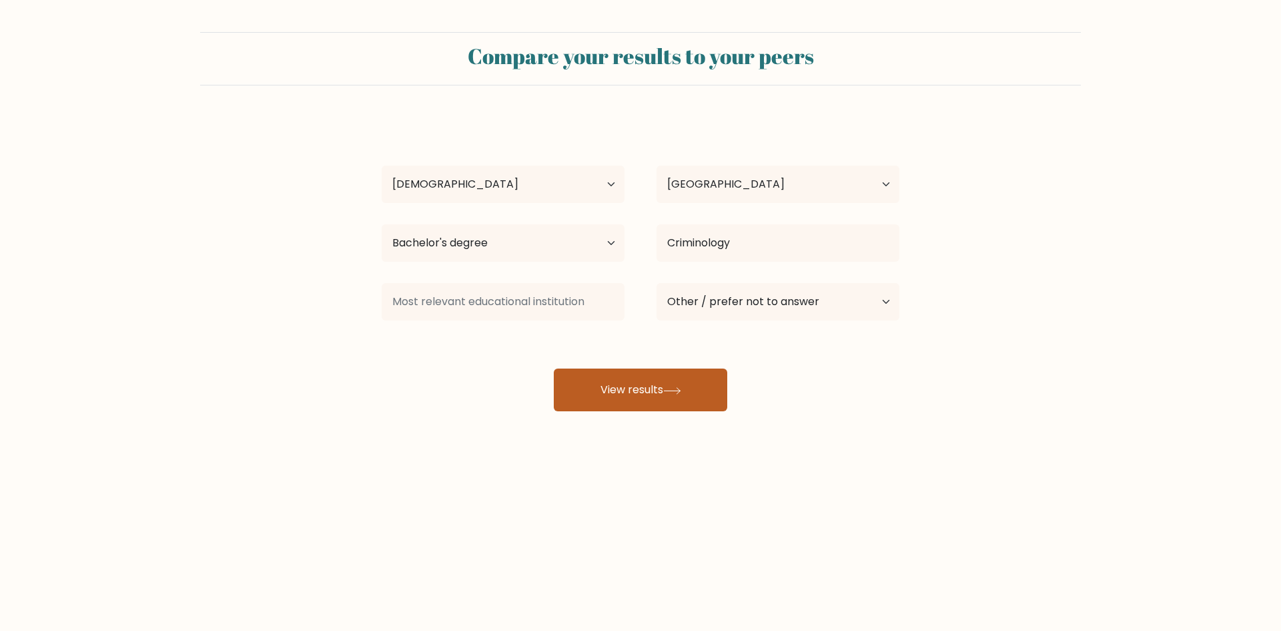
click at [669, 403] on button "View results" at bounding box center [641, 389] width 174 height 43
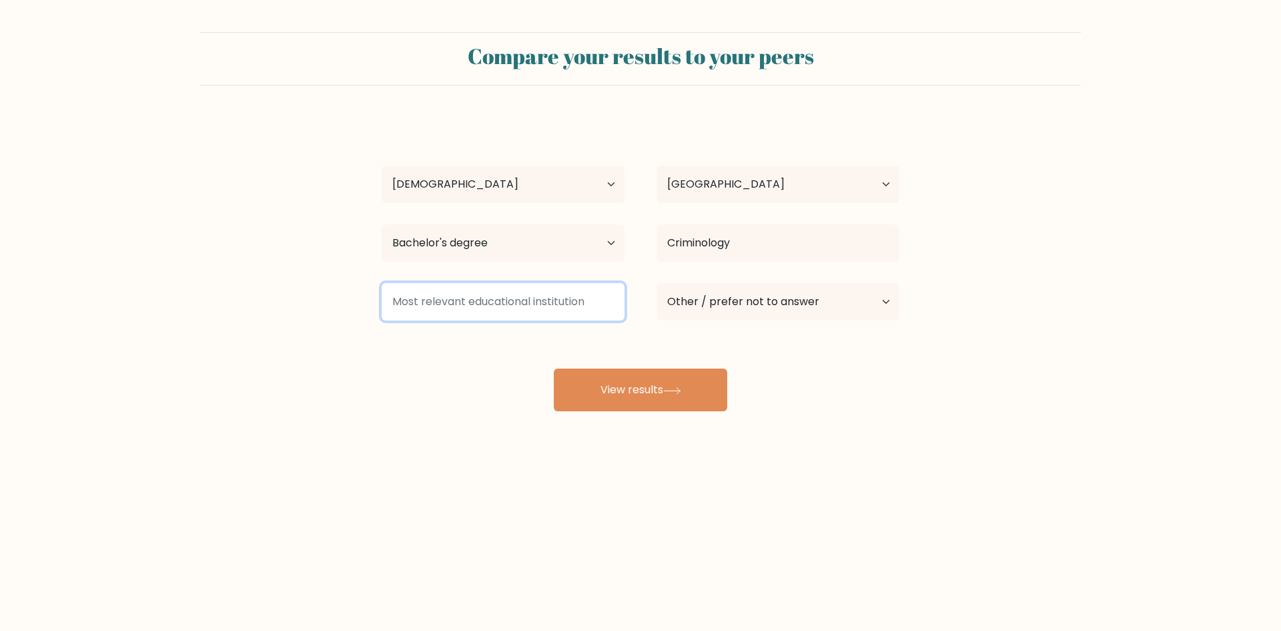
click at [518, 316] on input at bounding box center [503, 301] width 243 height 37
click at [531, 310] on input at bounding box center [503, 301] width 243 height 37
click at [557, 300] on input at bounding box center [503, 301] width 243 height 37
type input "C"
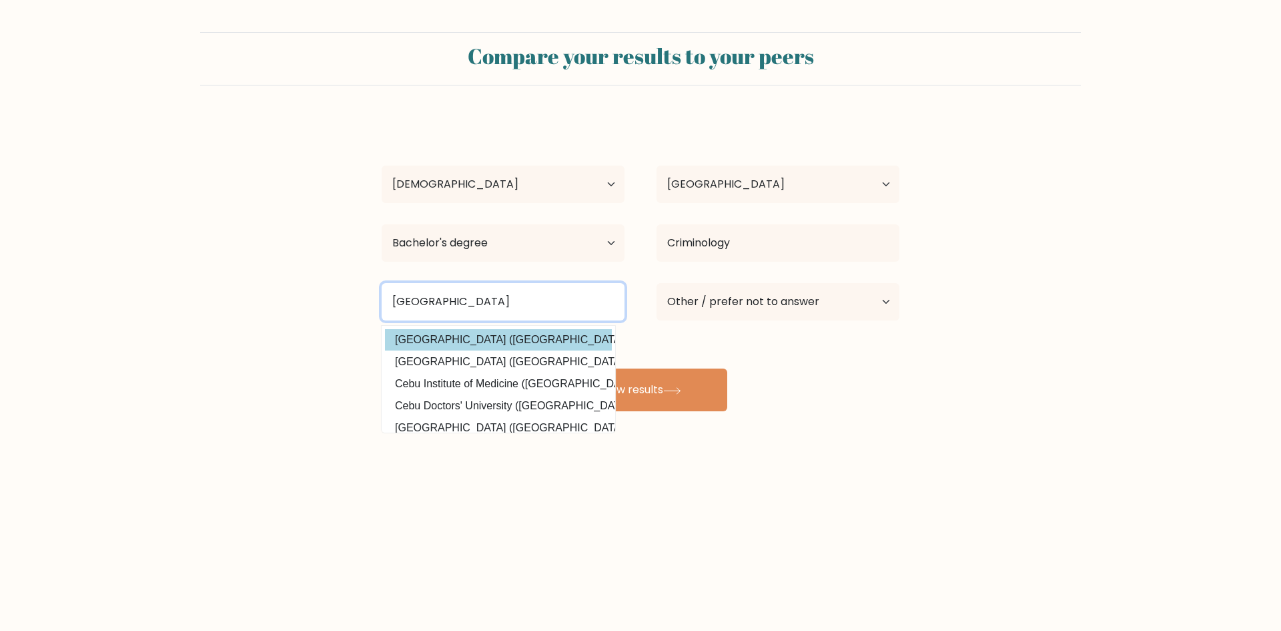
type input "[GEOGRAPHIC_DATA]"
click at [553, 338] on option "[GEOGRAPHIC_DATA] ([GEOGRAPHIC_DATA])" at bounding box center [498, 339] width 227 height 21
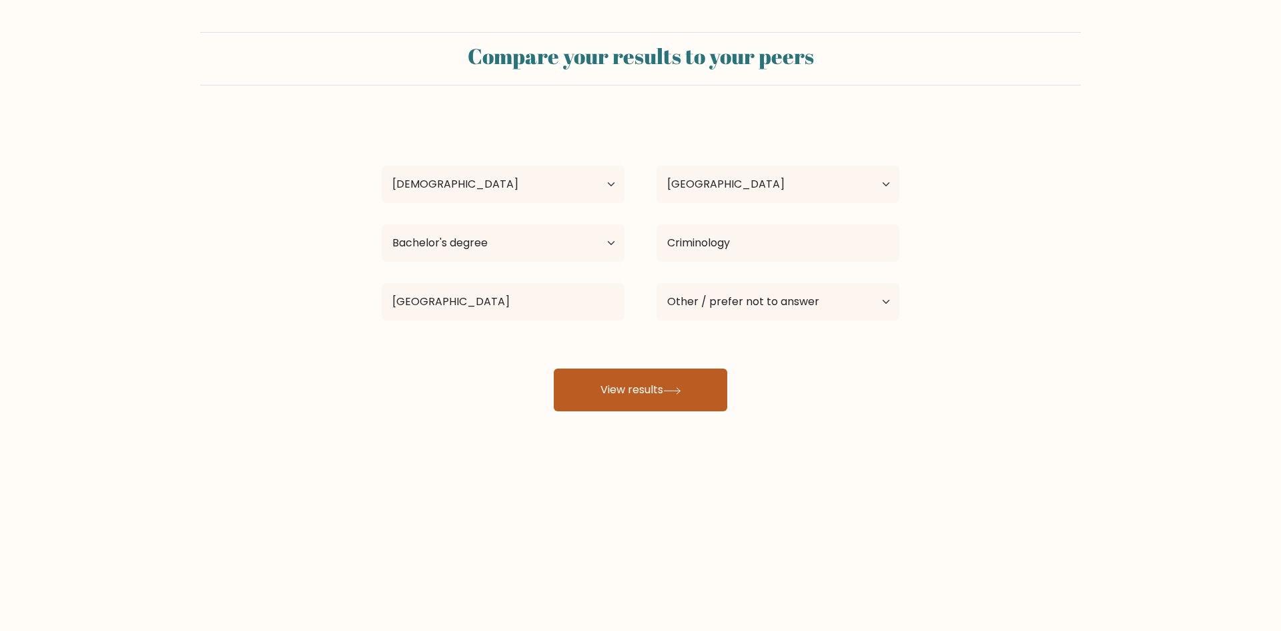
click at [671, 408] on button "View results" at bounding box center [641, 389] width 174 height 43
